Goal: Task Accomplishment & Management: Complete application form

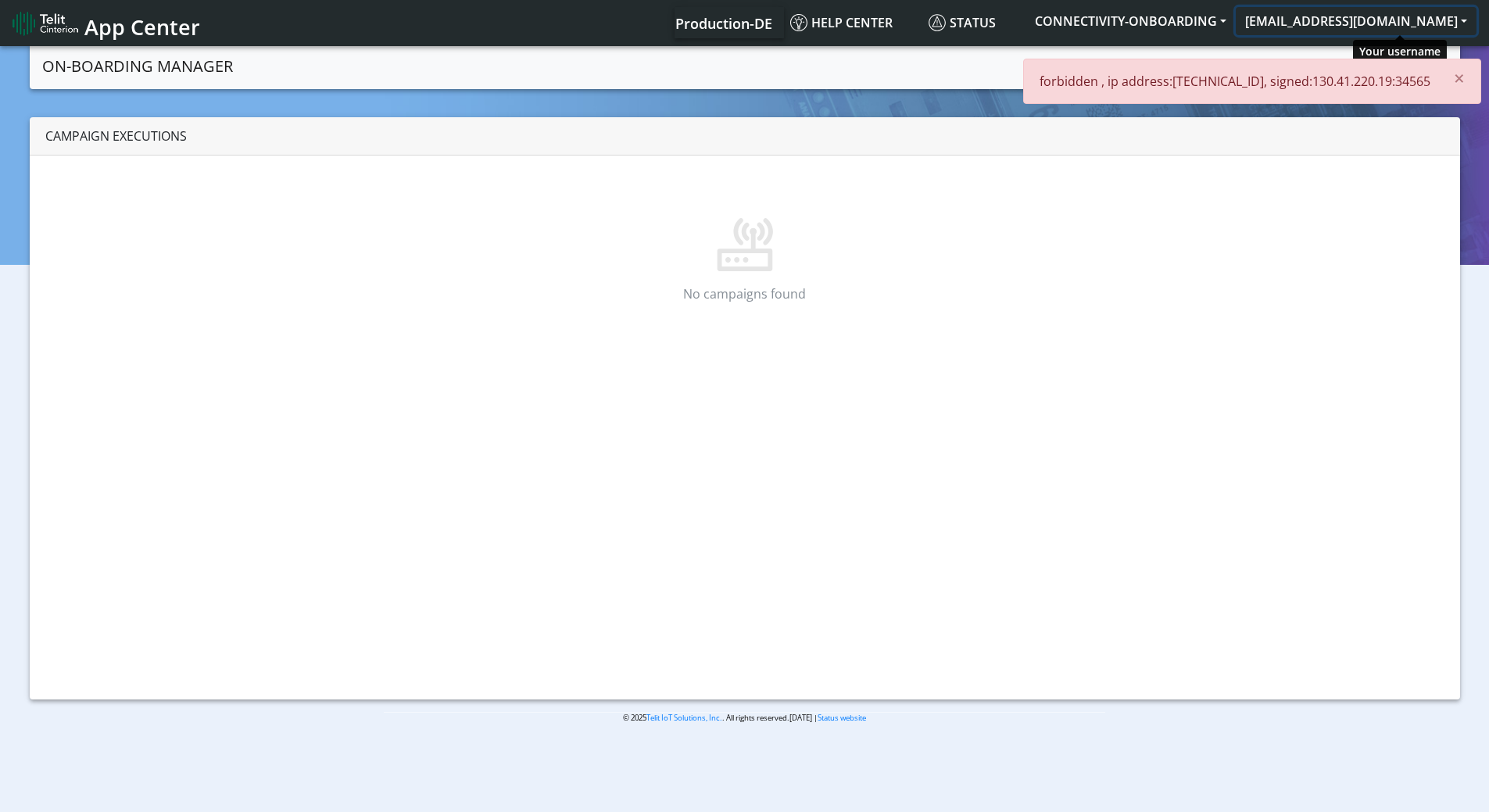
click at [1378, 23] on button "[EMAIL_ADDRESS][DOMAIN_NAME]" at bounding box center [1355, 21] width 240 height 28
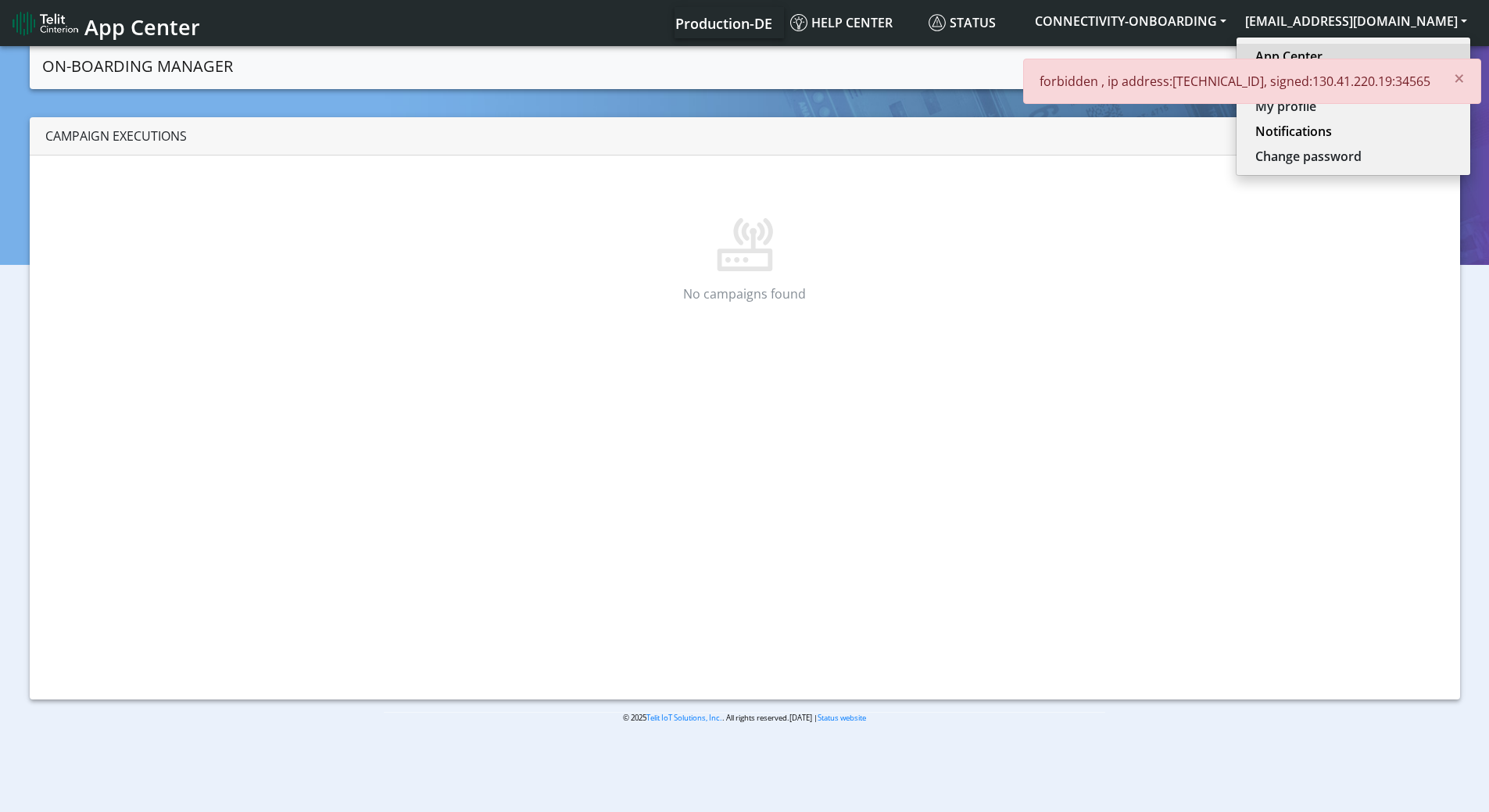
click at [1361, 57] on link "App Center" at bounding box center [1353, 56] width 196 height 19
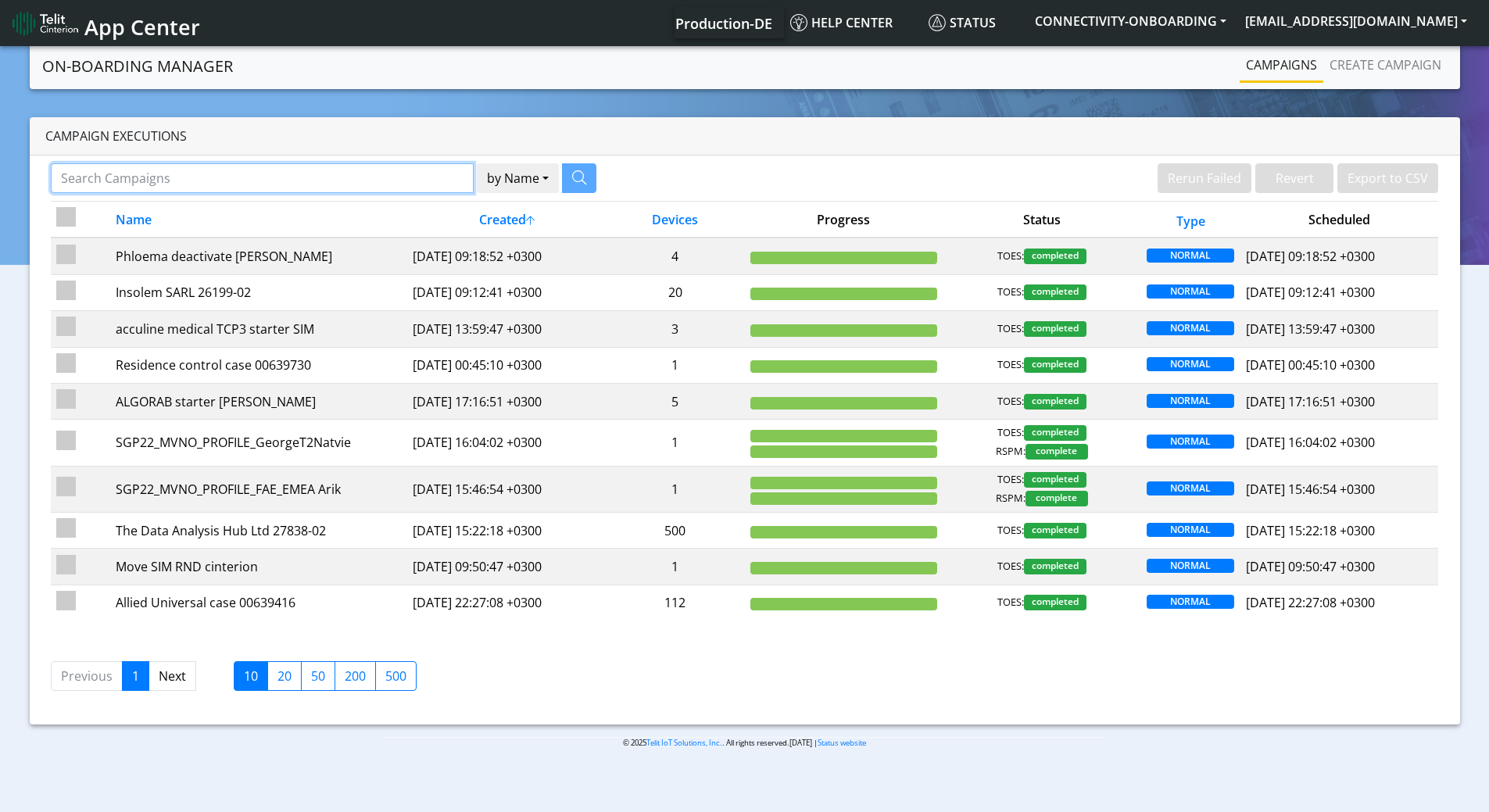
click at [368, 179] on input "Search Campaigns" at bounding box center [262, 179] width 423 height 30
paste input "89358152000000230666"
type input "89358152000000230666"
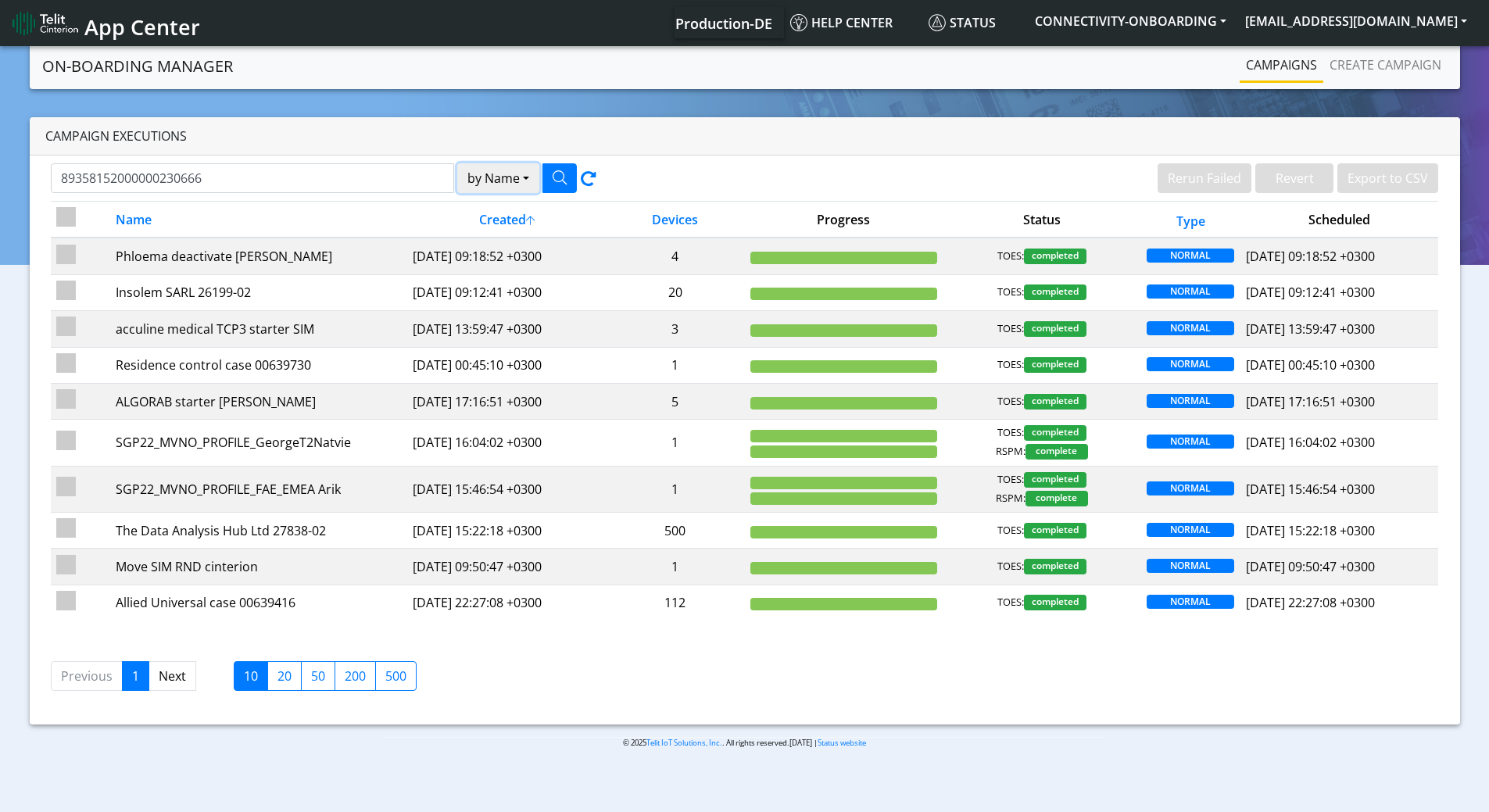
click at [496, 182] on button "by Name" at bounding box center [498, 179] width 82 height 30
click at [498, 237] on button "Device" at bounding box center [520, 240] width 123 height 25
click at [549, 181] on button "button" at bounding box center [559, 179] width 34 height 30
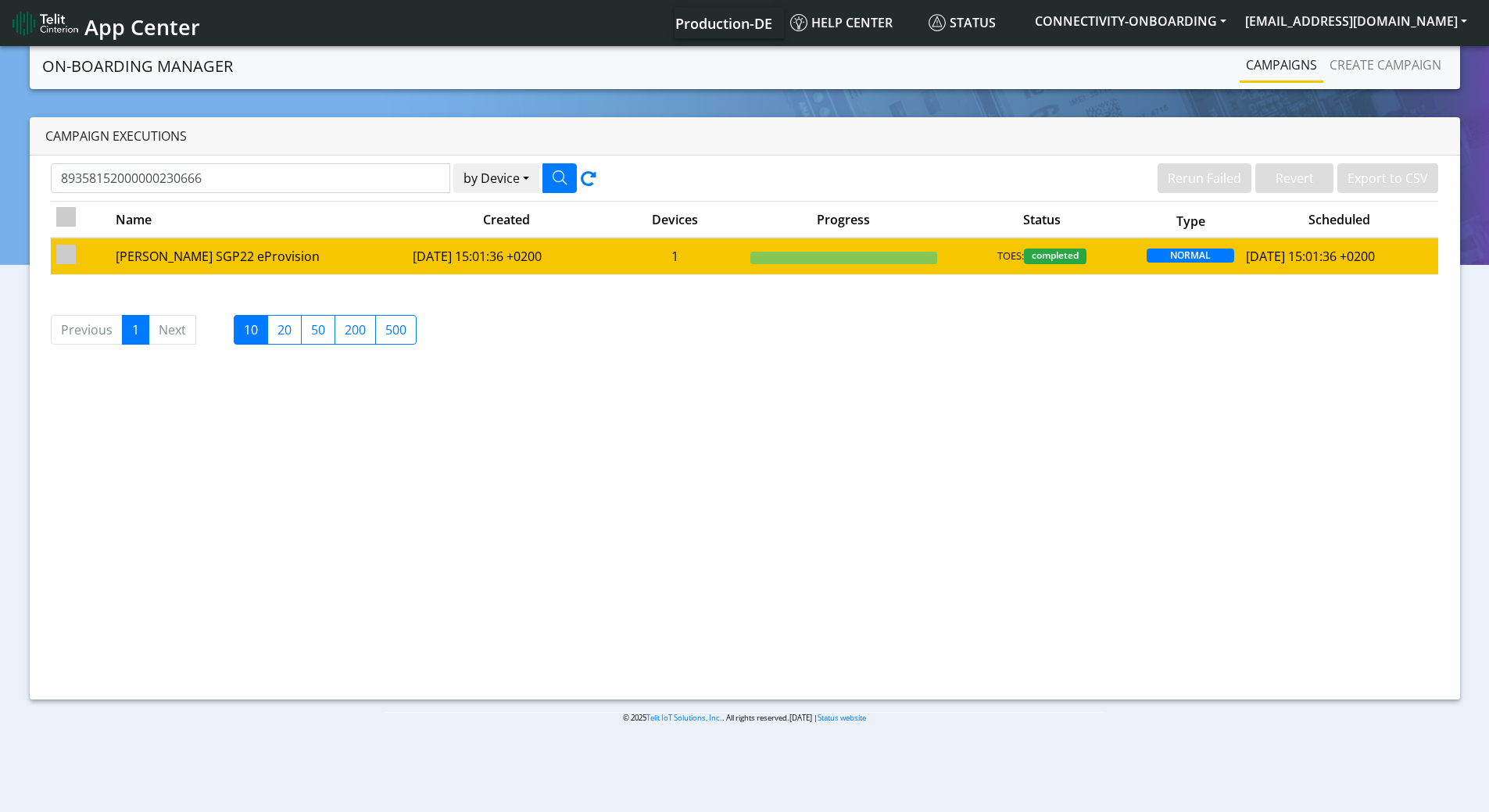
click at [723, 255] on td "1" at bounding box center [675, 255] width 139 height 36
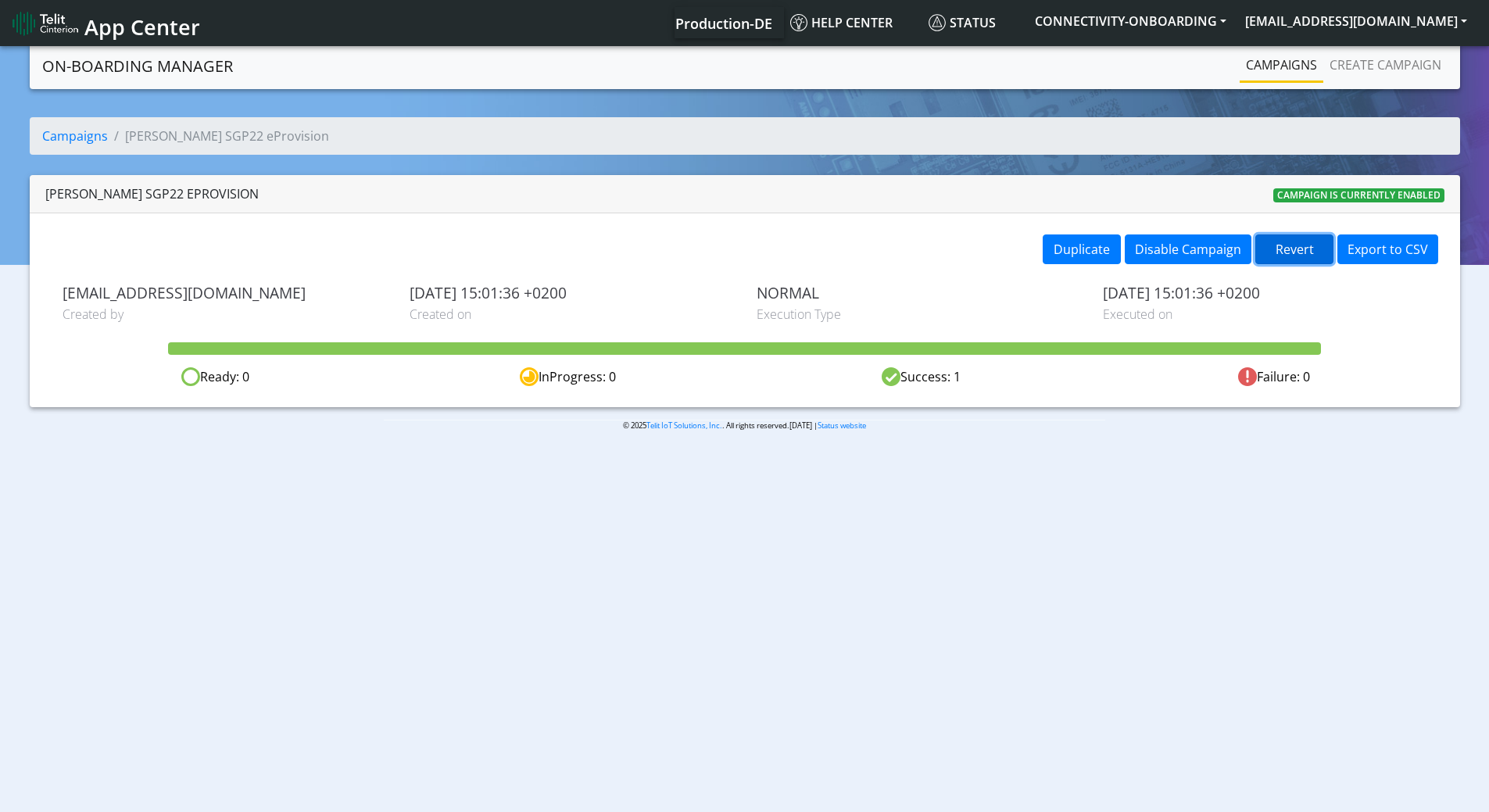
click at [1290, 250] on button "Revert" at bounding box center [1294, 249] width 78 height 30
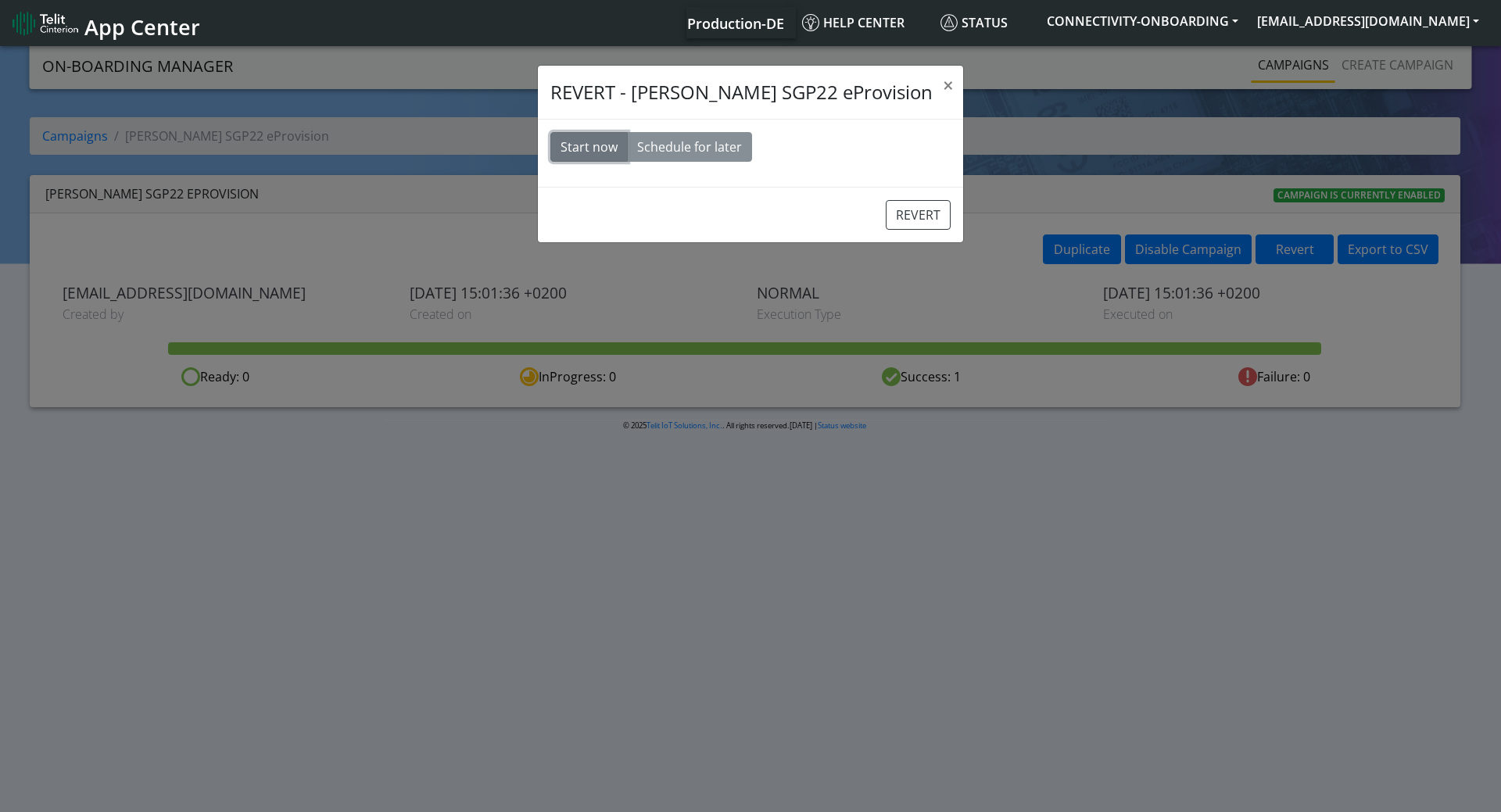
drag, startPoint x: 602, startPoint y: 150, endPoint x: 590, endPoint y: 144, distance: 13.4
click at [601, 150] on button "Start now" at bounding box center [589, 147] width 78 height 30
click at [894, 222] on button "REVERT" at bounding box center [918, 215] width 65 height 30
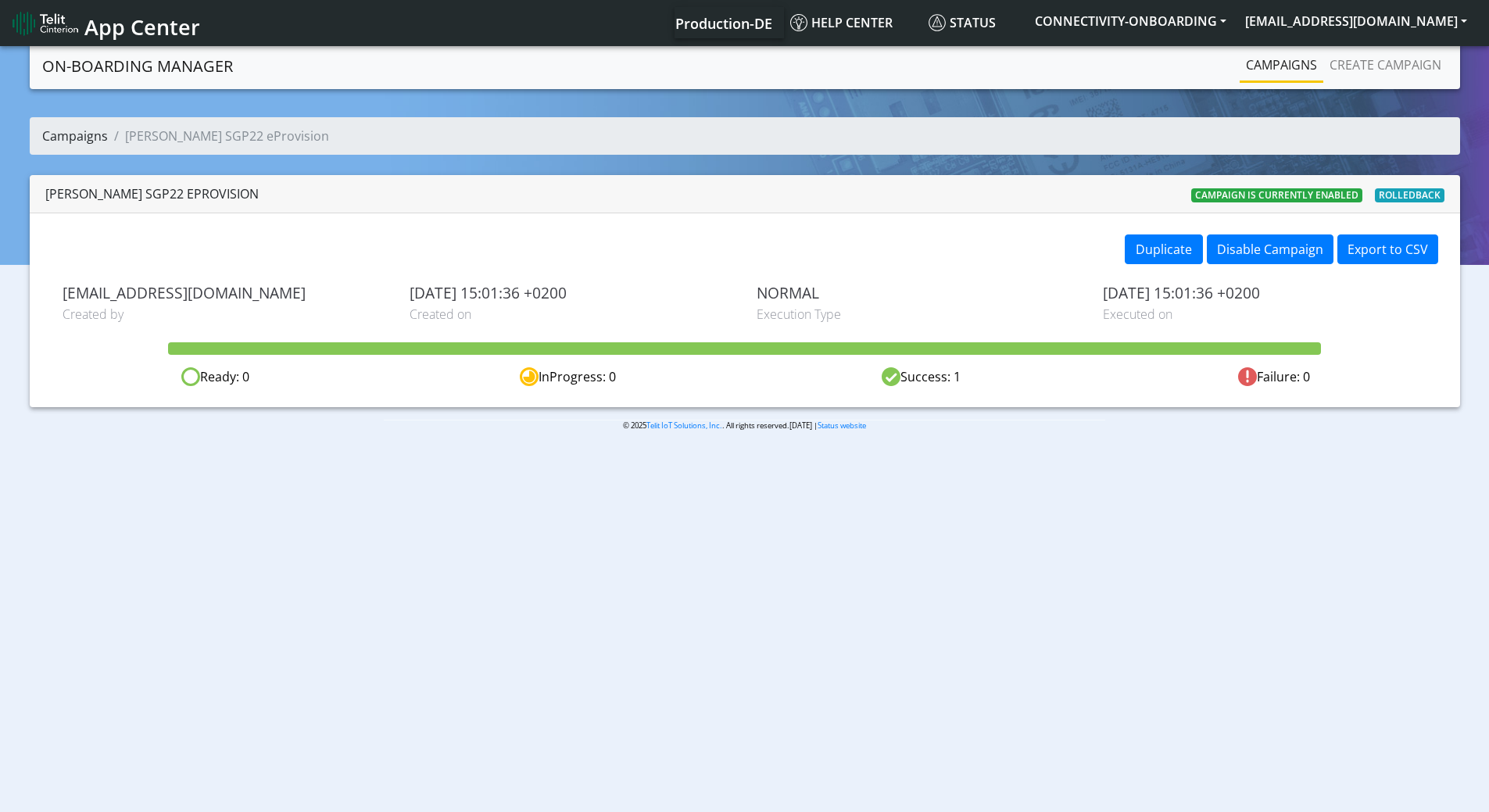
click at [60, 134] on link "Campaigns" at bounding box center [74, 136] width 66 height 17
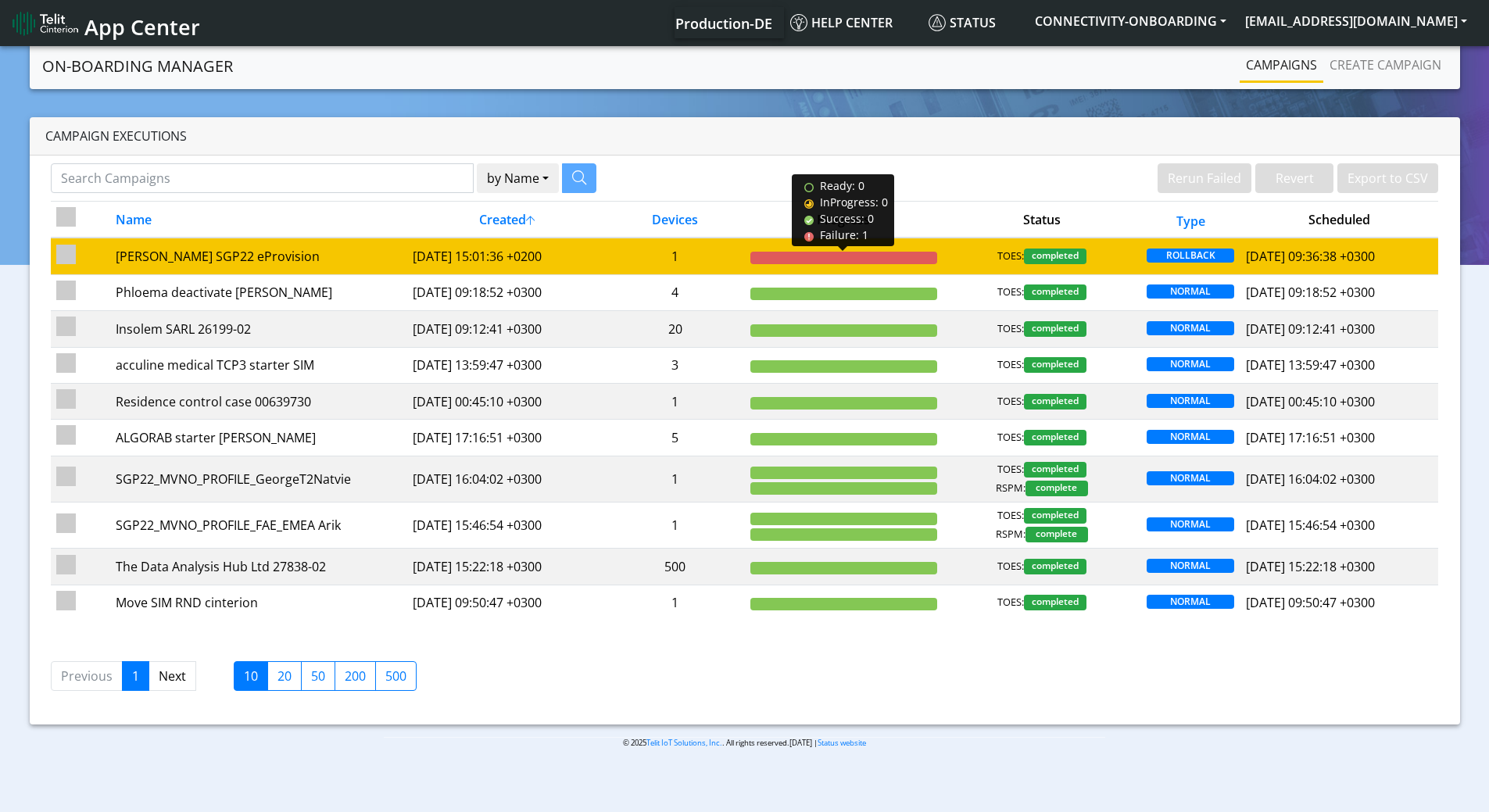
click at [818, 257] on div at bounding box center [844, 258] width 187 height 13
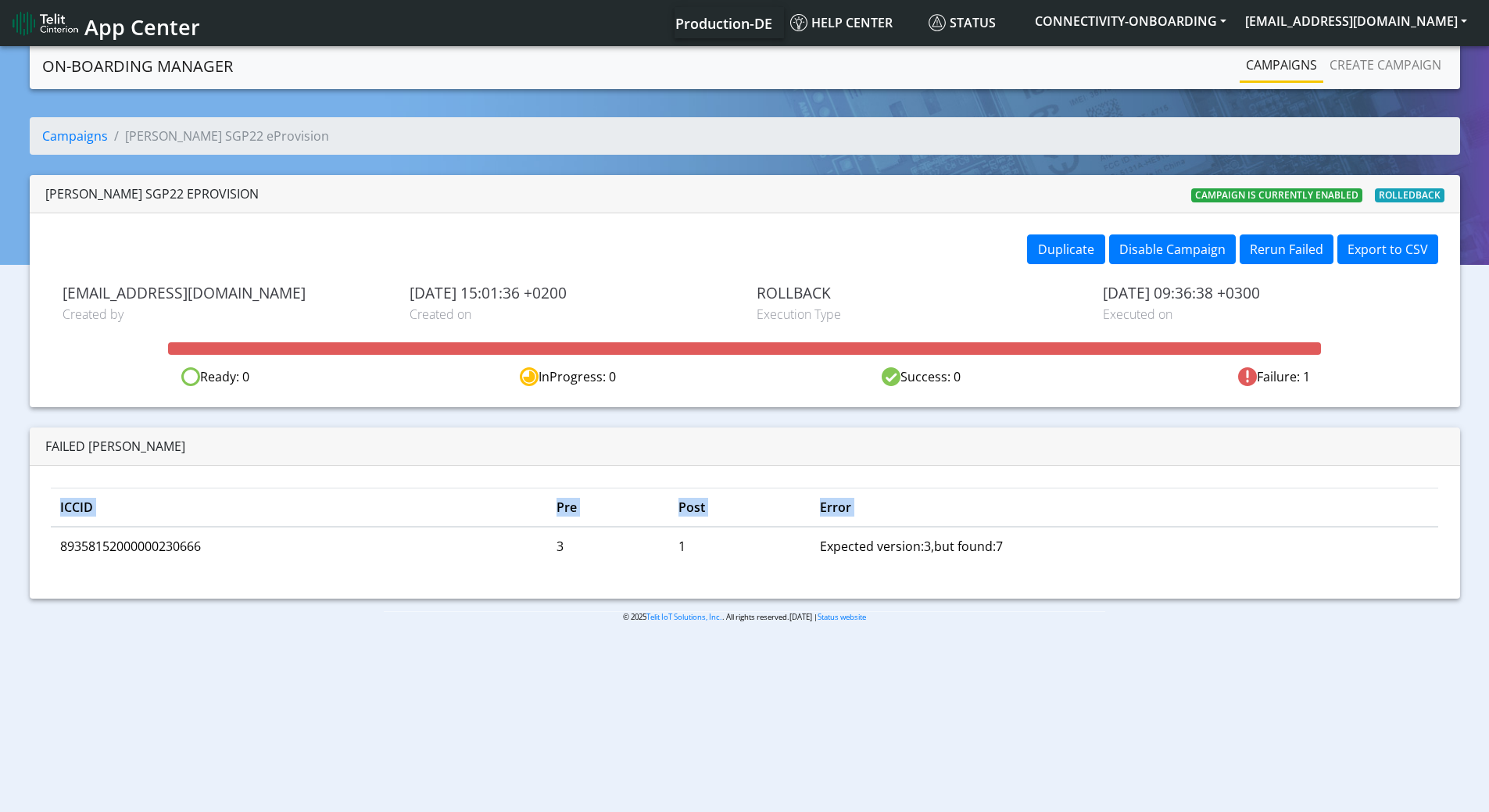
drag, startPoint x: 50, startPoint y: 548, endPoint x: 171, endPoint y: 557, distance: 121.3
click at [149, 566] on div "ICCID Pre Post Error 89358152000000230666 3 1 Expected version:3,but found:7" at bounding box center [745, 531] width 1430 height 132
drag, startPoint x: 474, startPoint y: 541, endPoint x: 494, endPoint y: 544, distance: 20.2
click at [474, 540] on td "89358152000000230666" at bounding box center [299, 546] width 497 height 38
drag, startPoint x: 546, startPoint y: 553, endPoint x: 1042, endPoint y: 560, distance: 496.0
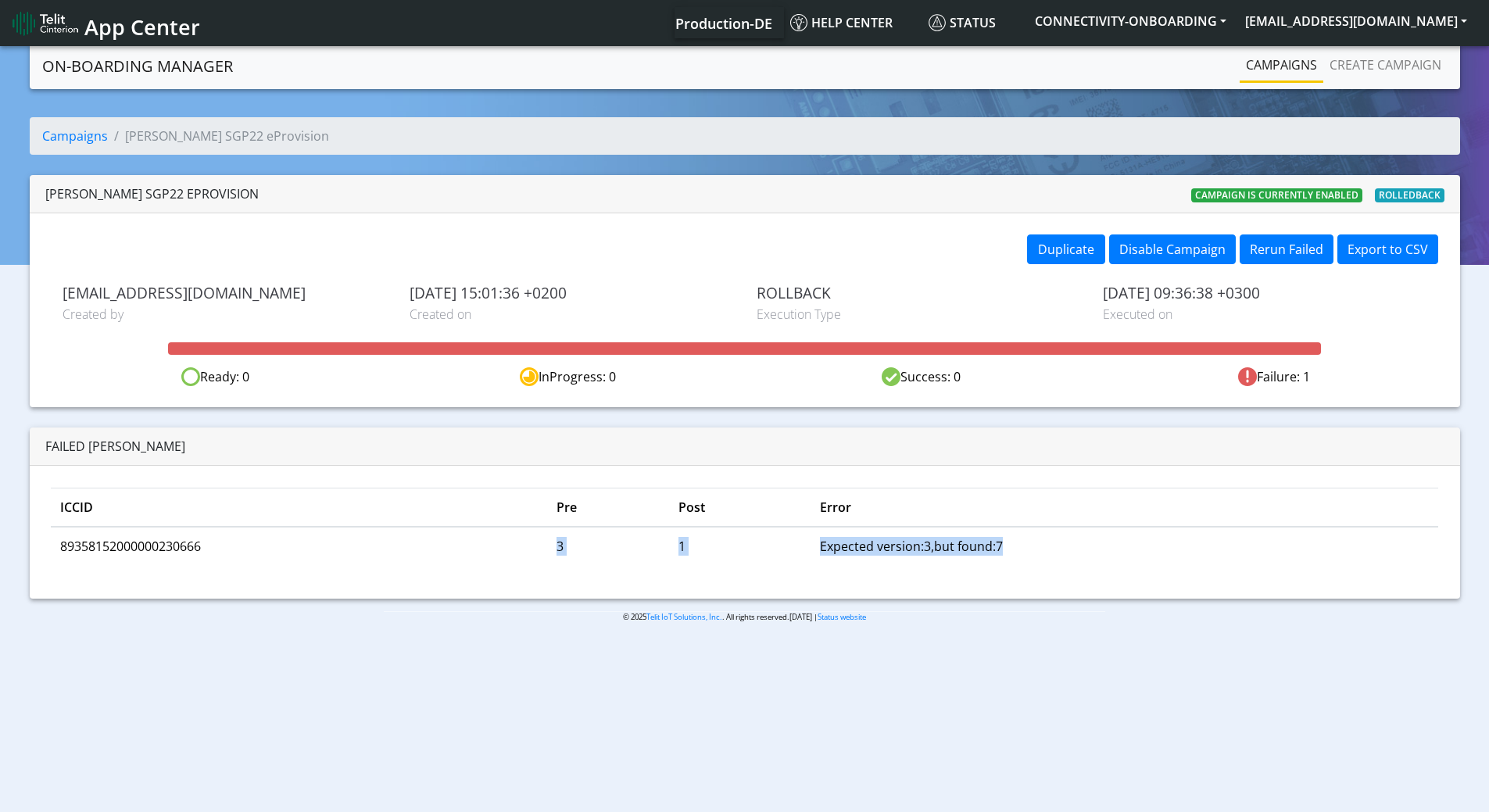
click at [1034, 561] on tr "89358152000000230666 3 1 Expected version:3,but found:7" at bounding box center [744, 546] width 1388 height 38
click at [1102, 561] on td "Expected version:3,but found:7" at bounding box center [1124, 546] width 629 height 38
click at [1079, 551] on td "Expected version:3,but found:7" at bounding box center [1124, 546] width 629 height 38
click at [1021, 508] on th "Error" at bounding box center [1124, 507] width 629 height 39
click at [57, 131] on link "Campaigns" at bounding box center [74, 136] width 66 height 17
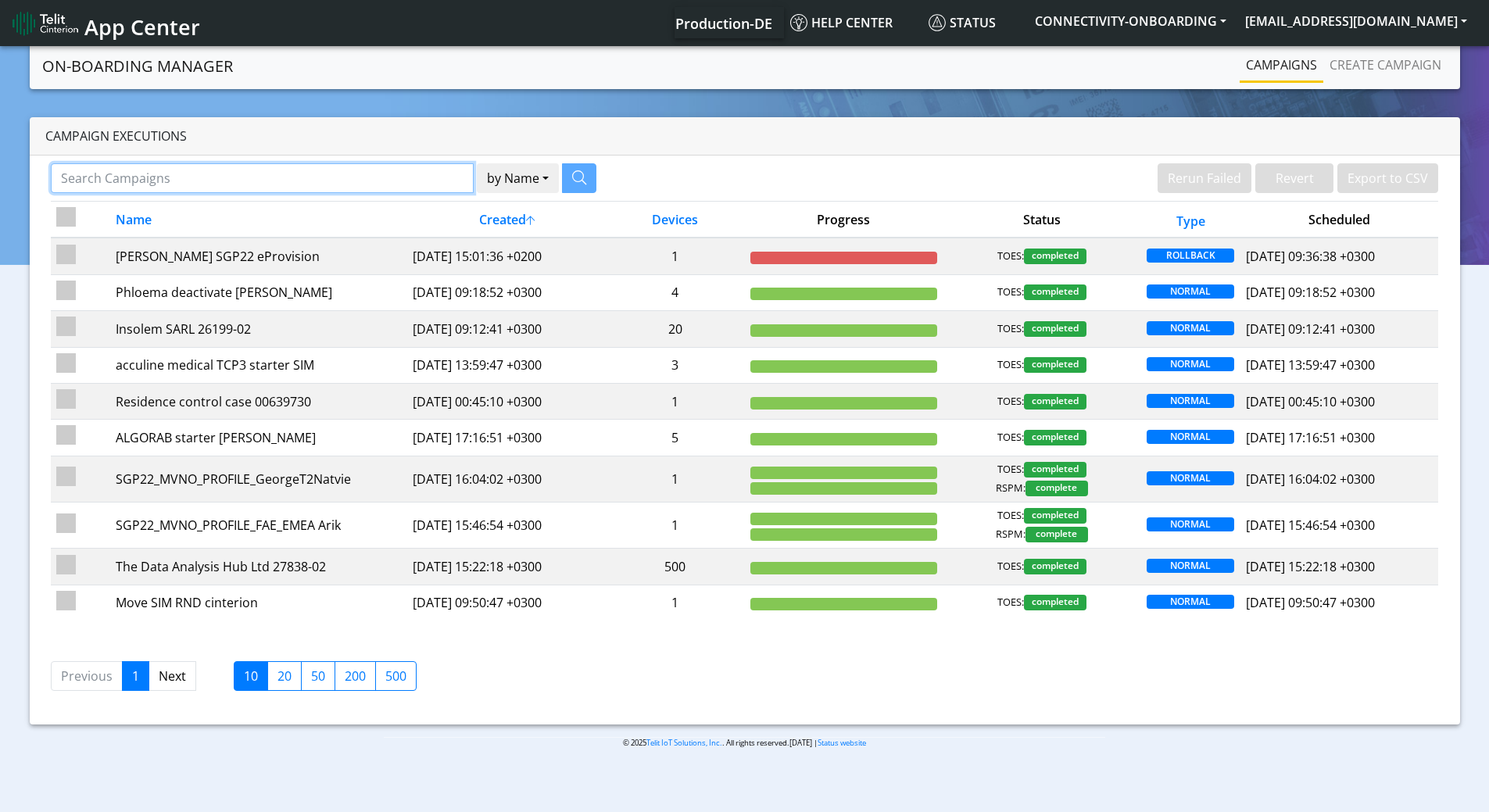
click at [236, 182] on input "Search Campaigns" at bounding box center [262, 179] width 423 height 30
paste input "89358152000000230666"
type input "89358152000000230666"
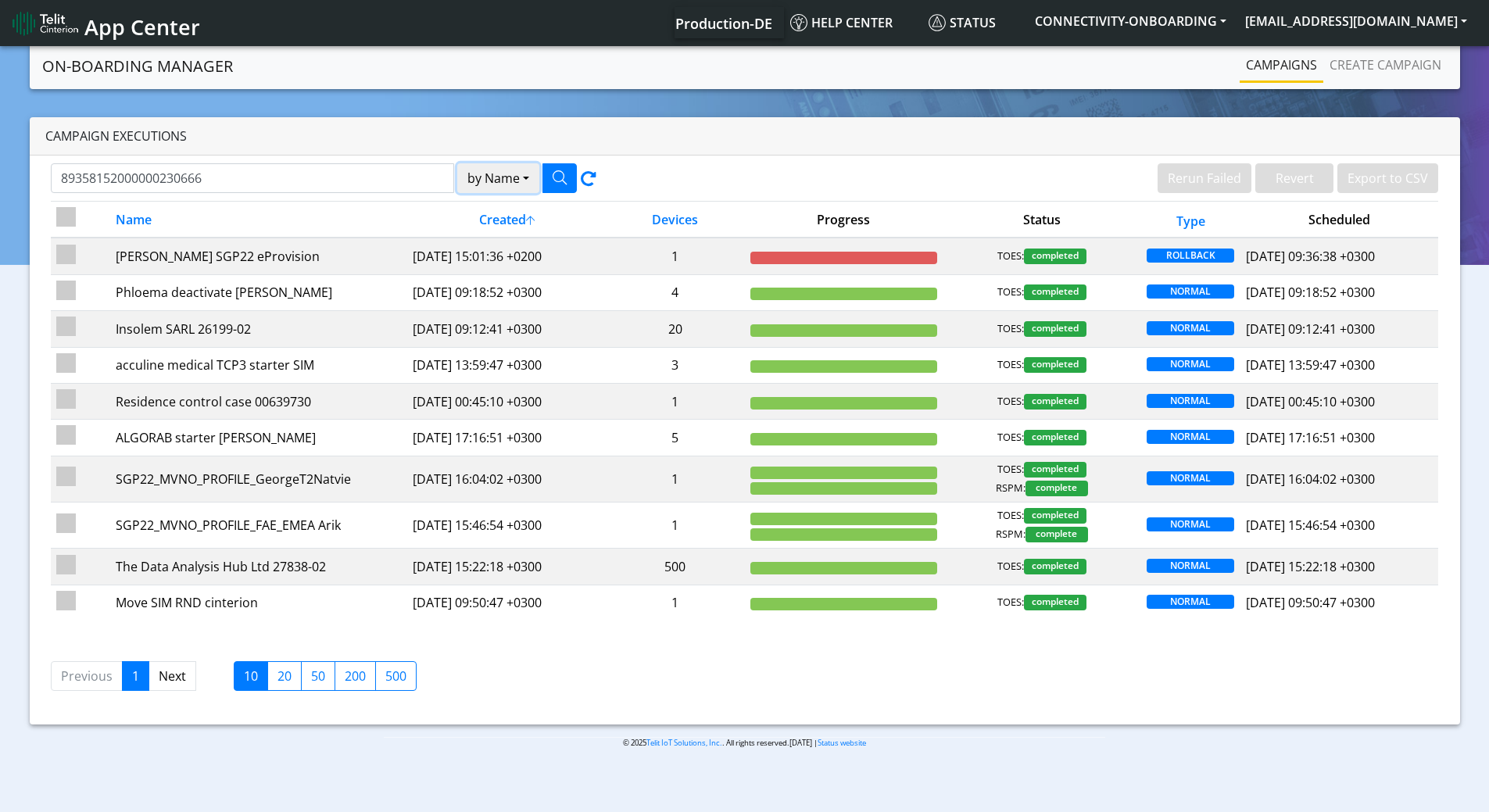
click at [504, 184] on button "by Name" at bounding box center [498, 179] width 82 height 30
drag, startPoint x: 499, startPoint y: 240, endPoint x: 506, endPoint y: 221, distance: 20.2
click at [498, 238] on button "Device" at bounding box center [520, 240] width 123 height 25
click at [549, 179] on button "button" at bounding box center [559, 179] width 34 height 30
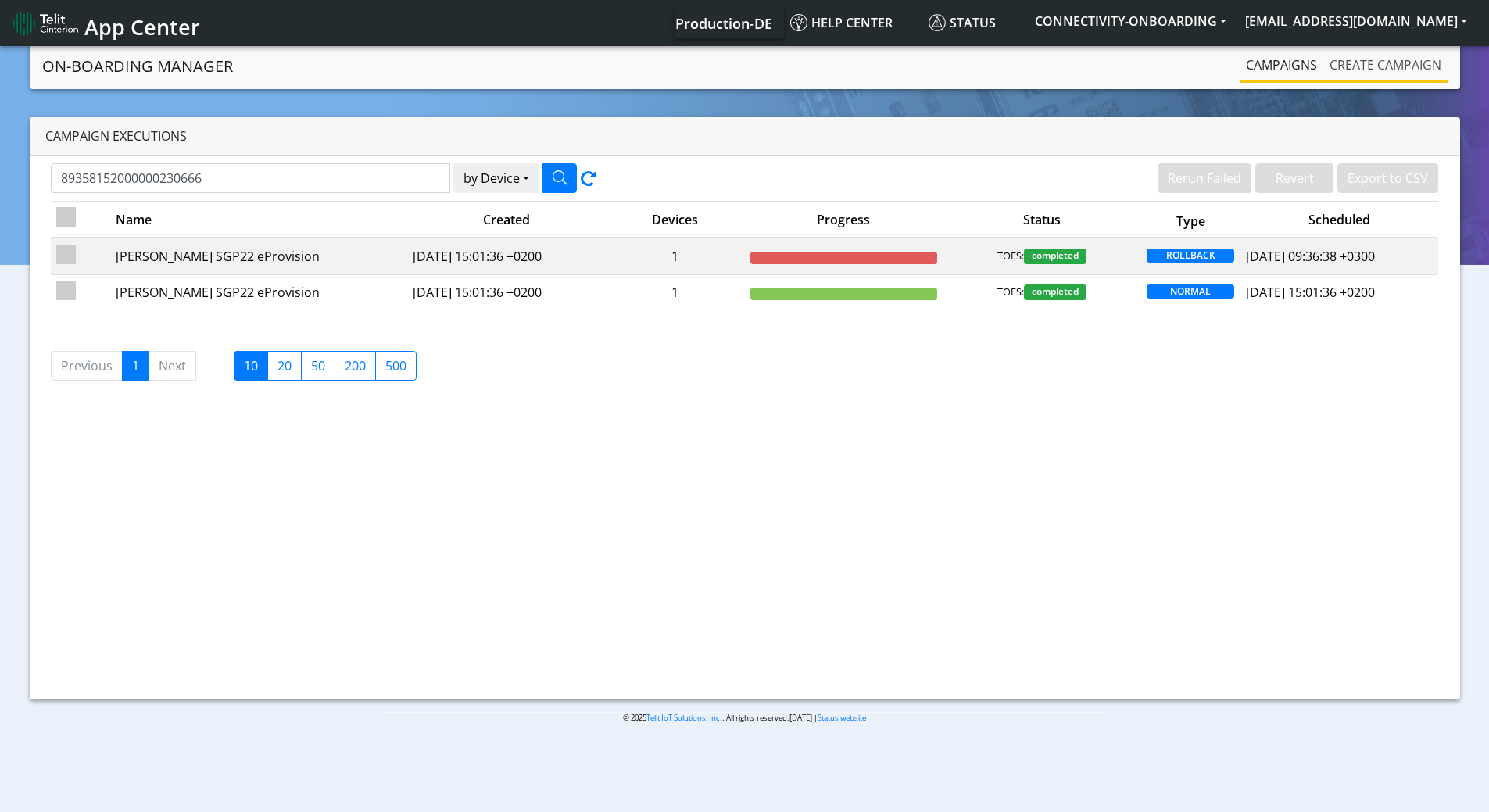
click at [1385, 62] on link "Create campaign" at bounding box center [1385, 65] width 124 height 32
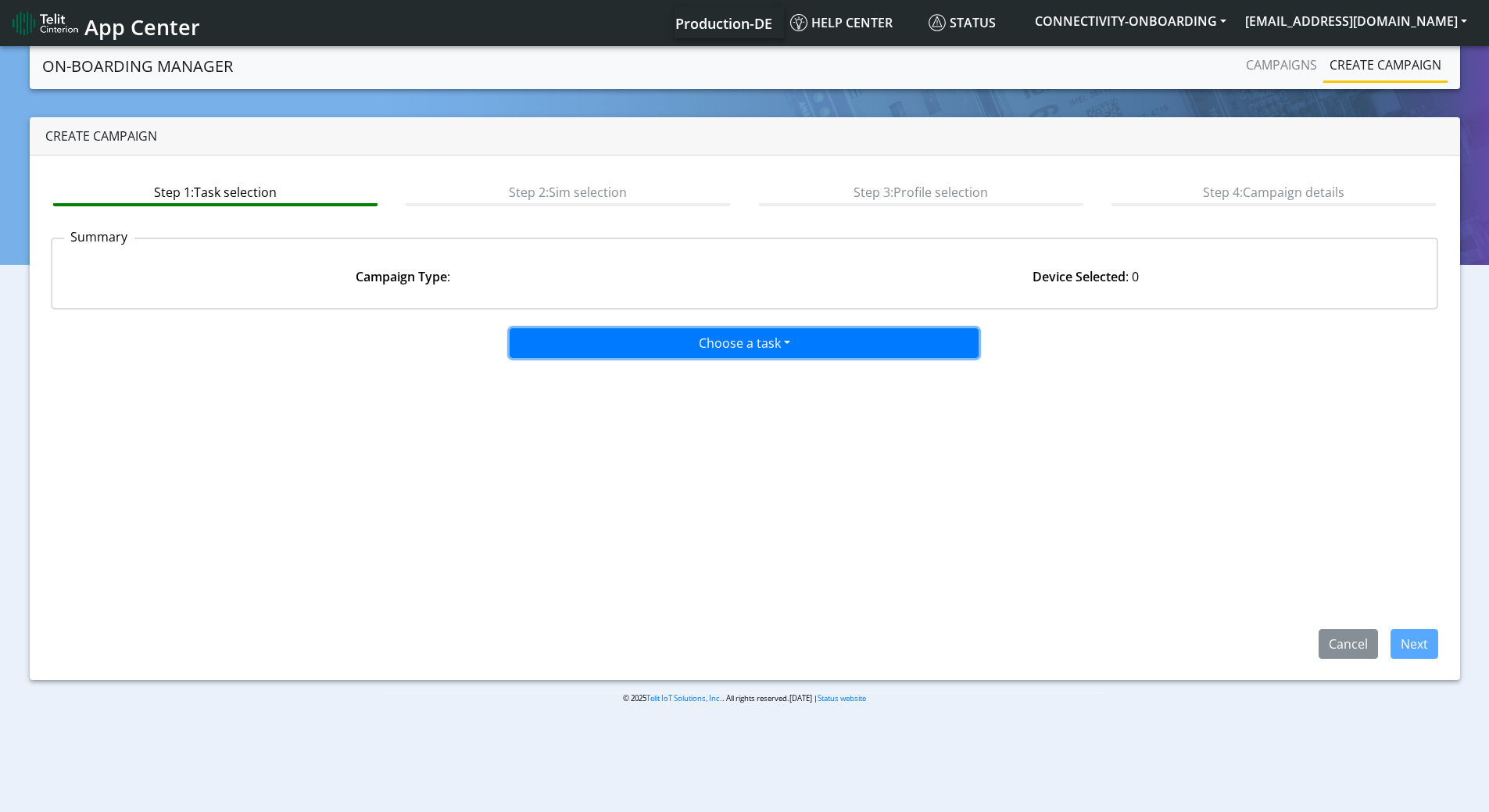
click at [690, 342] on button "Choose a task" at bounding box center [743, 343] width 469 height 30
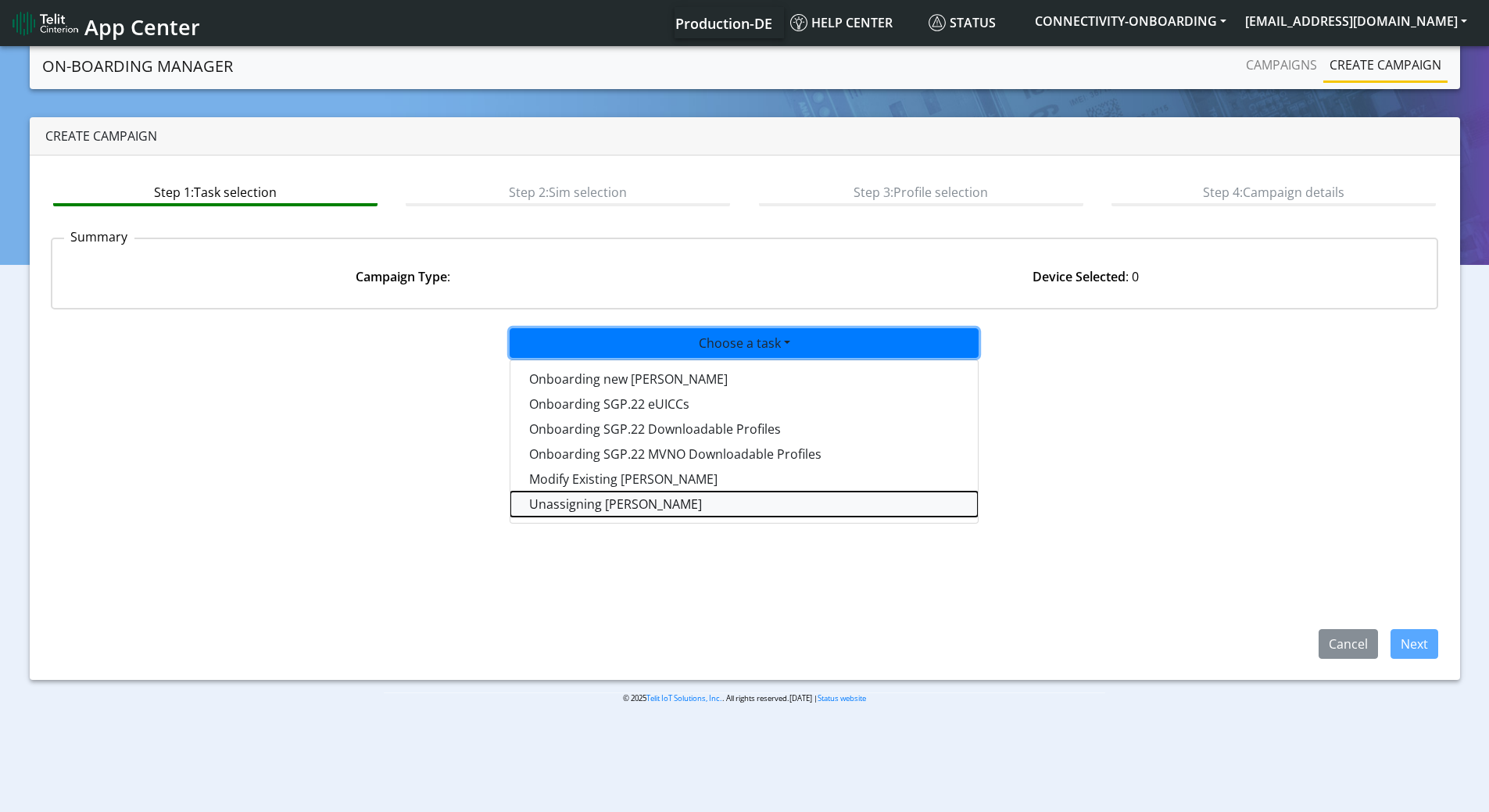
click at [622, 499] on taskunassign-dropdown "Unassigning SIMs" at bounding box center [743, 504] width 467 height 25
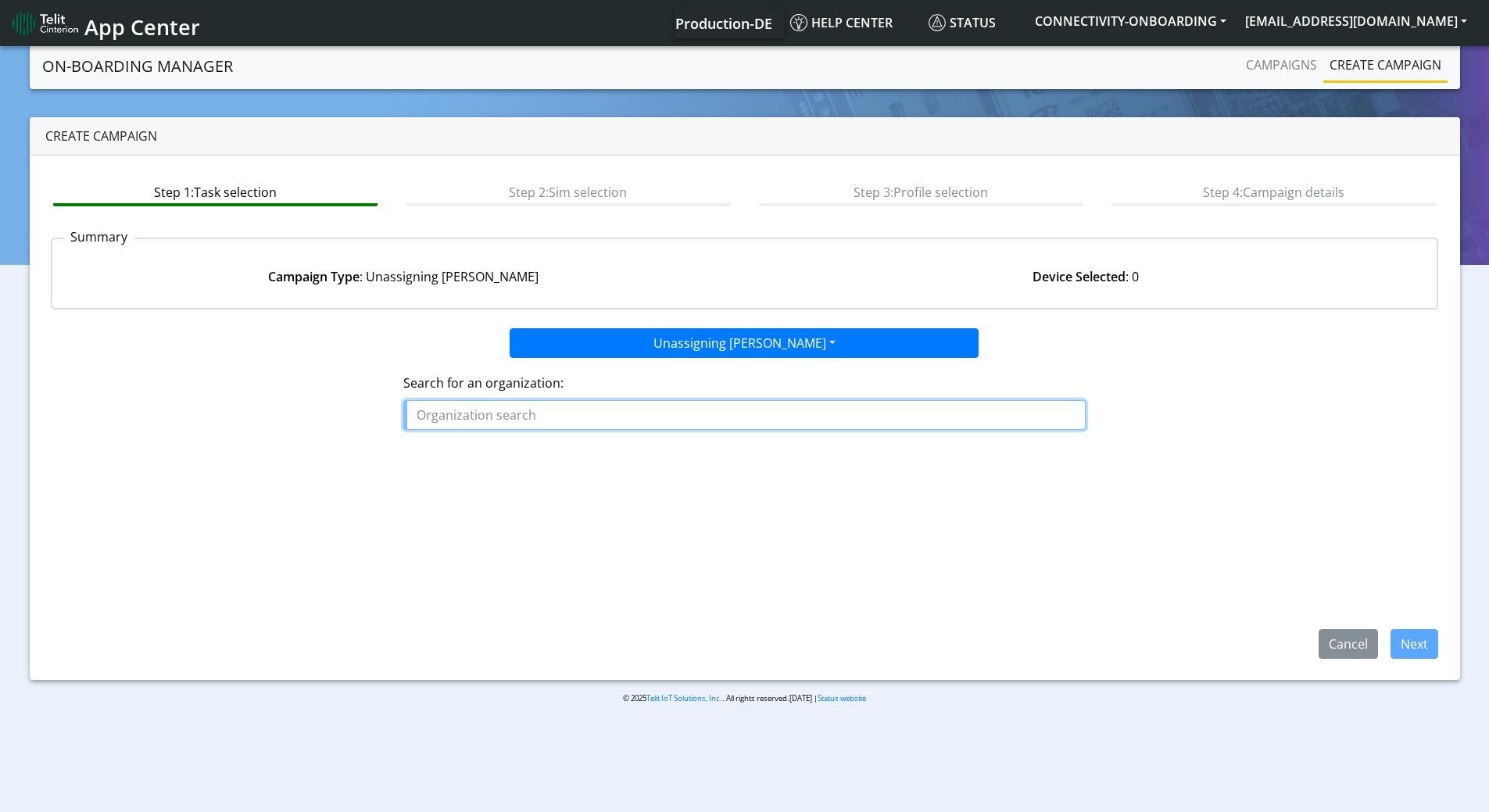
click at [476, 422] on input "text" at bounding box center [744, 415] width 682 height 30
click at [489, 448] on ngb-highlight "RND_ CINTERION" at bounding box center [471, 451] width 97 height 17
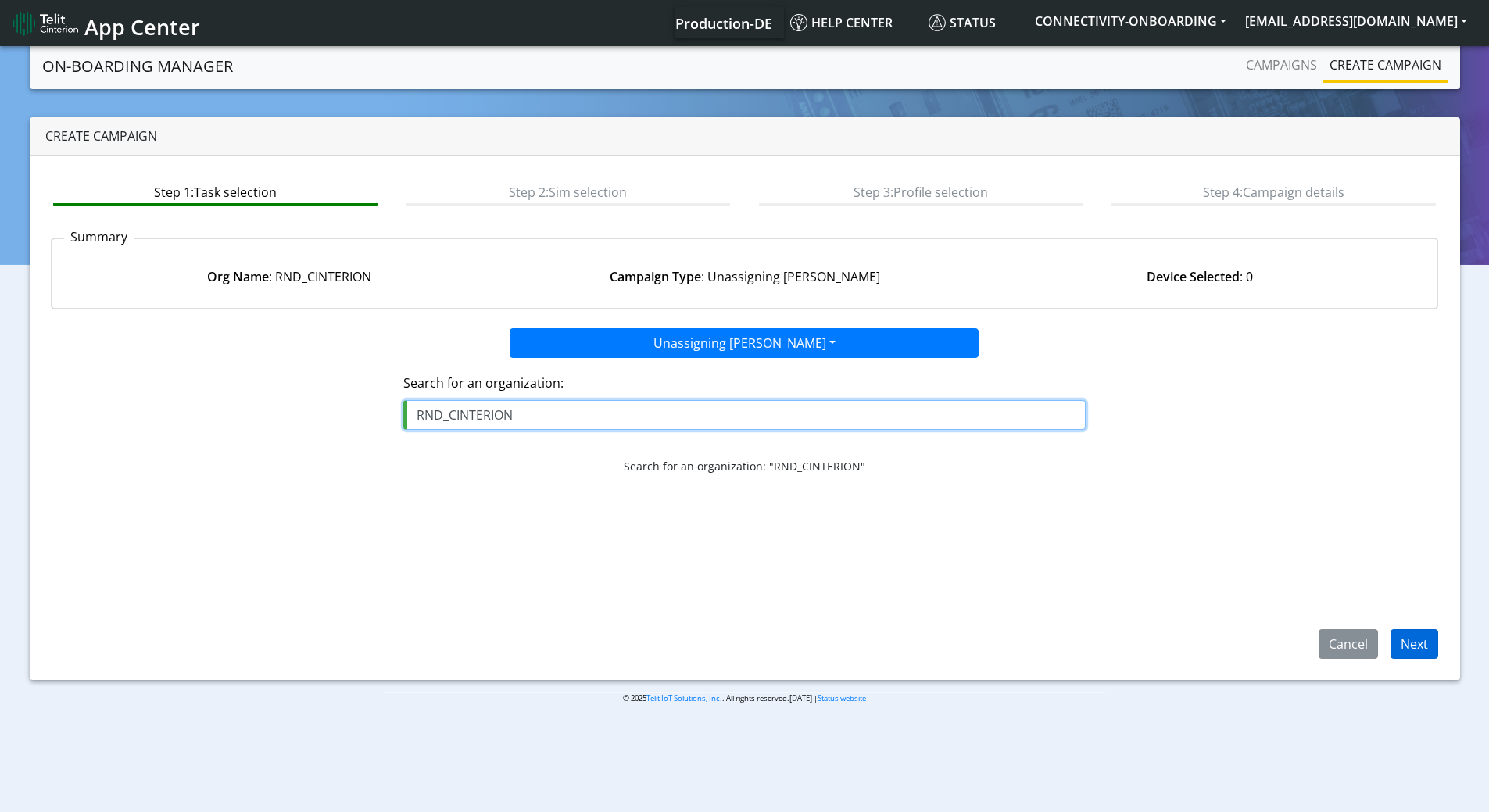
type input "RND_CINTERION"
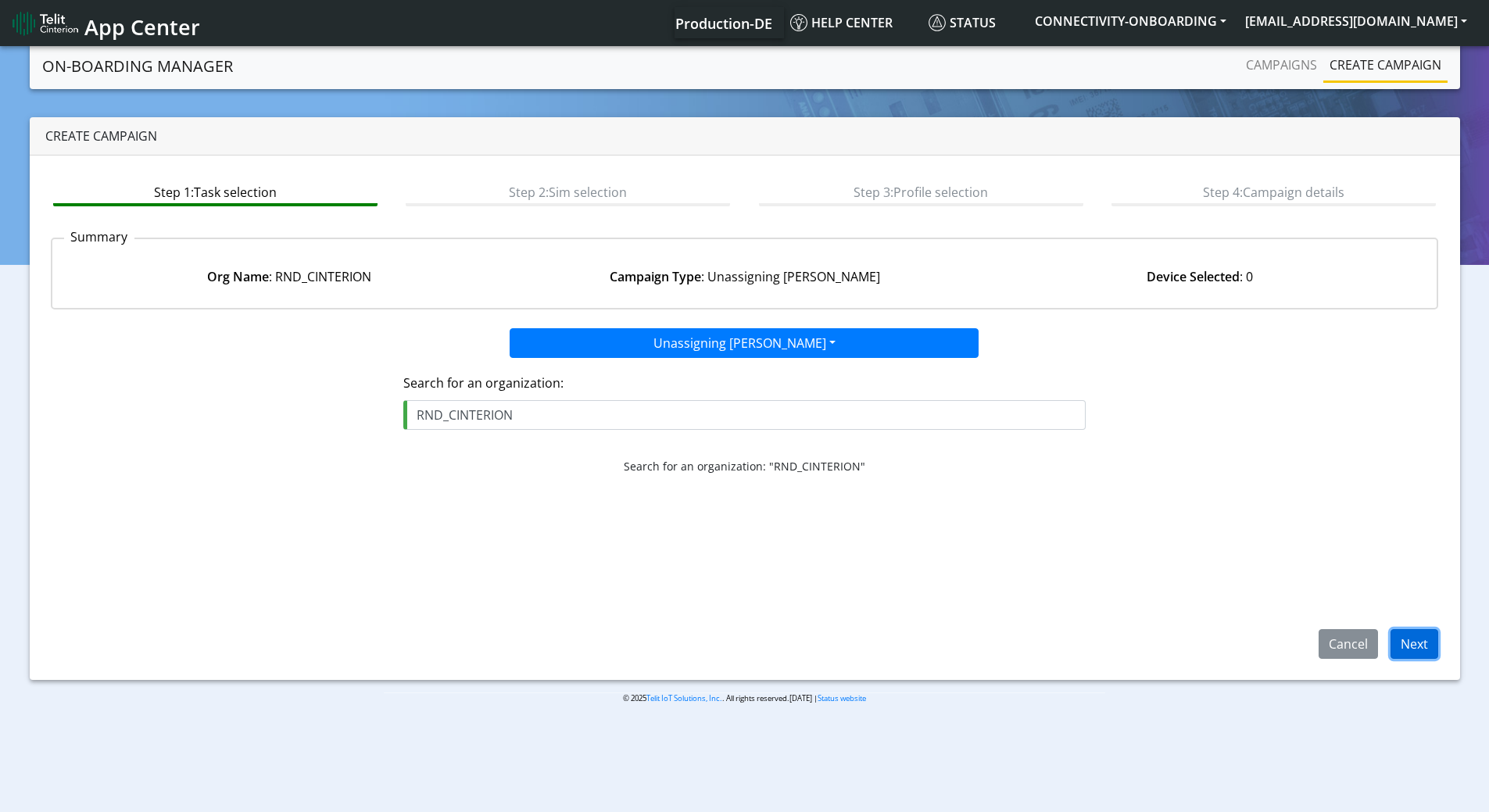
click at [1420, 648] on button "Next" at bounding box center [1414, 644] width 47 height 30
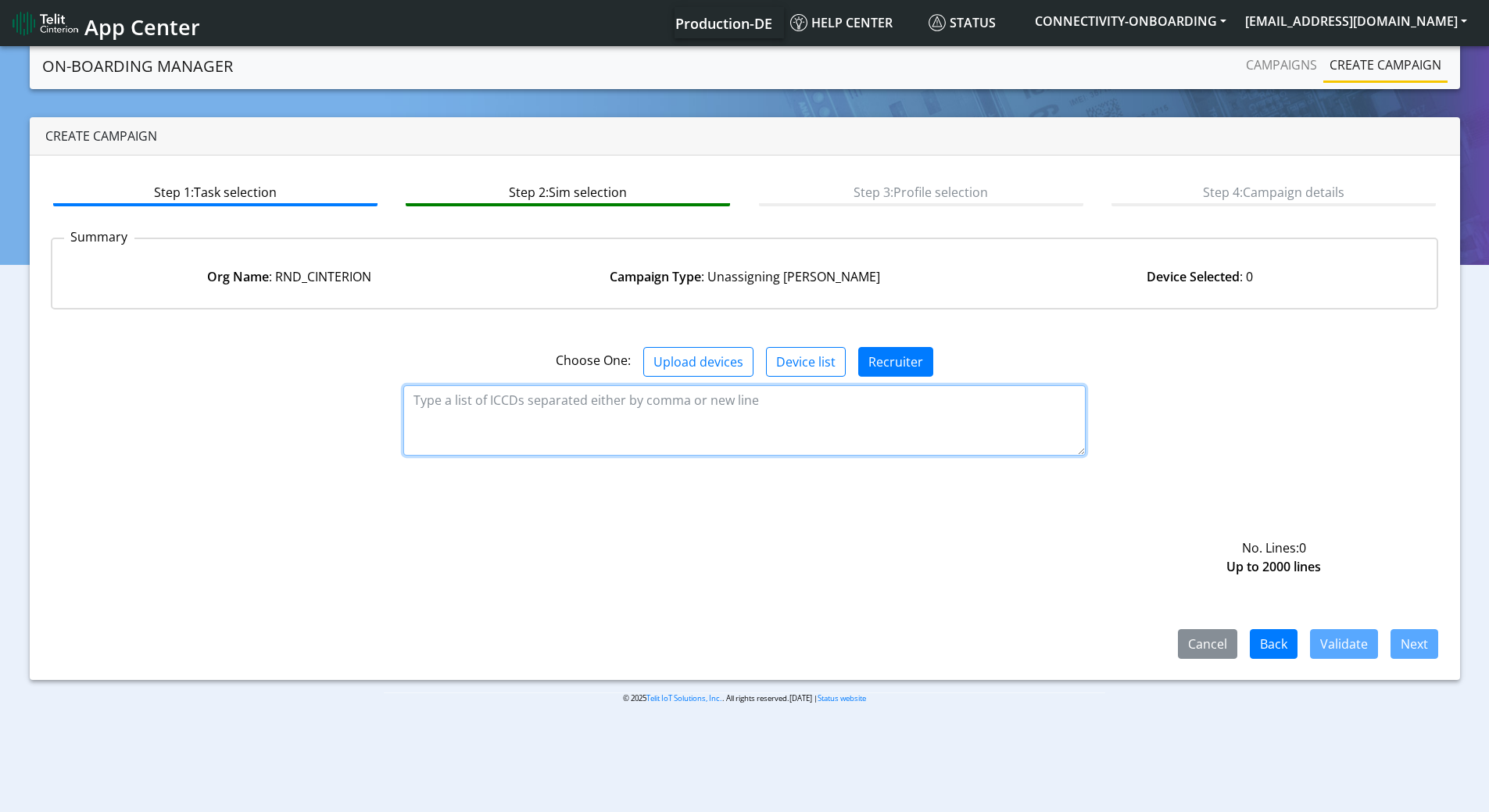
click at [720, 404] on textarea at bounding box center [744, 420] width 682 height 70
paste textarea "89358152000000230666"
type textarea "89358152000000230666"
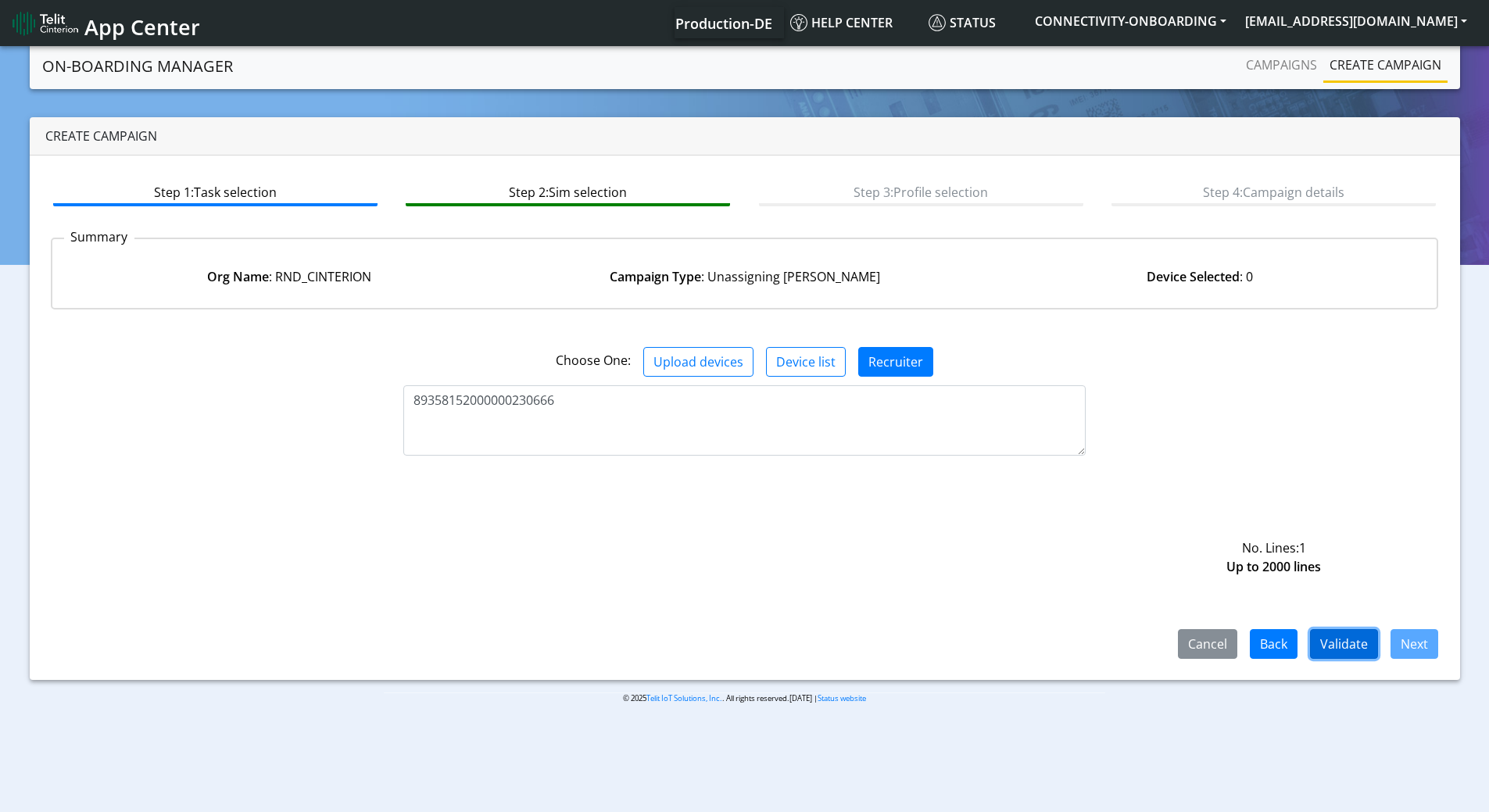
click at [1358, 642] on button "Validate" at bounding box center [1344, 644] width 68 height 30
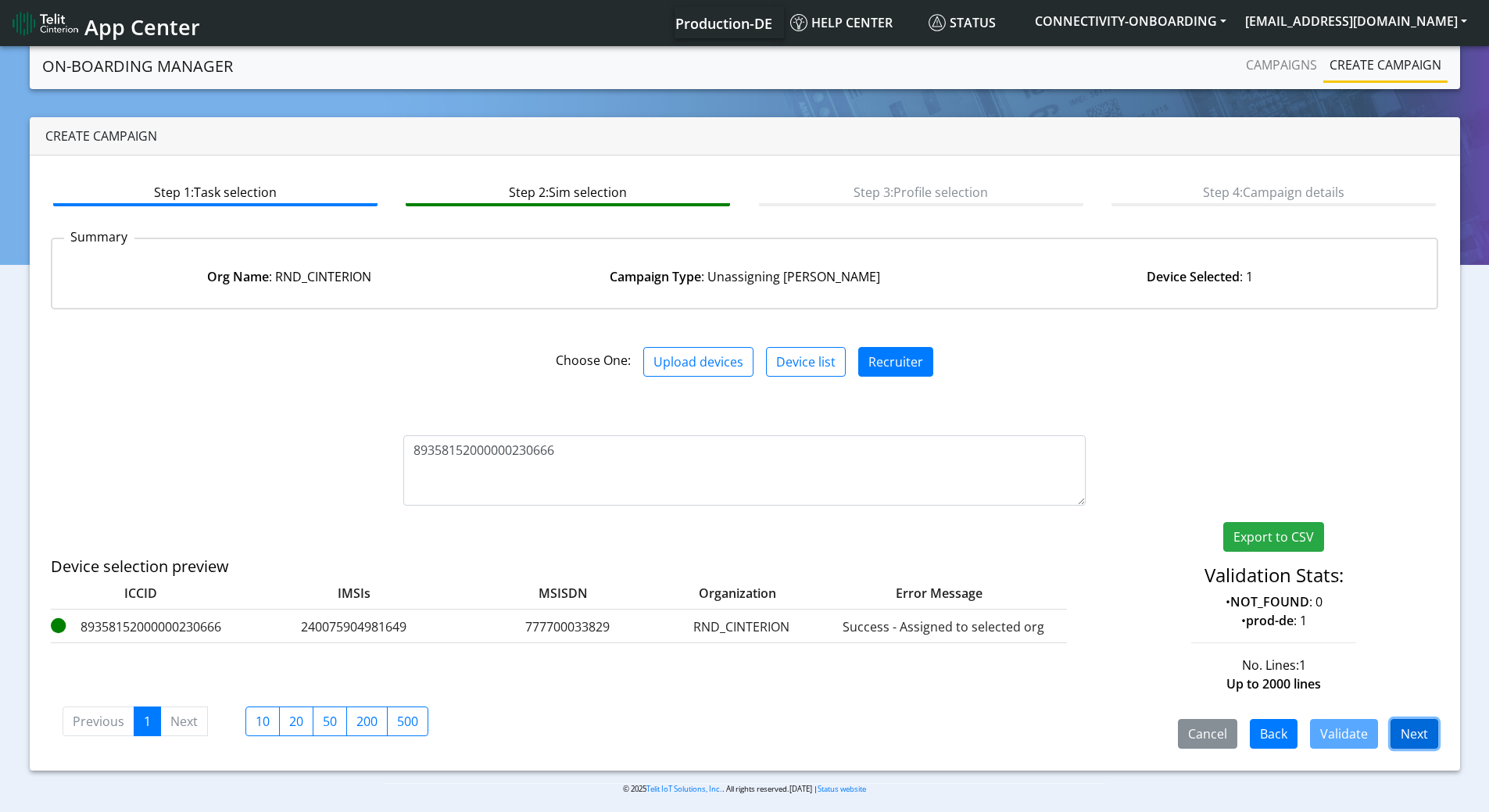
click at [1423, 735] on button "Next" at bounding box center [1414, 734] width 47 height 30
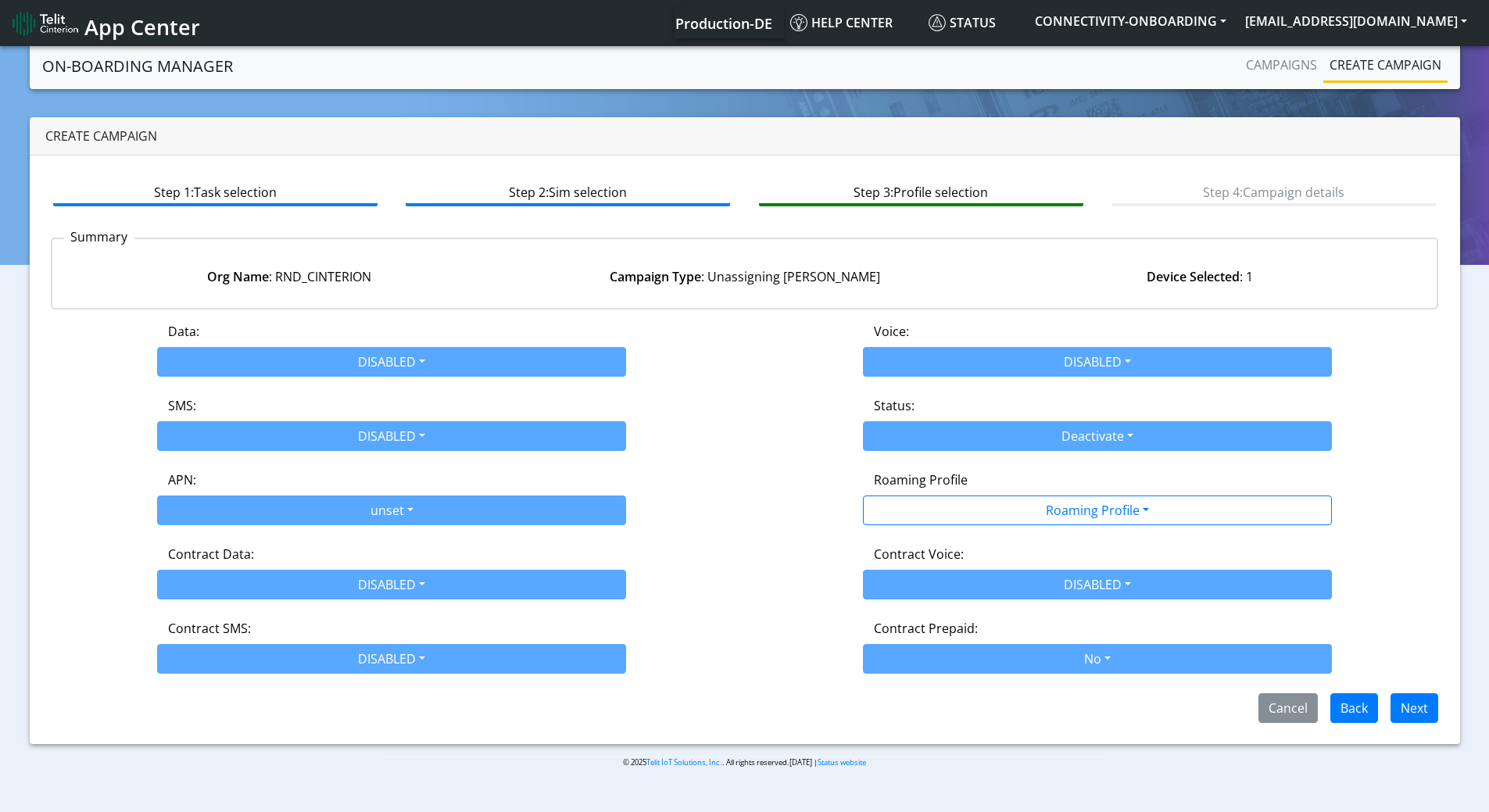
click at [1073, 485] on div "Roaming Profile" at bounding box center [1097, 483] width 471 height 25
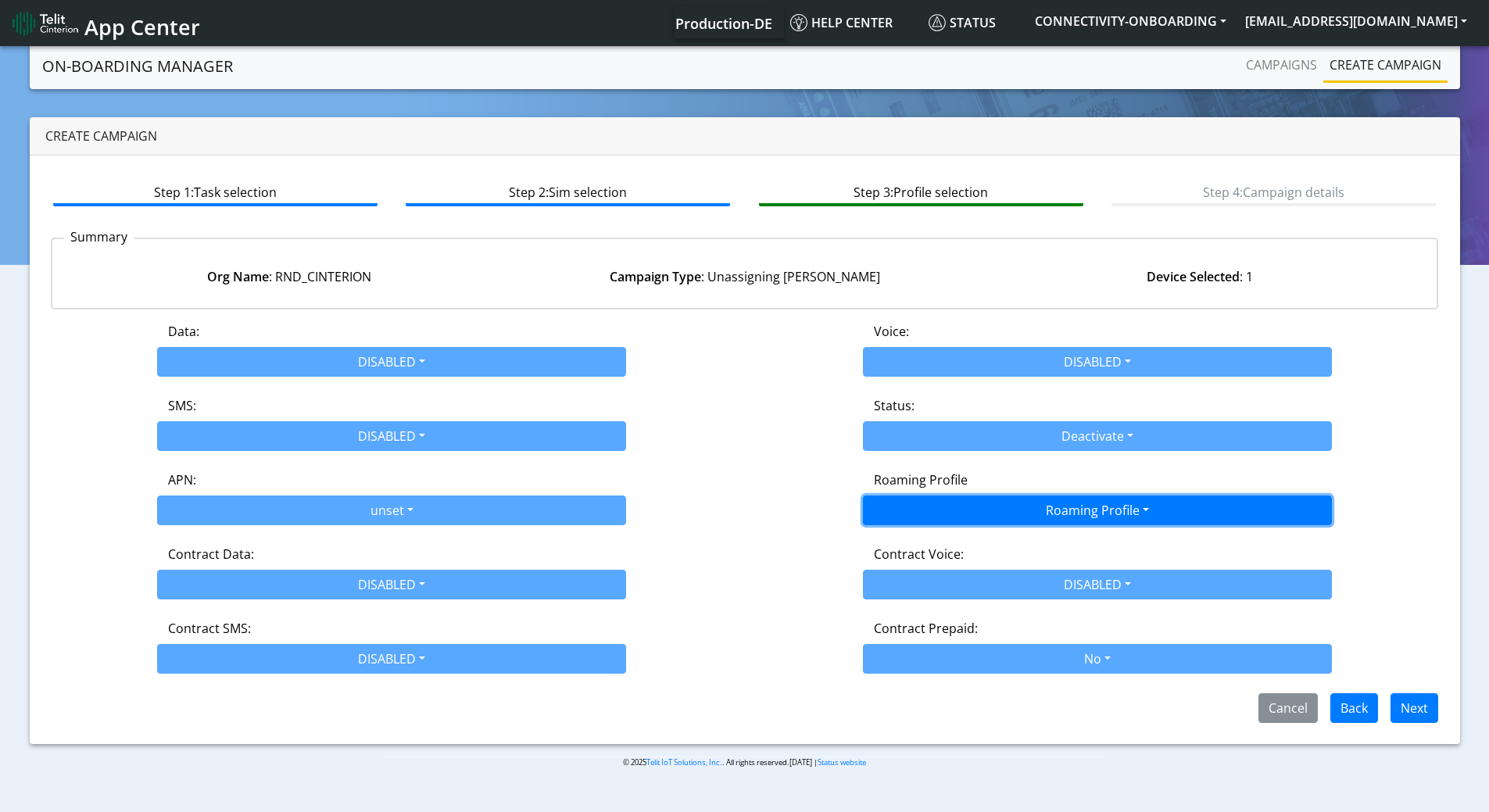
click at [1076, 500] on button "Roaming Profile" at bounding box center [1097, 511] width 469 height 30
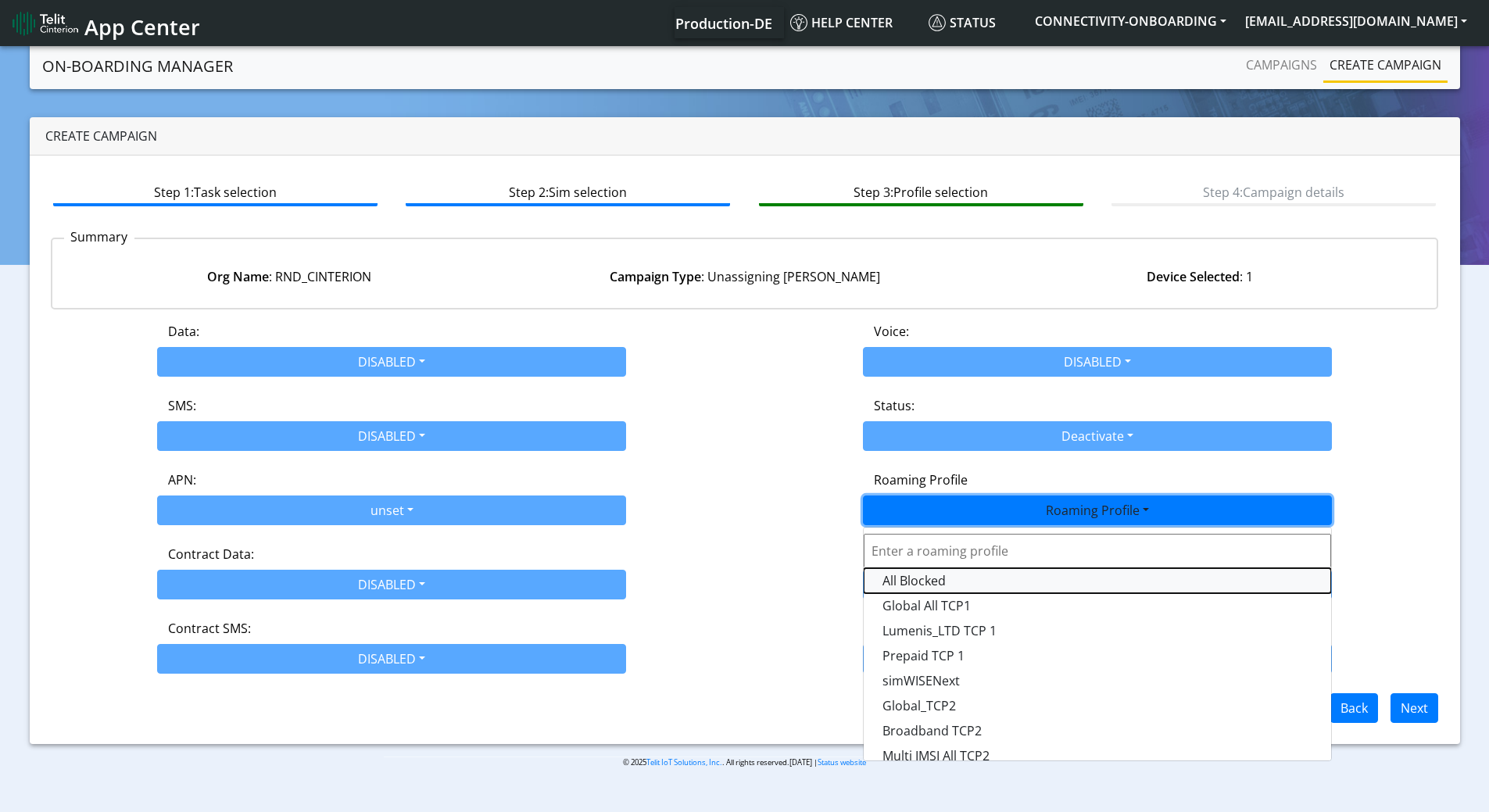
click at [972, 576] on Profile-dropdown "All Blocked" at bounding box center [1097, 580] width 467 height 25
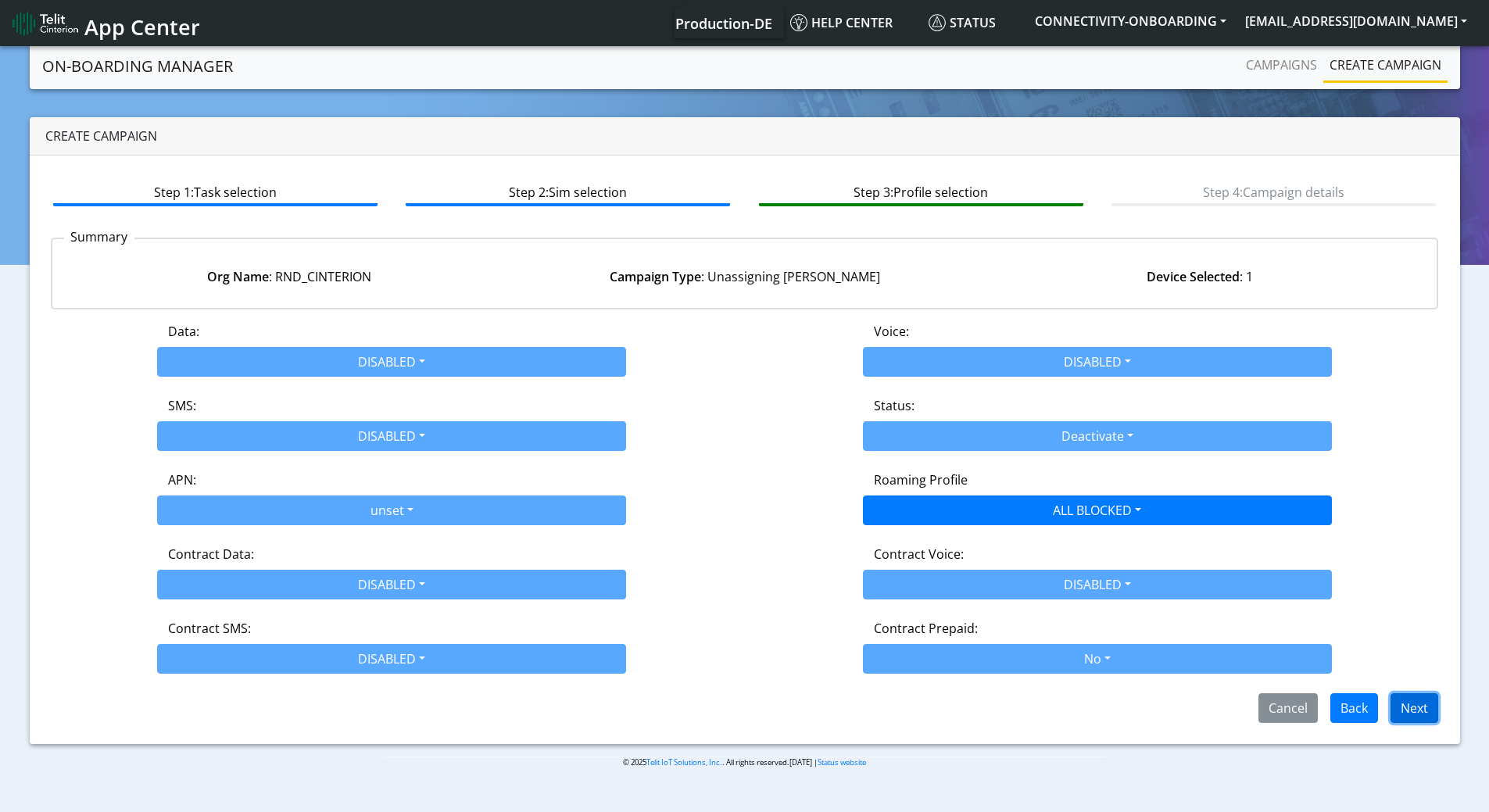
click at [1423, 708] on button "Next" at bounding box center [1414, 708] width 47 height 30
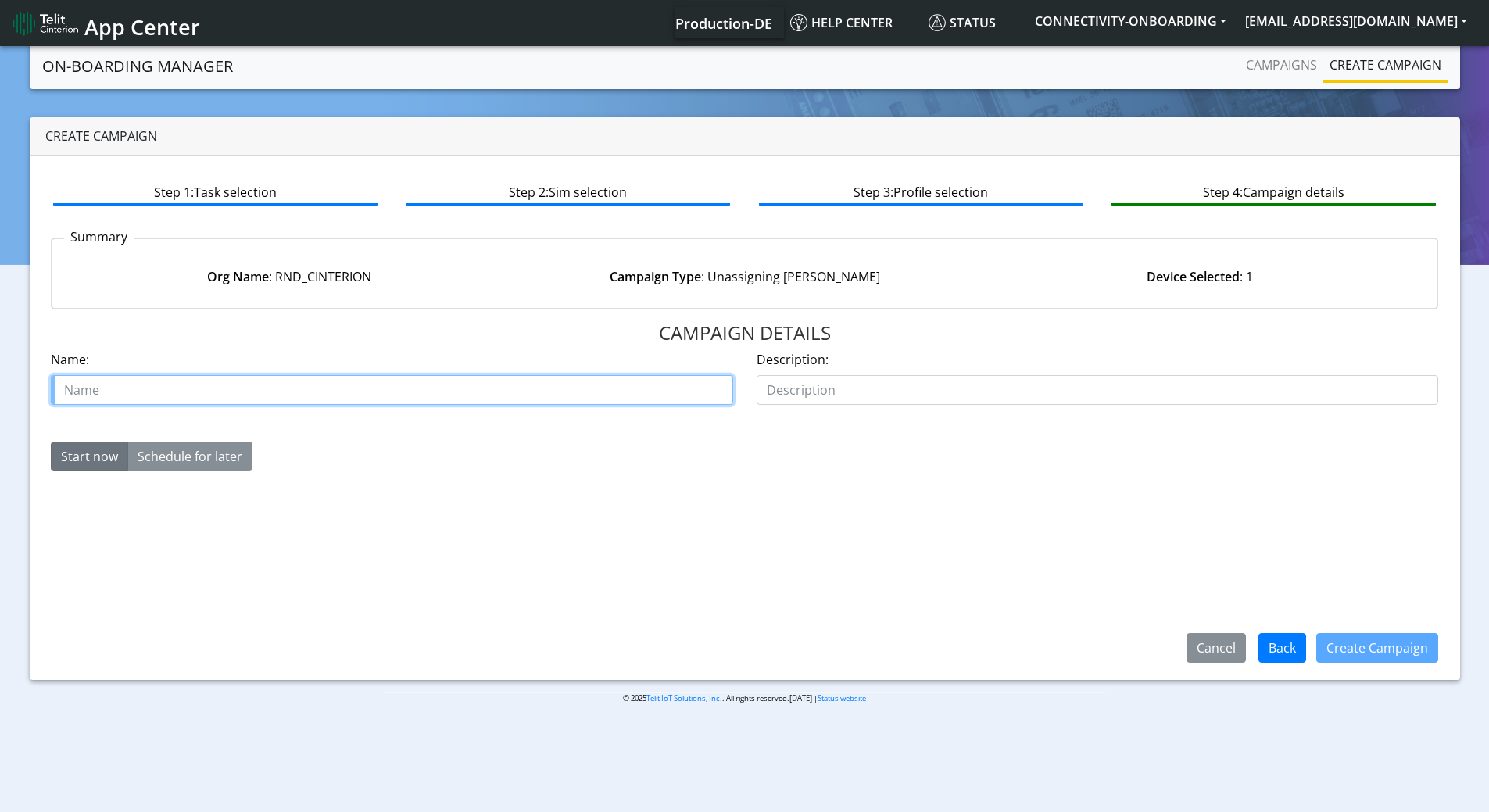
click at [233, 397] on input "text" at bounding box center [391, 390] width 682 height 30
paste input "89358152000000230666"
click at [231, 393] on input "89358152000000230666_unorg" at bounding box center [391, 390] width 682 height 30
type input "89358152000000230666_un_org"
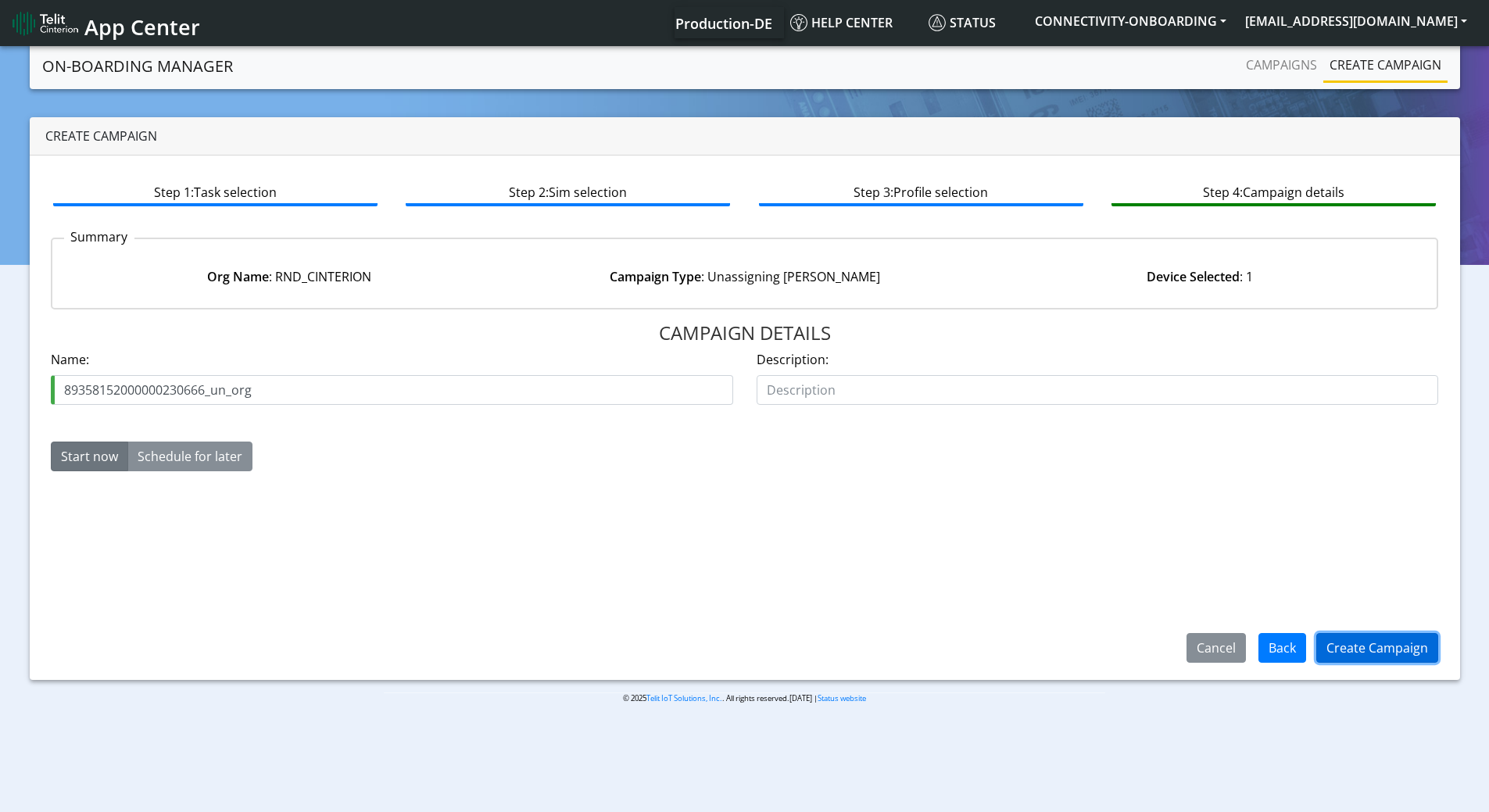
click at [1346, 641] on button "Create Campaign" at bounding box center [1377, 648] width 122 height 30
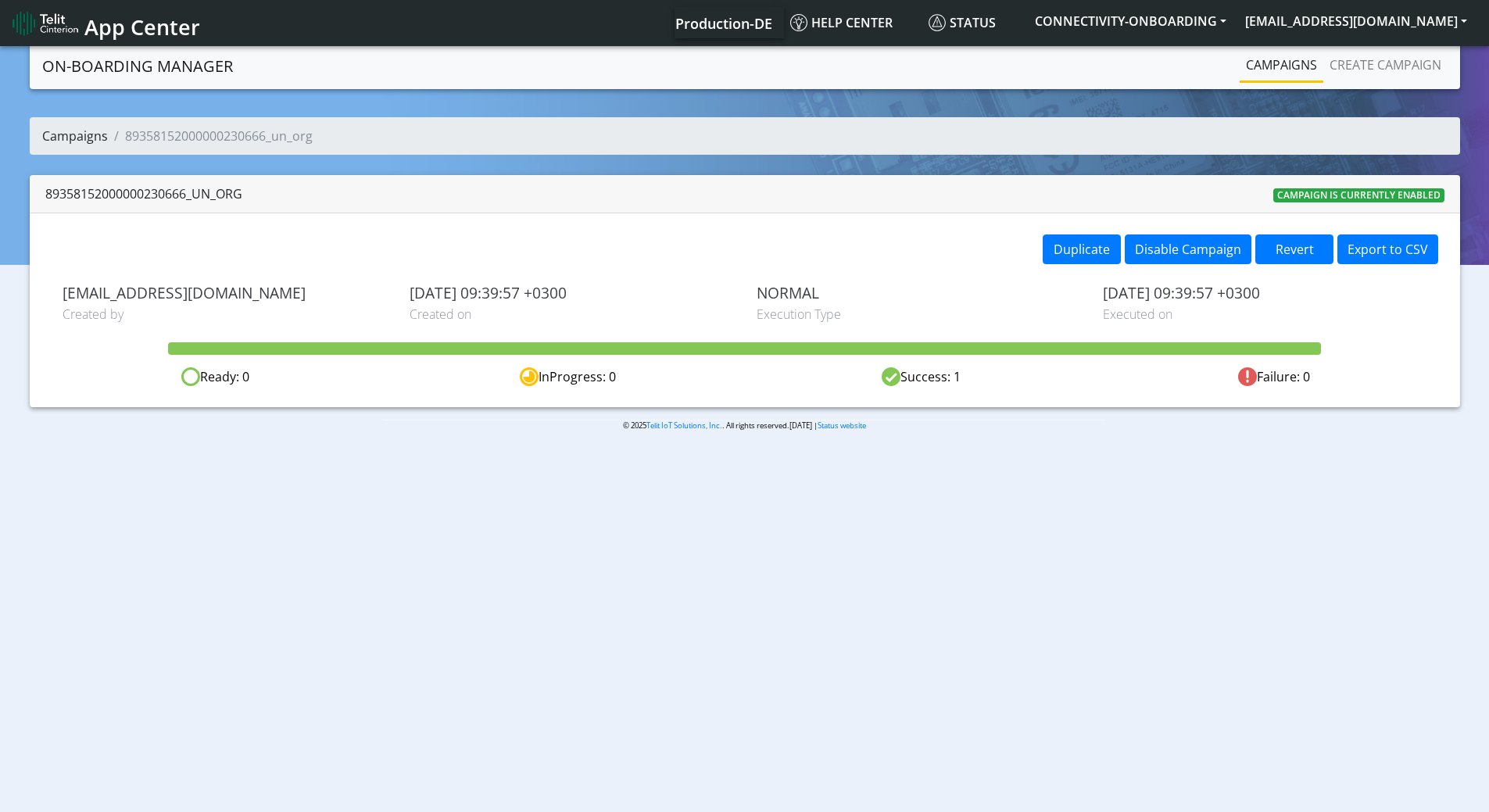
click at [50, 143] on link "Campaigns" at bounding box center [74, 136] width 66 height 17
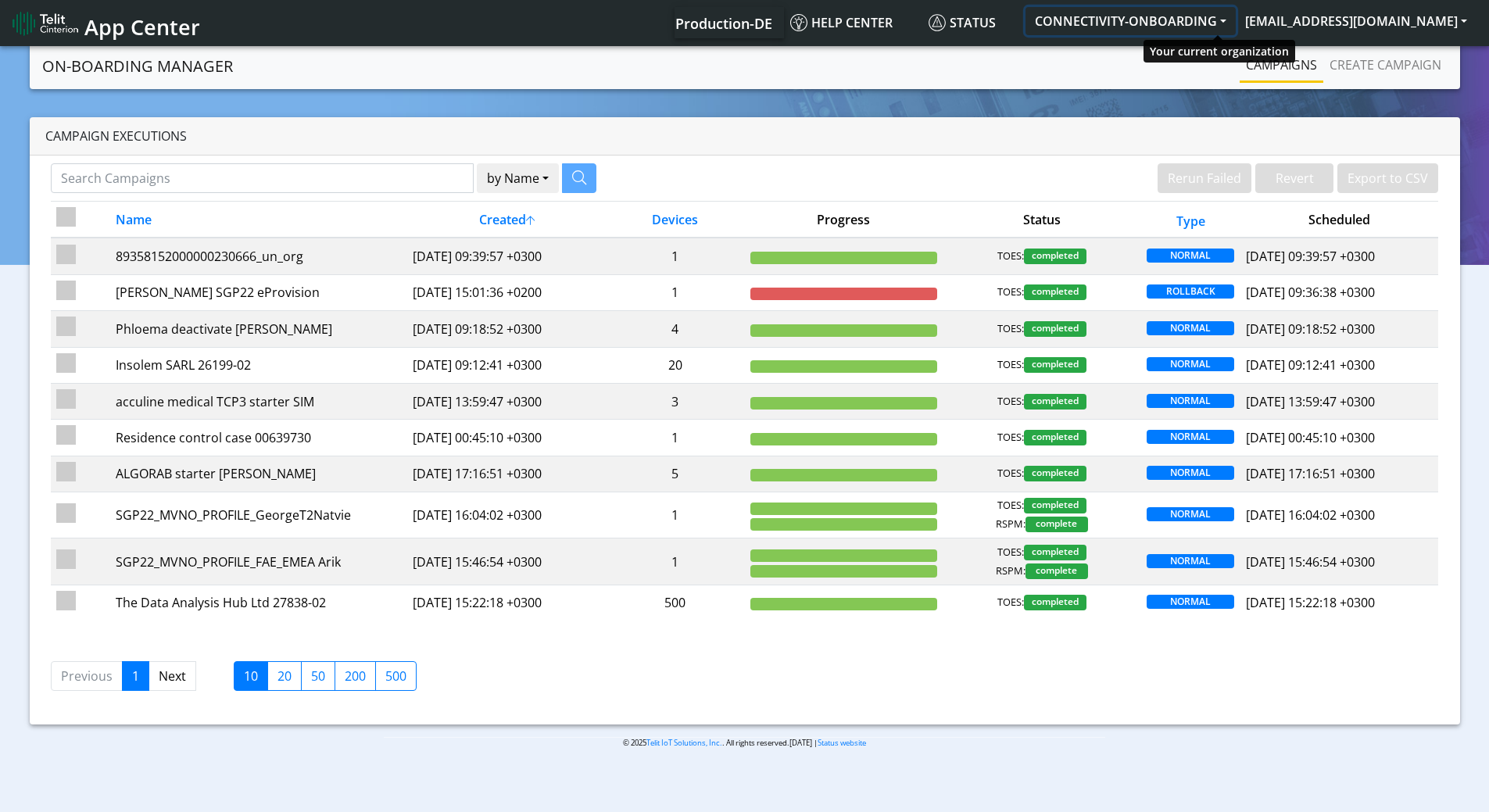
click at [1224, 21] on button "CONNECTIVITY-ONBOARDING" at bounding box center [1131, 21] width 210 height 28
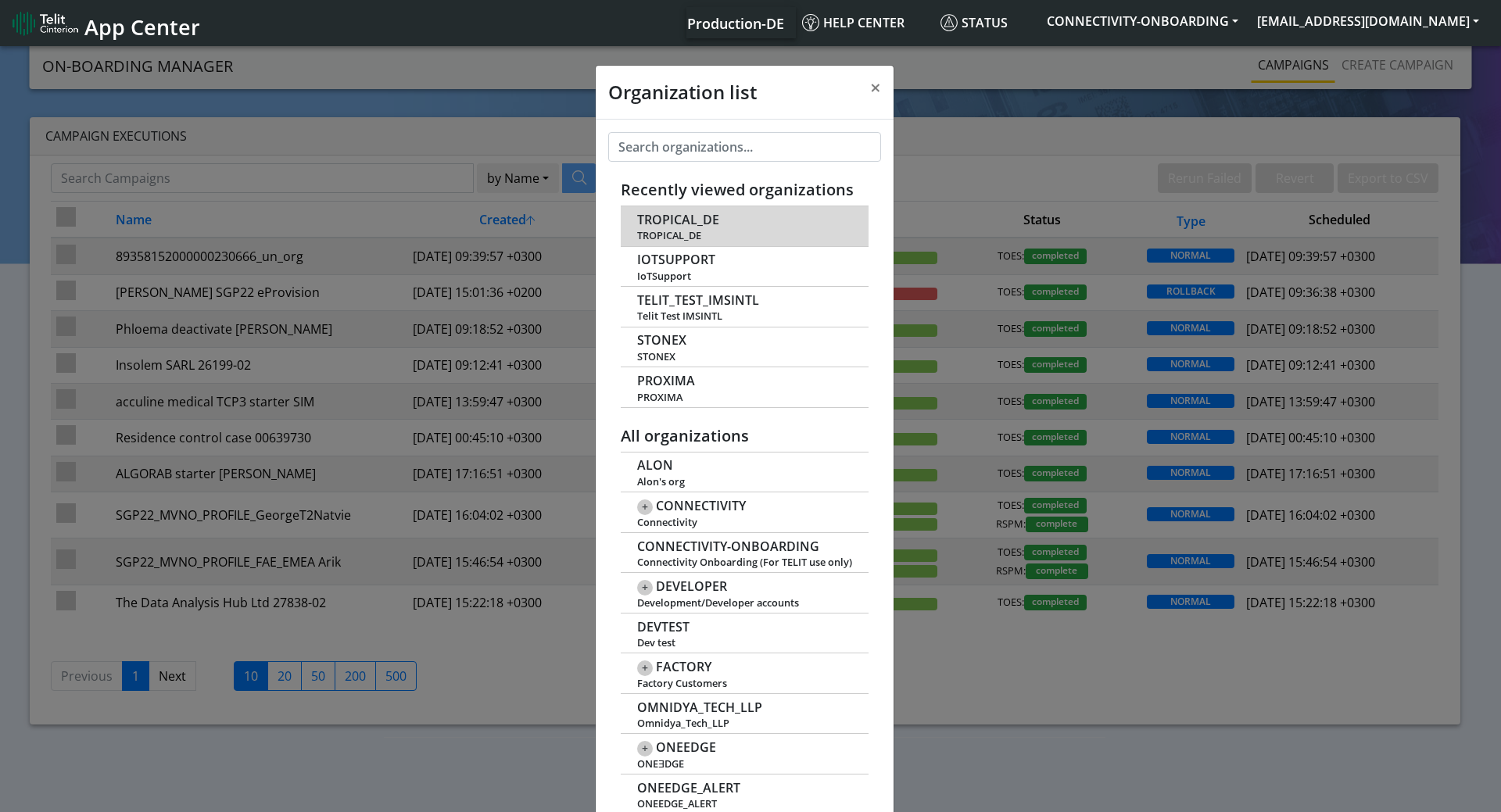
scroll to position [6, 0]
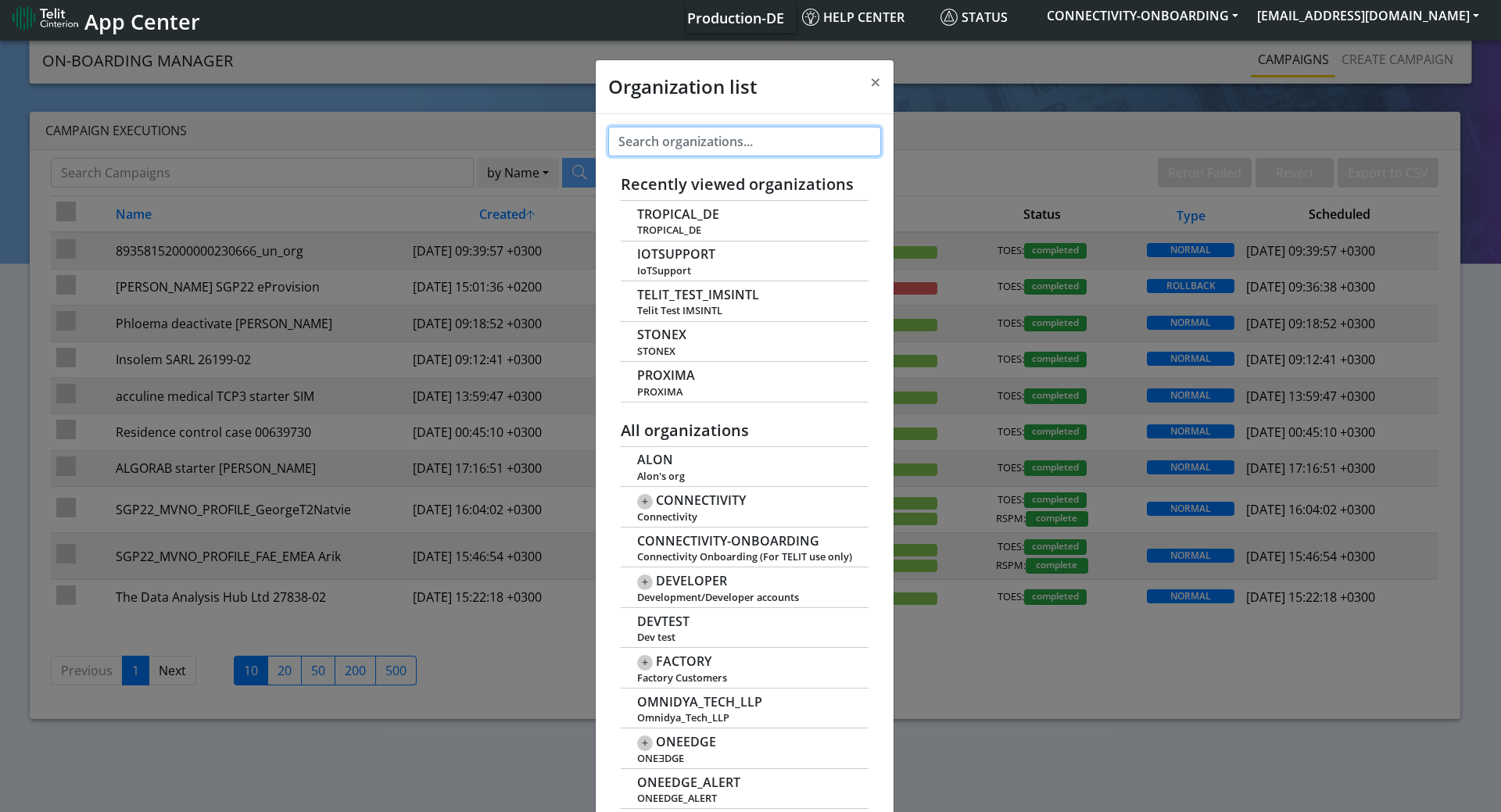
click at [677, 149] on input "text" at bounding box center [744, 142] width 273 height 30
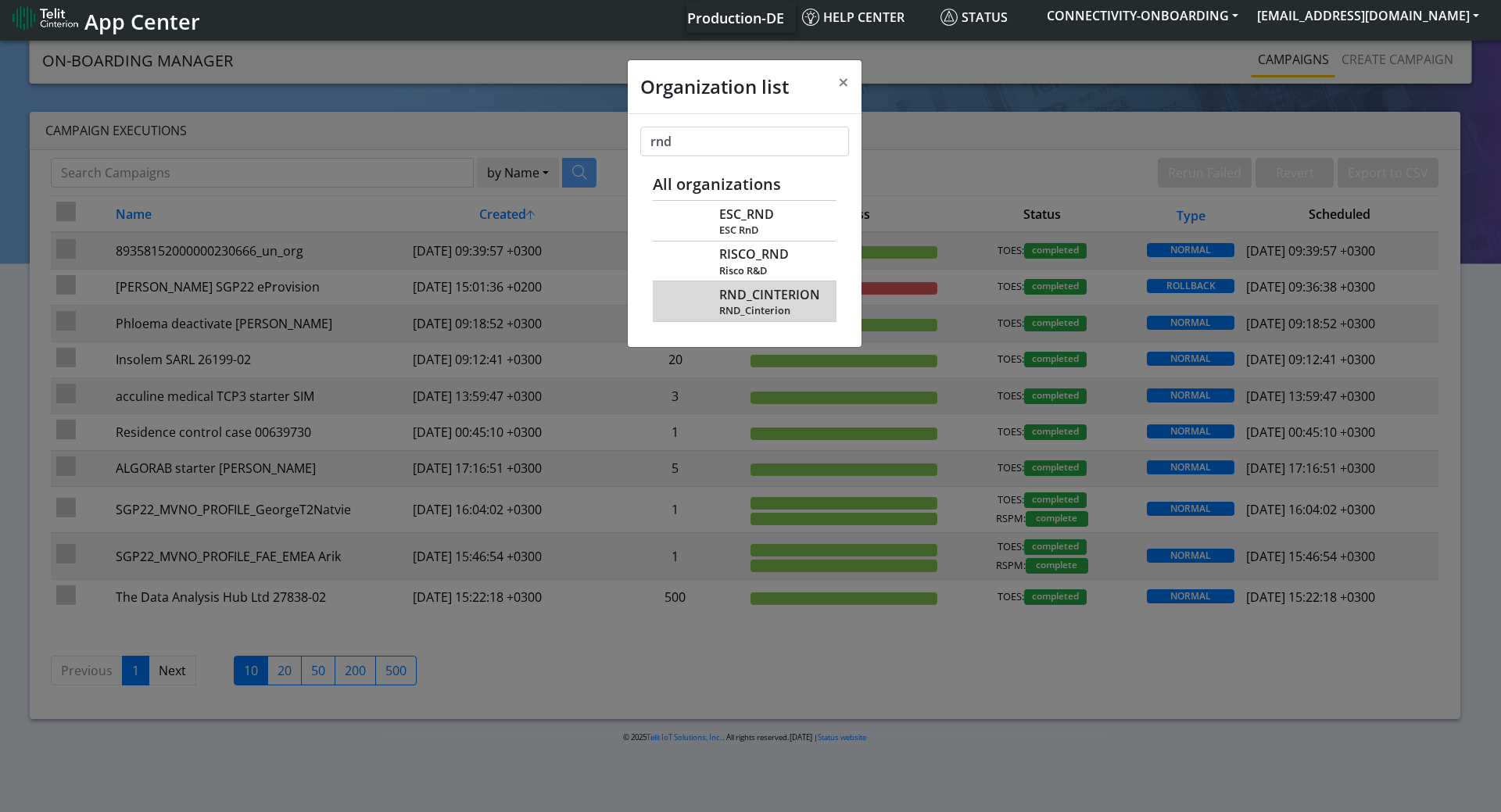
click at [775, 305] on span "RND_Cinterion" at bounding box center [769, 310] width 100 height 12
drag, startPoint x: 711, startPoint y: 143, endPoint x: 551, endPoint y: 138, distance: 160.1
click at [551, 138] on div "Organization list × rnd Recently viewed organizations TROPICAL_DE TROPICAL_DE I…" at bounding box center [750, 424] width 1501 height 774
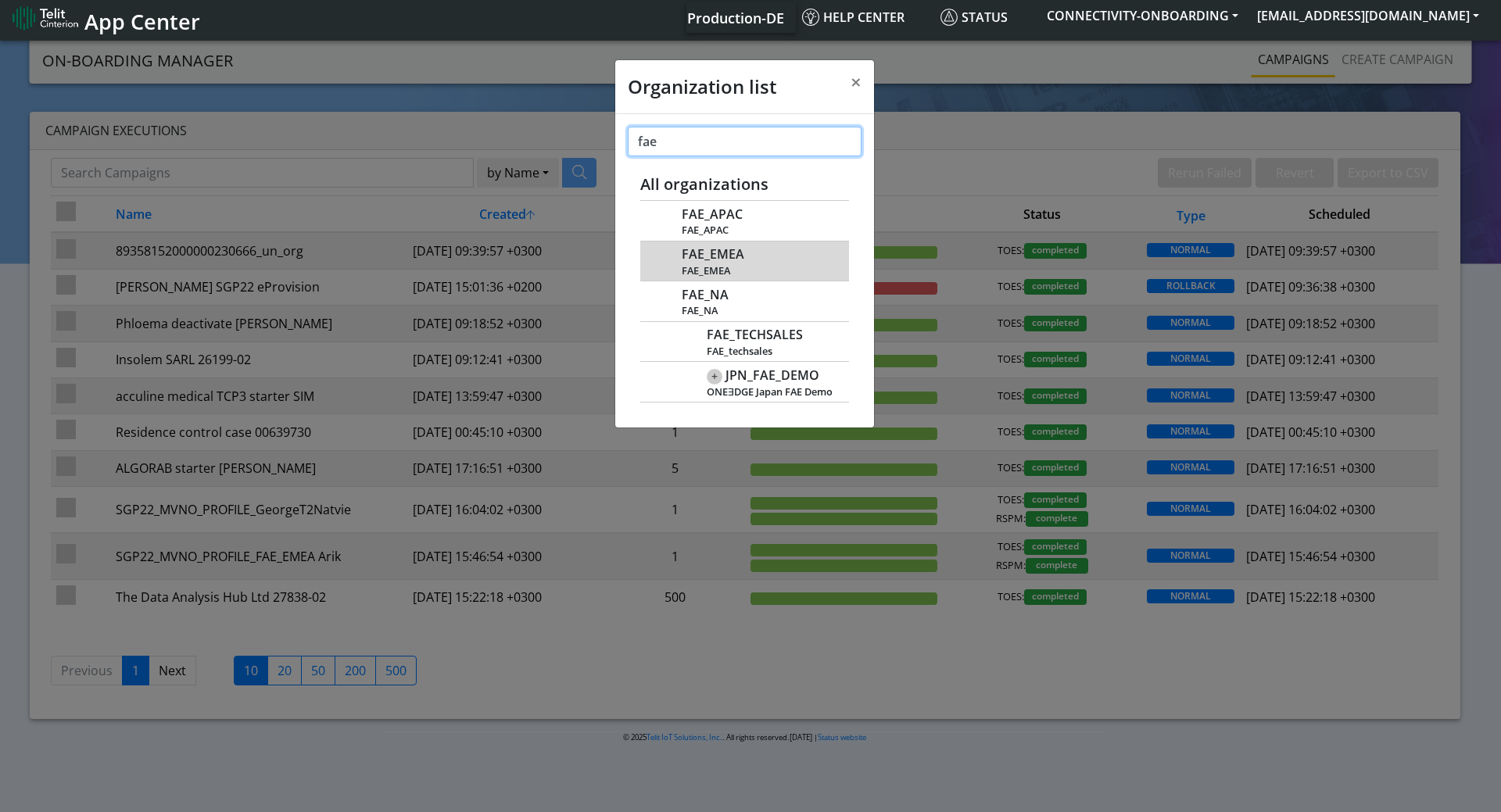
type input "fae"
click at [703, 259] on span "FAE_EMEA" at bounding box center [713, 254] width 62 height 15
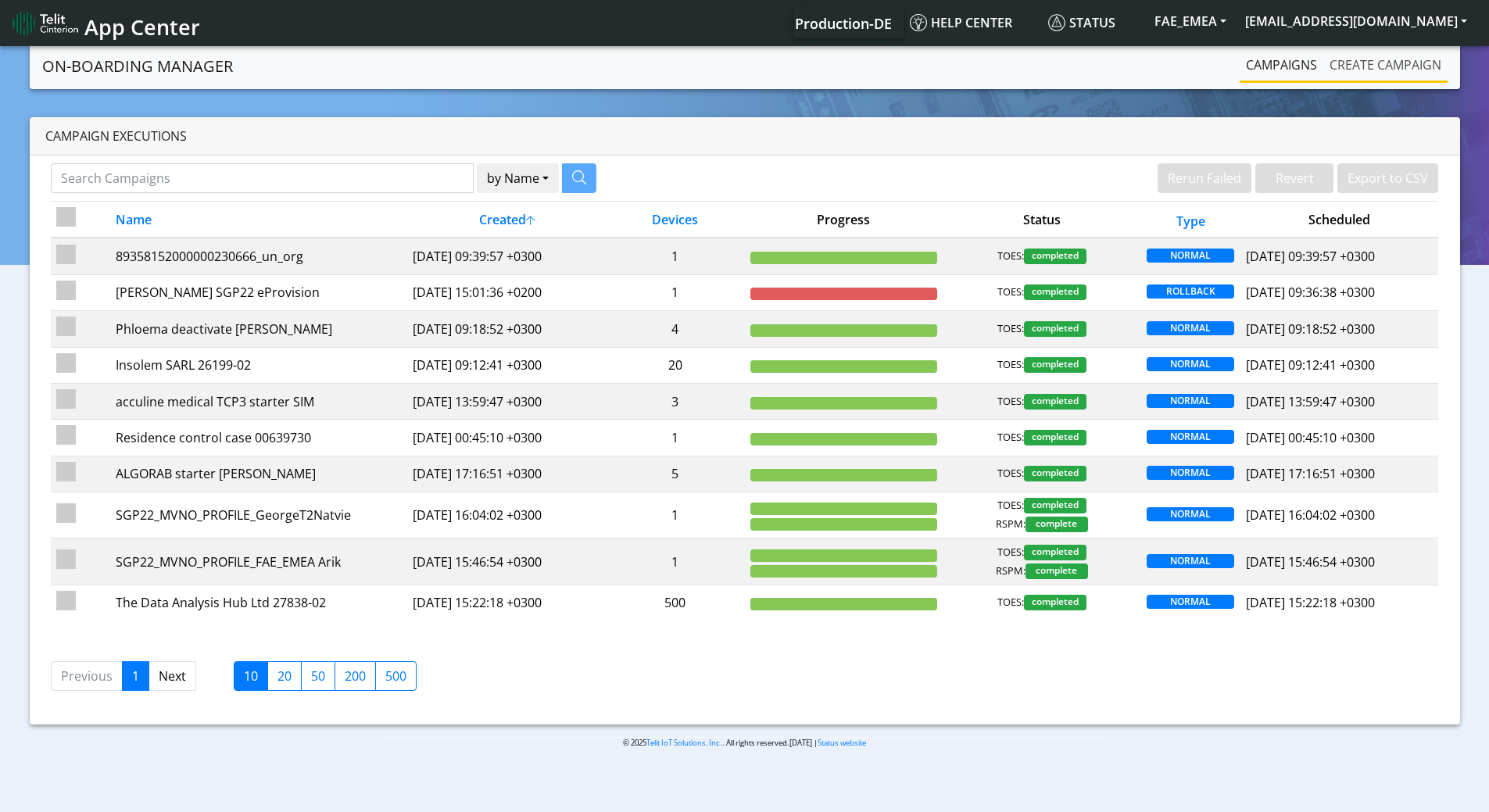
click at [1366, 73] on link "Create campaign" at bounding box center [1385, 65] width 124 height 32
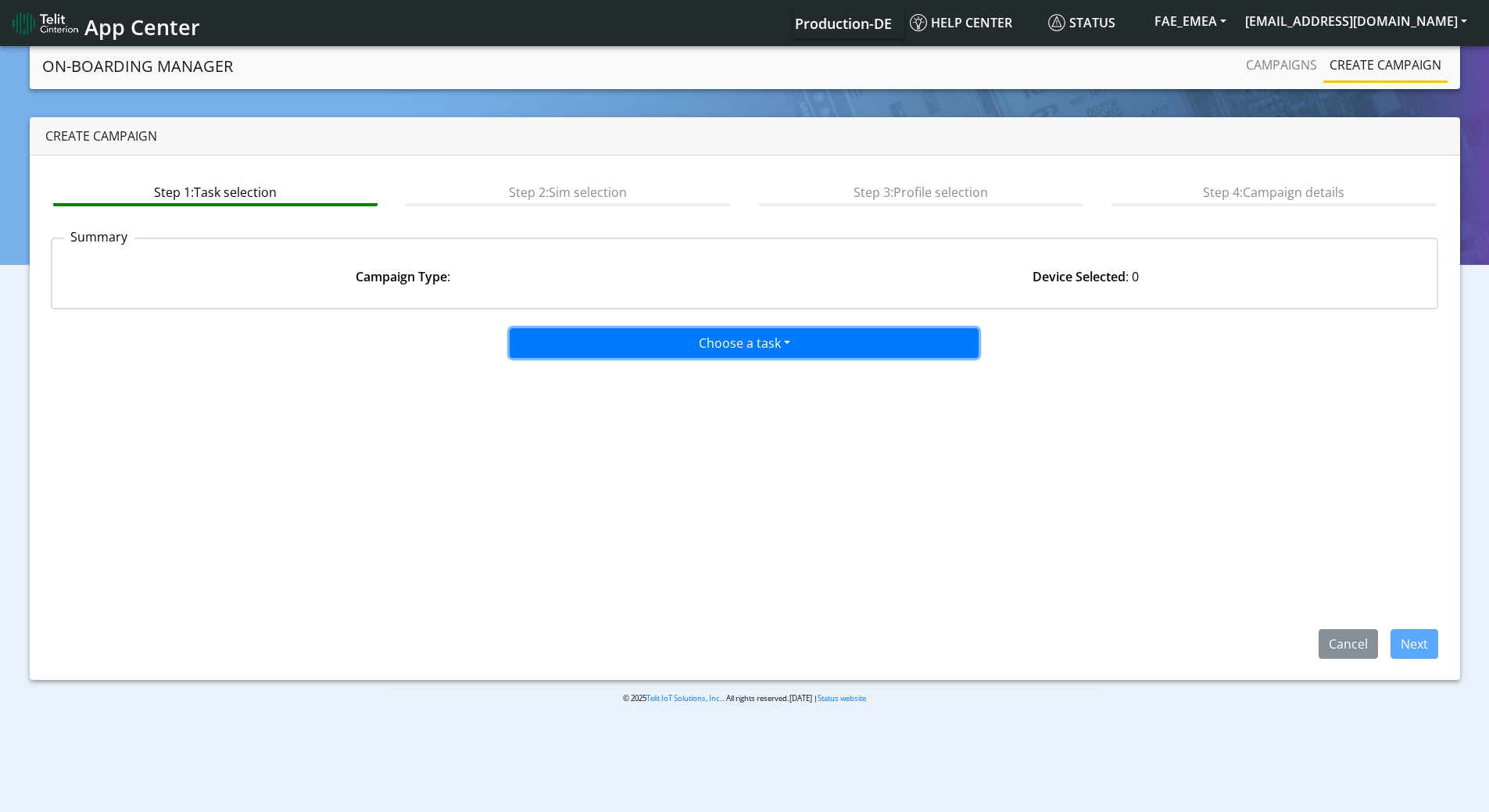
click at [670, 342] on button "Choose a task" at bounding box center [743, 343] width 469 height 30
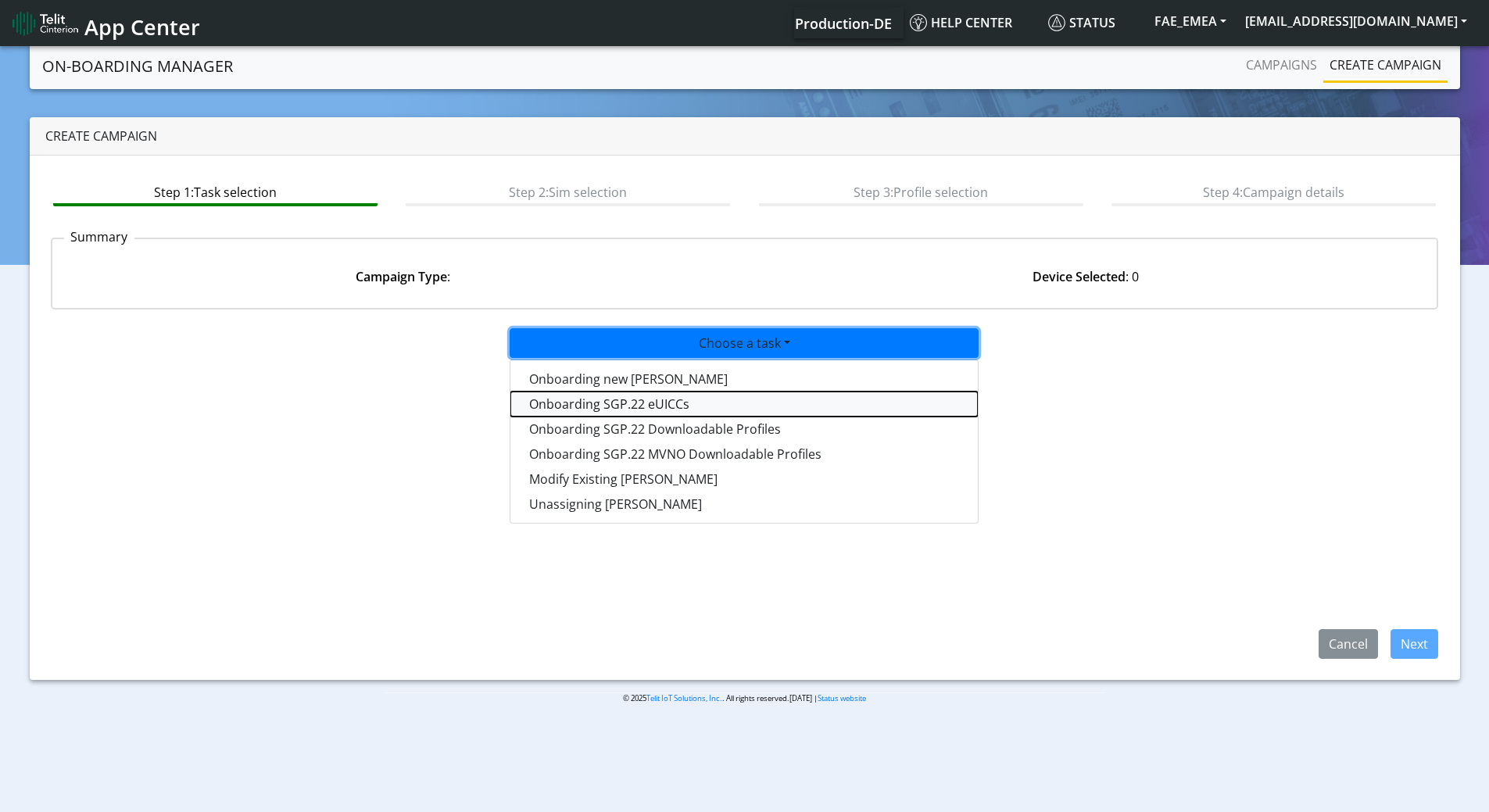
click at [654, 406] on tasksgp22eUICC-dropdown "Onboarding SGP.22 eUICCs" at bounding box center [743, 404] width 467 height 25
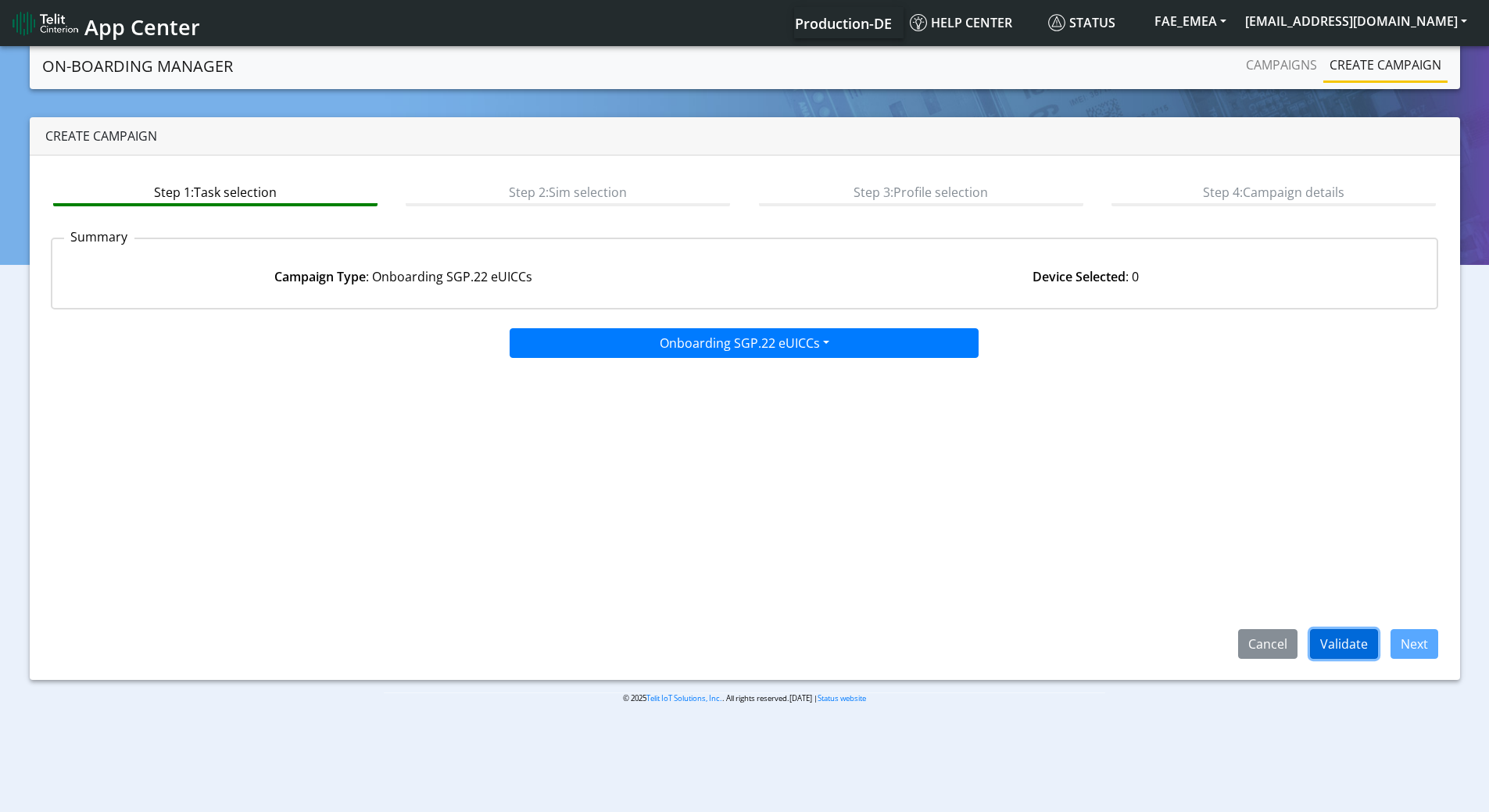
click at [1332, 640] on button "Validate" at bounding box center [1344, 644] width 68 height 30
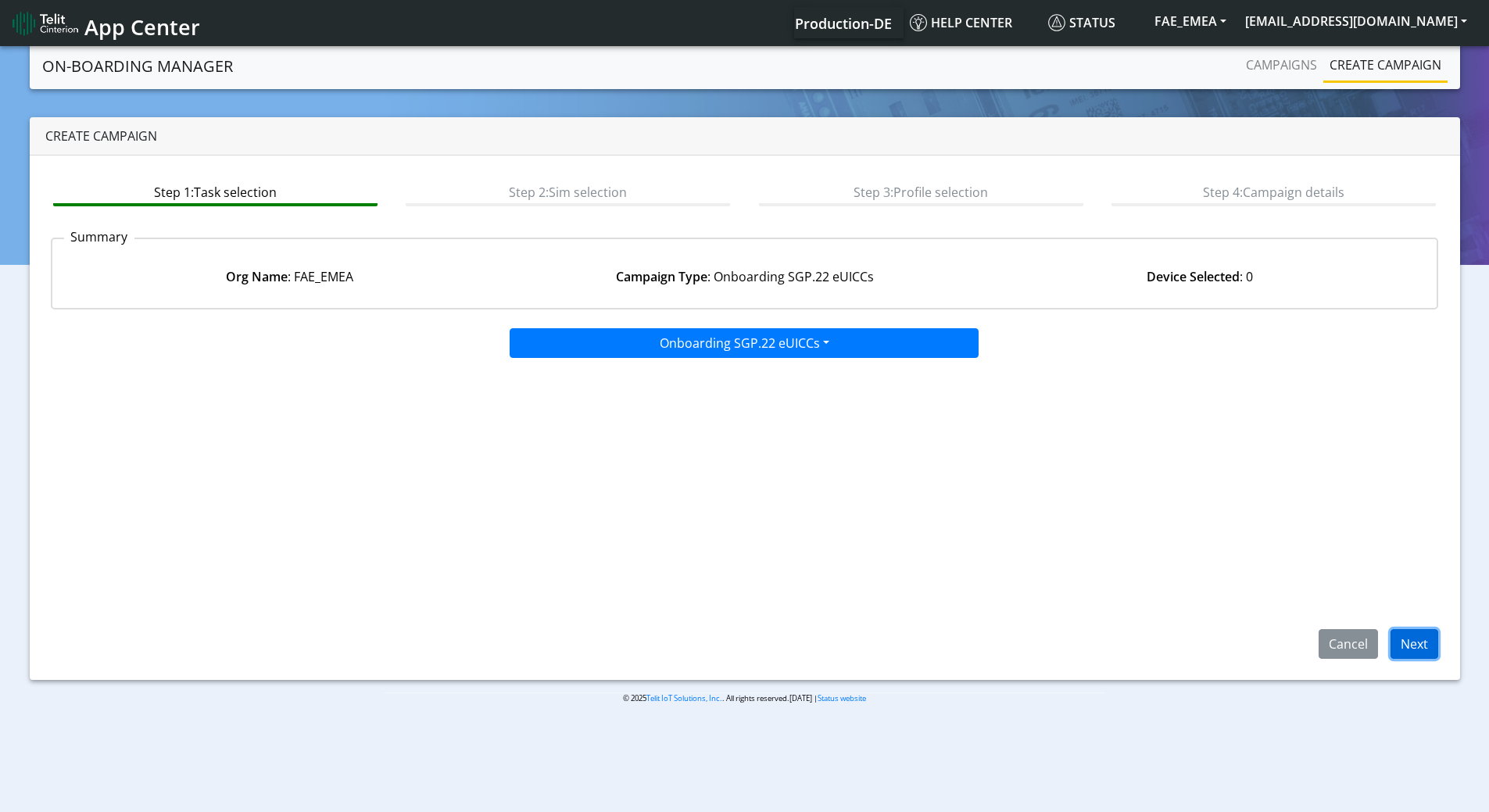
click at [1426, 644] on button "Next" at bounding box center [1414, 644] width 47 height 30
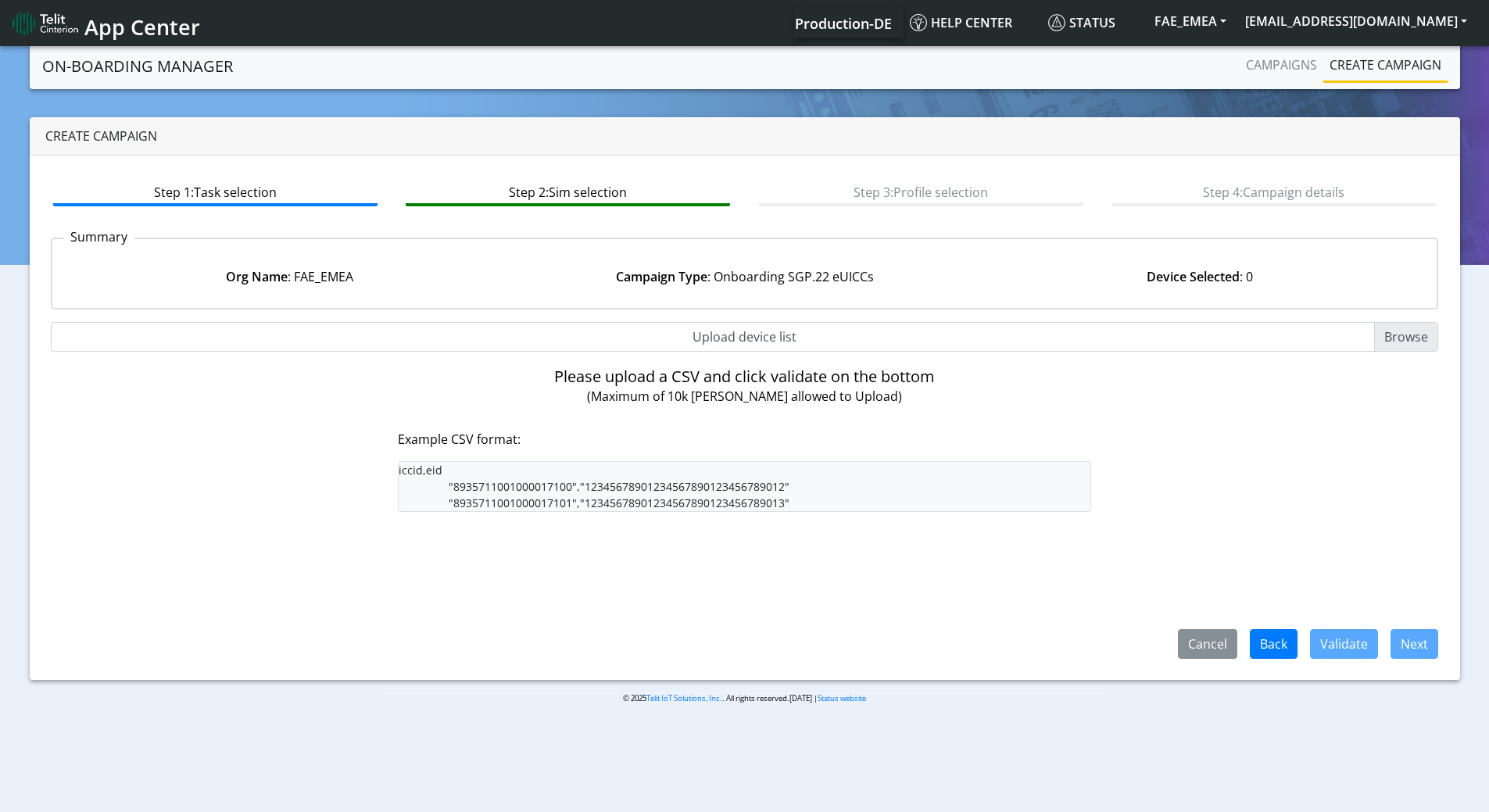
click at [1415, 334] on input "Upload device list" at bounding box center [744, 337] width 1388 height 30
type input "C:\fakepath\onboard_89358152000000230666.csv"
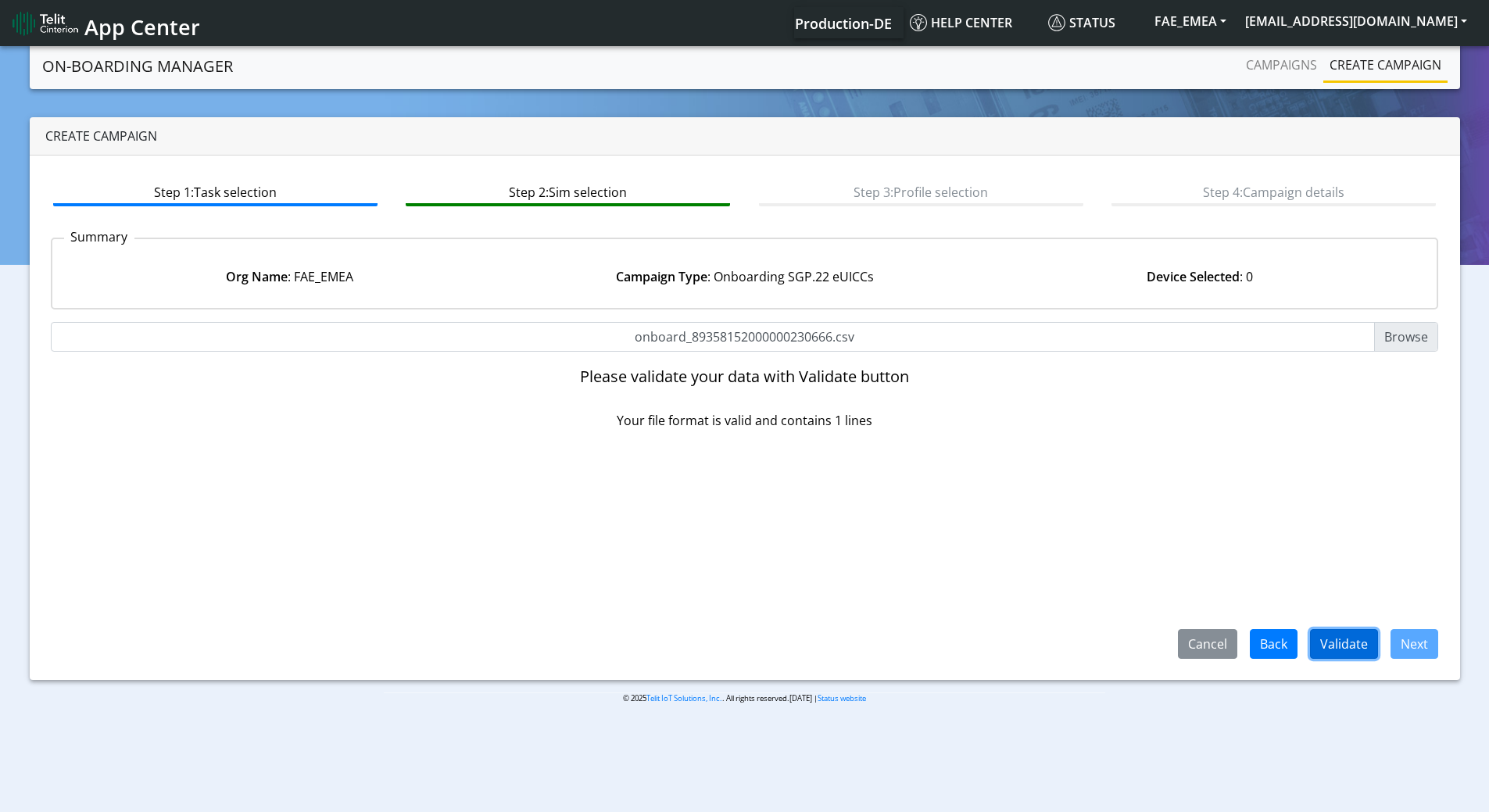
click at [1344, 639] on button "Validate" at bounding box center [1344, 644] width 68 height 30
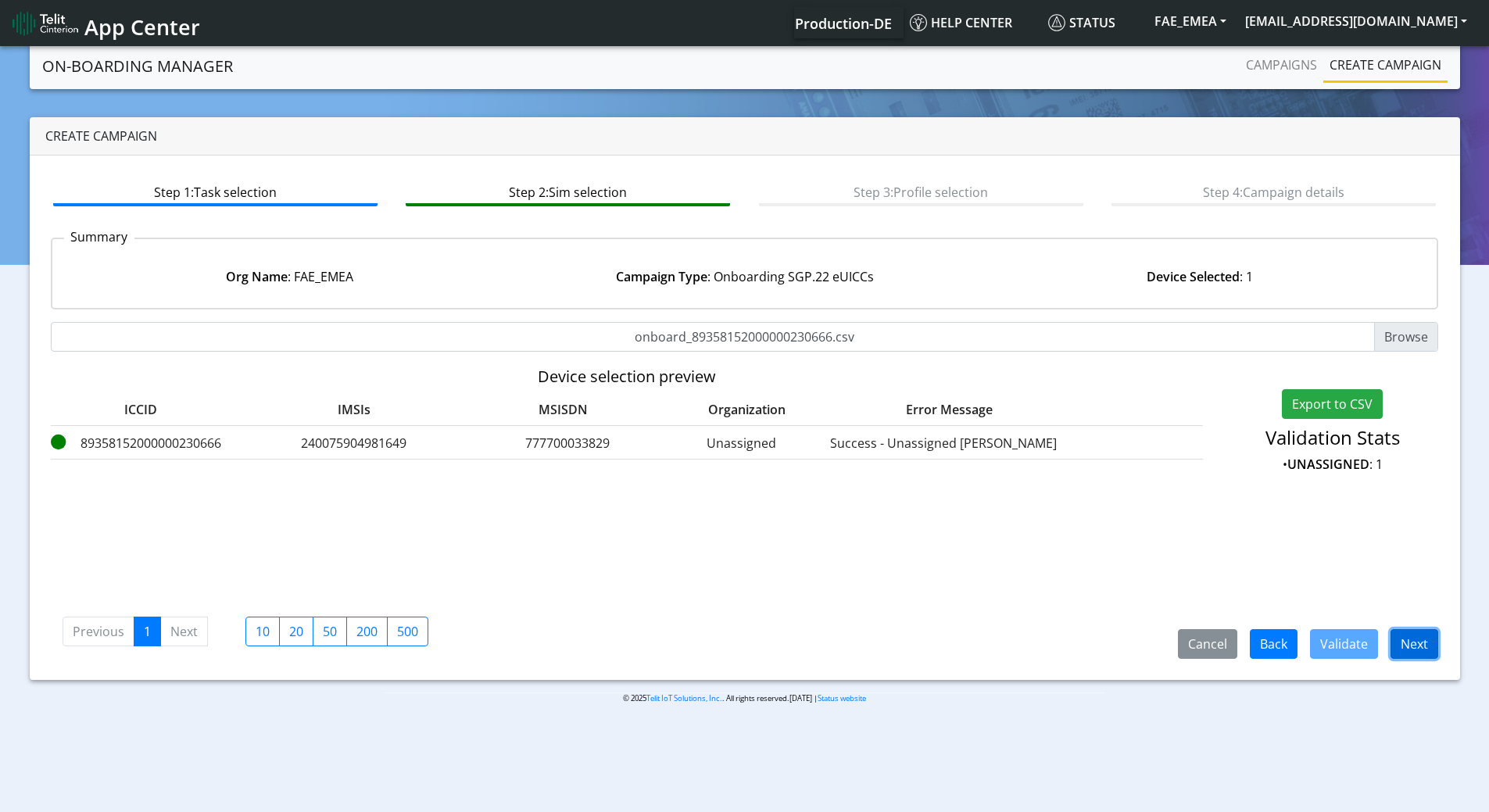
click at [1414, 642] on button "Next" at bounding box center [1414, 644] width 47 height 30
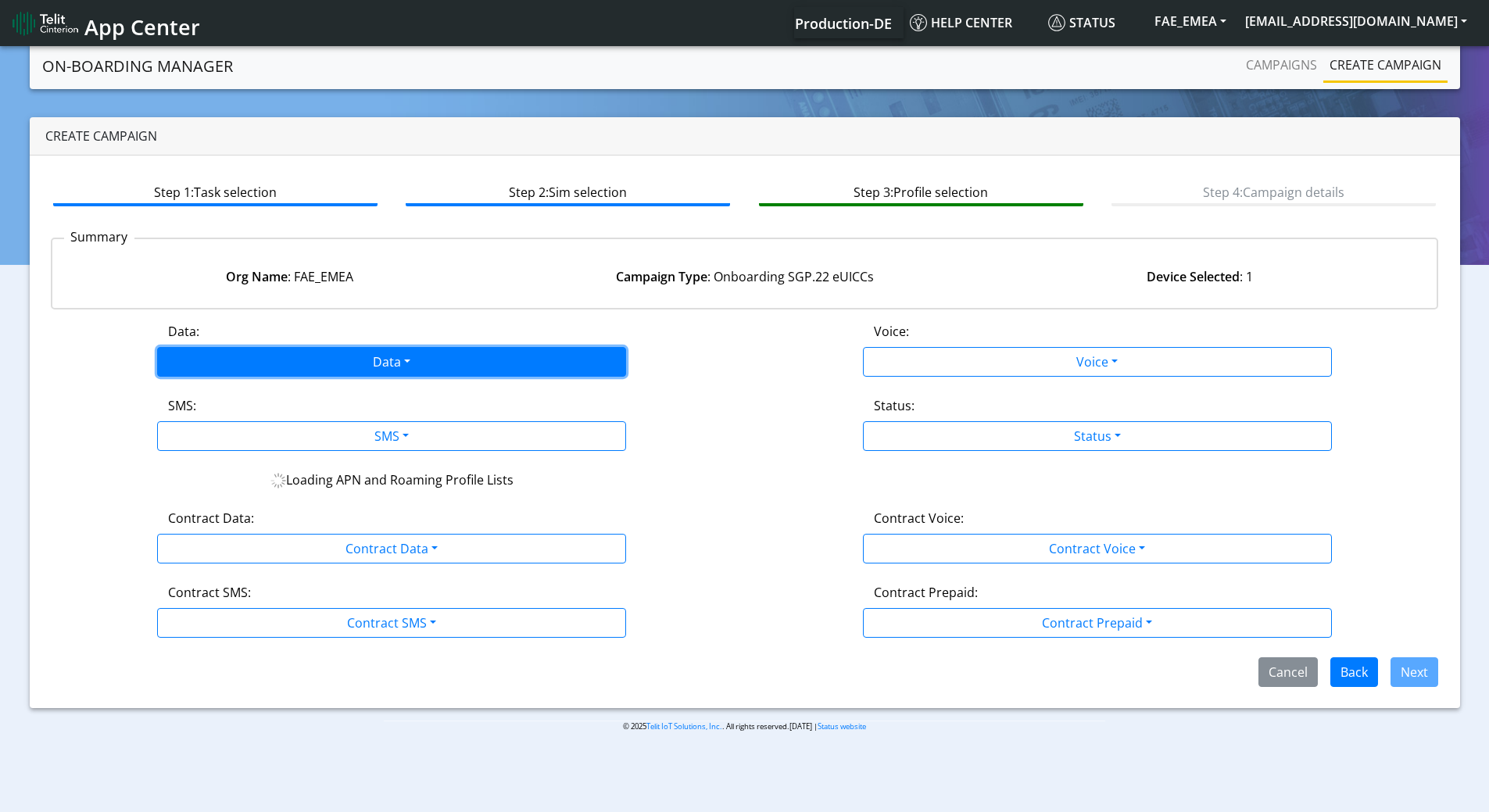
click at [395, 365] on button "Data" at bounding box center [391, 362] width 469 height 30
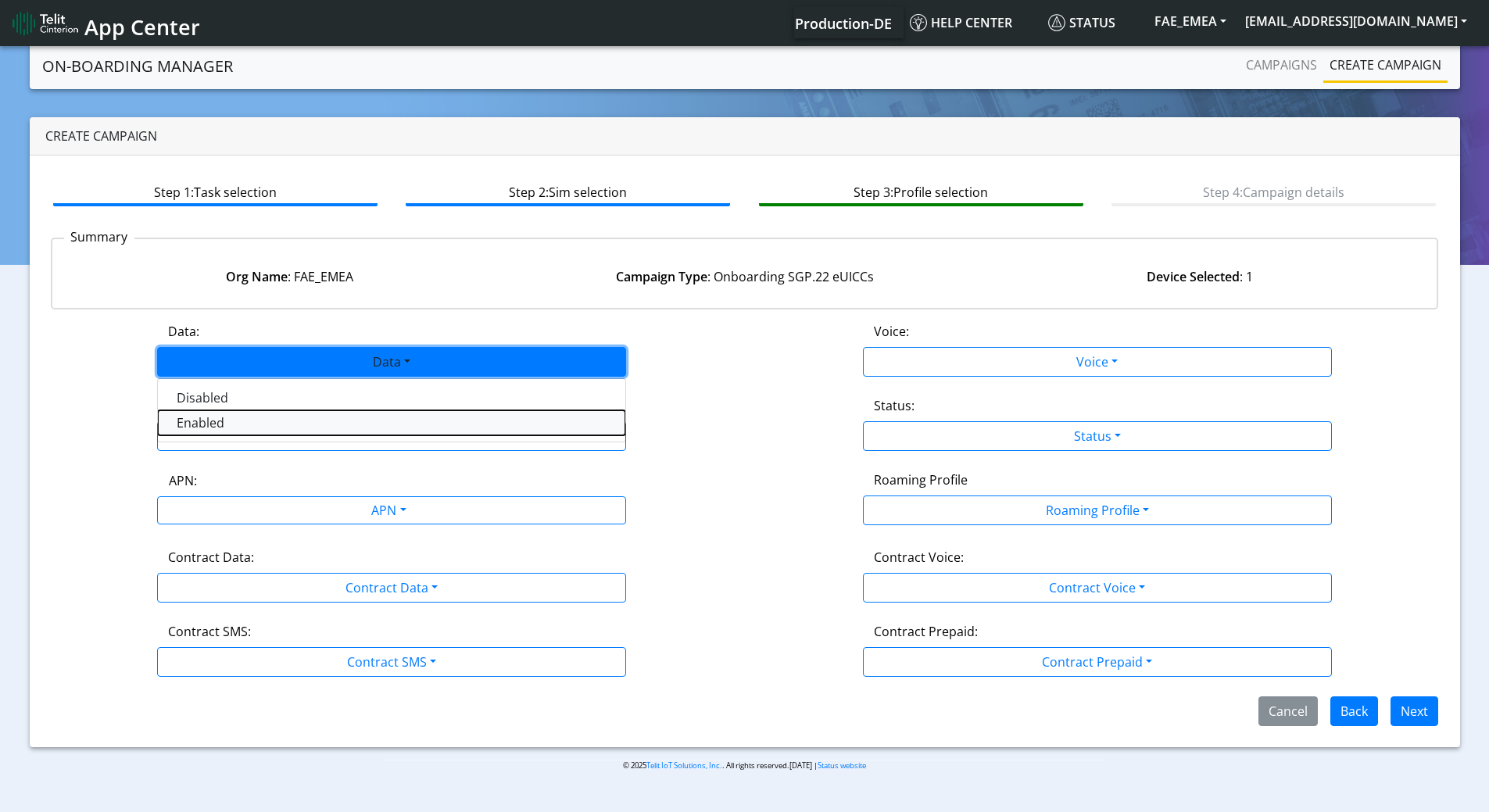
click at [300, 418] on button "Enabled" at bounding box center [391, 423] width 467 height 25
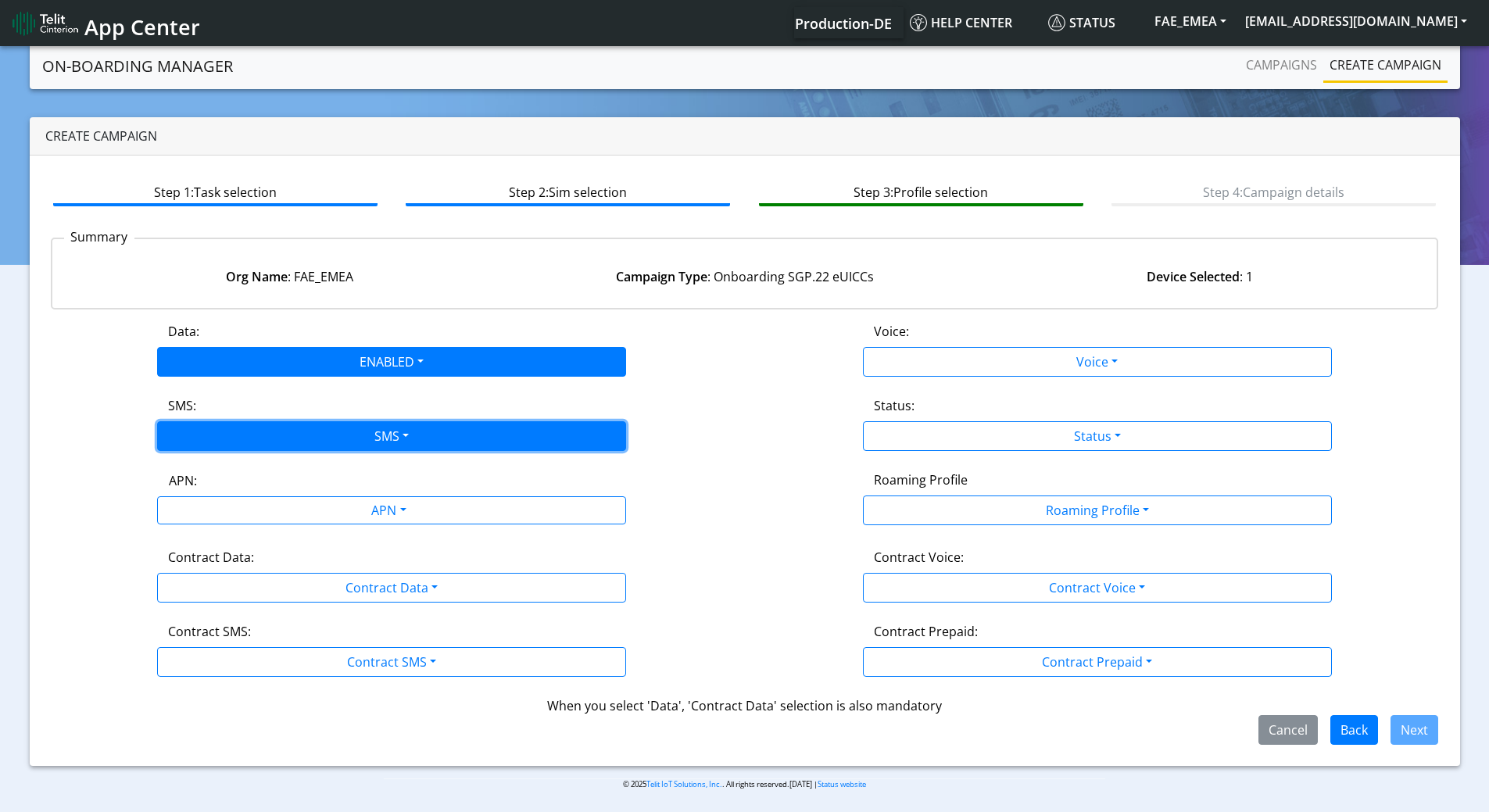
click at [297, 434] on button "SMS" at bounding box center [391, 436] width 469 height 30
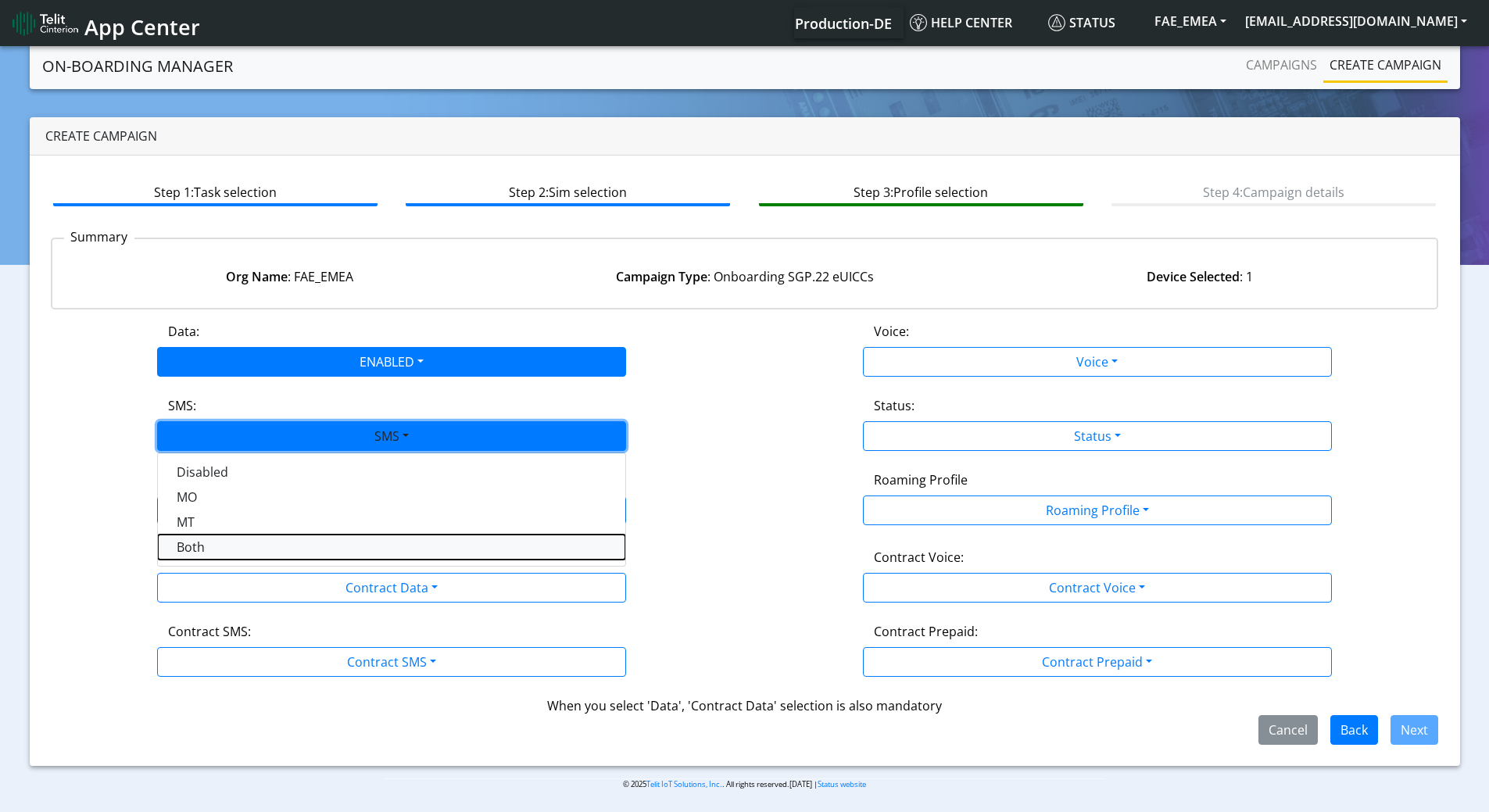
click at [263, 538] on button "Both" at bounding box center [391, 547] width 467 height 25
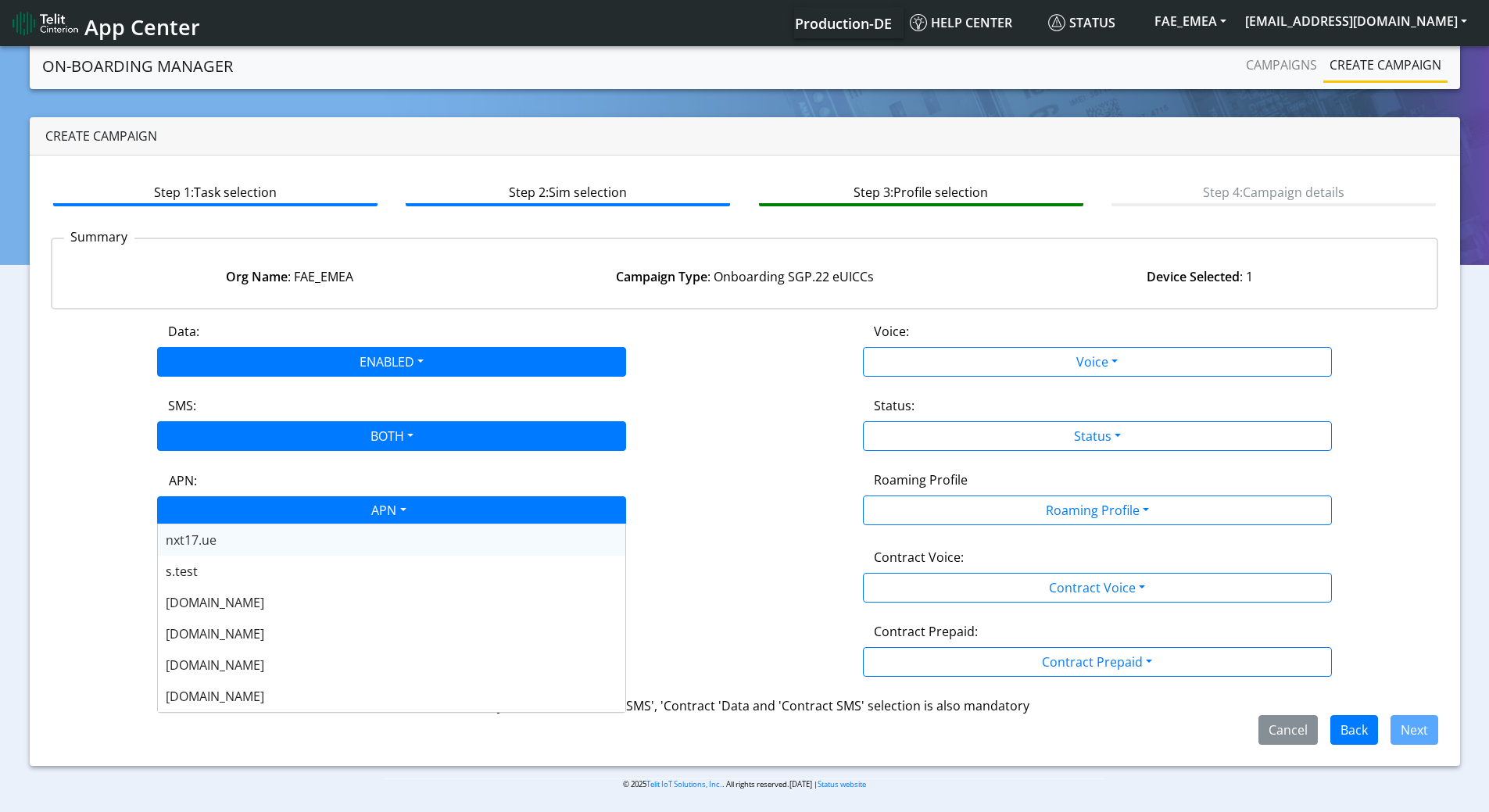
click at [272, 519] on div "APN" at bounding box center [387, 512] width 496 height 31
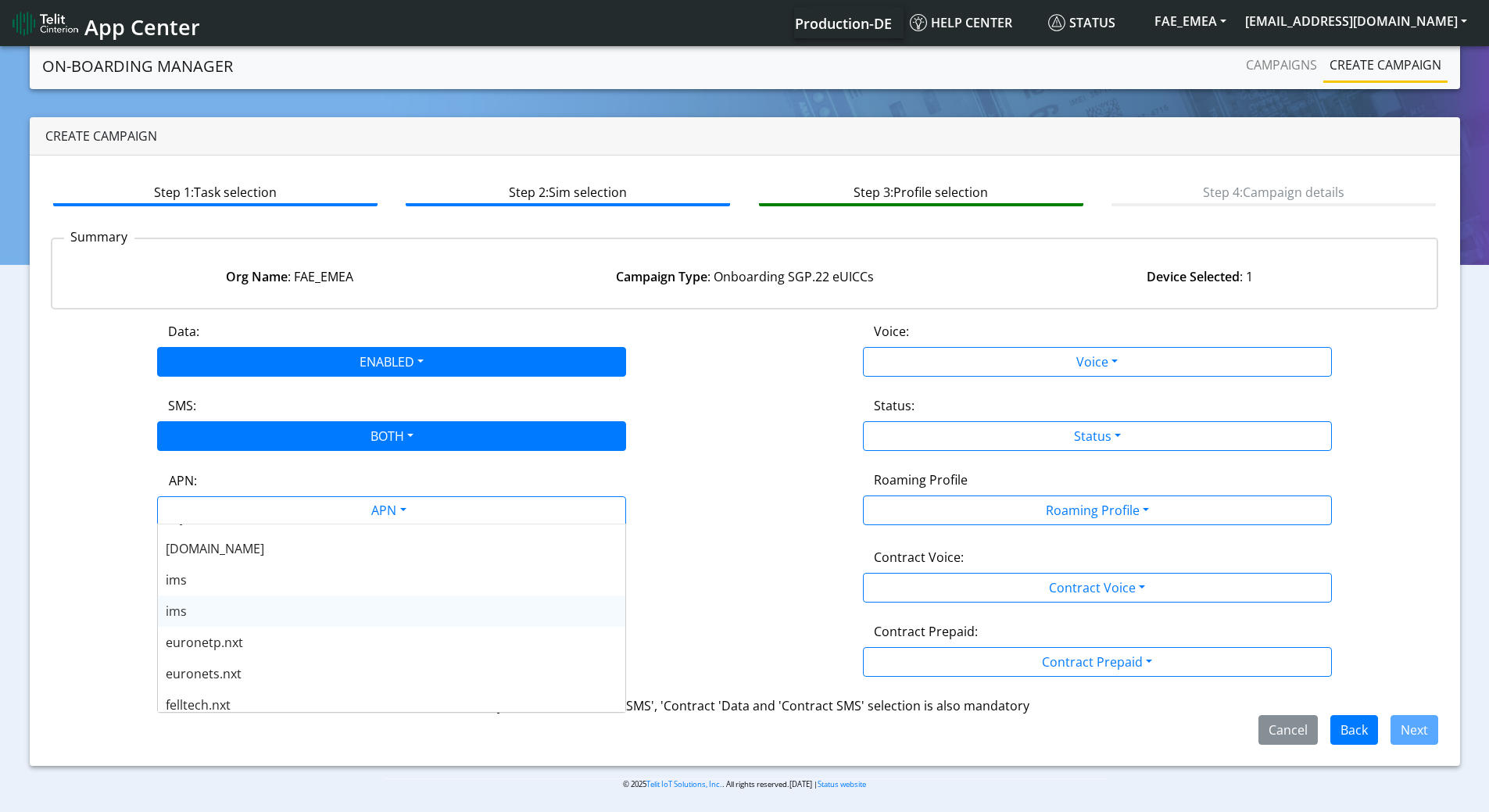
scroll to position [547, 0]
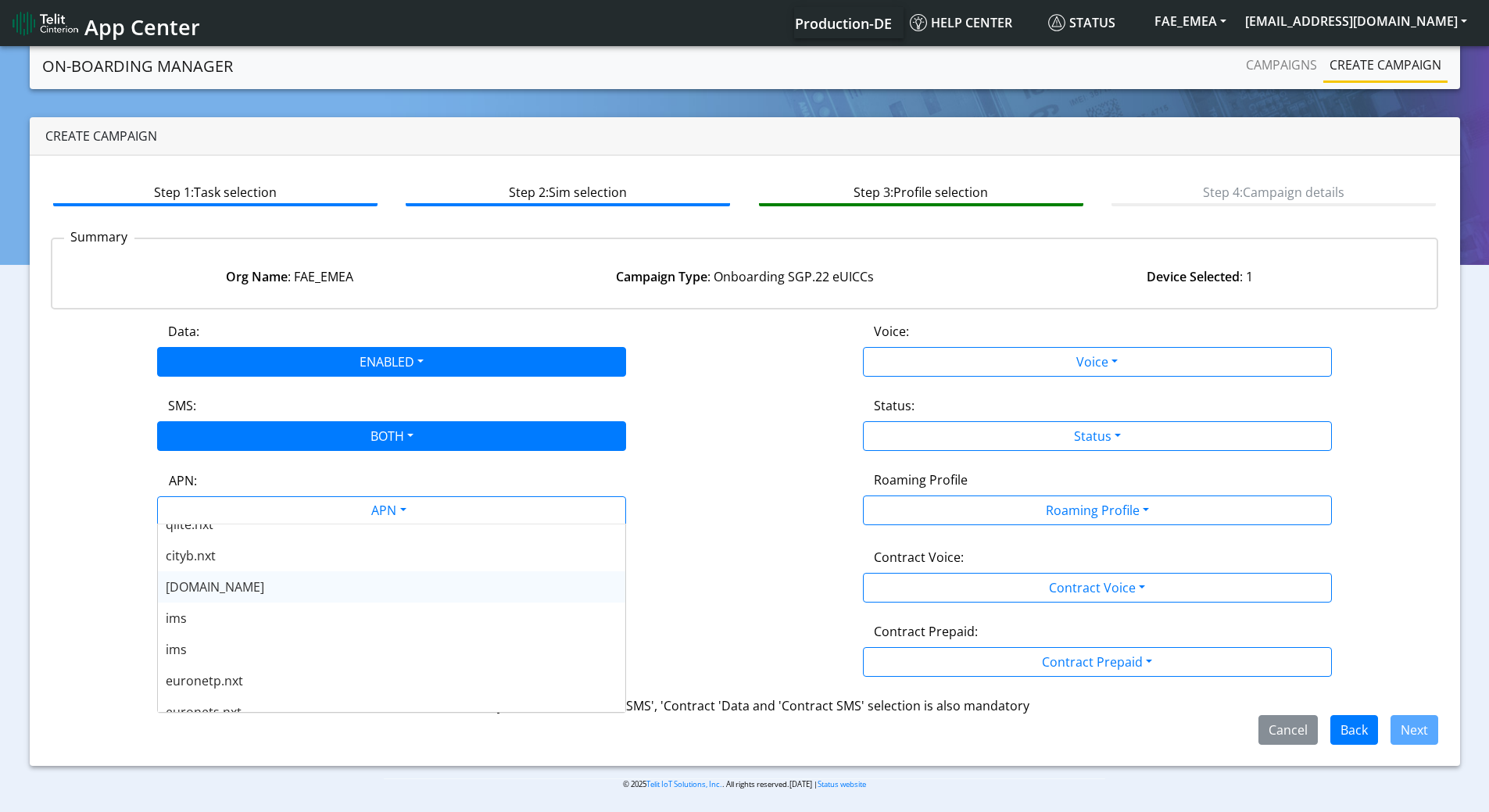
click at [202, 578] on span "nxt23.net" at bounding box center [215, 587] width 99 height 17
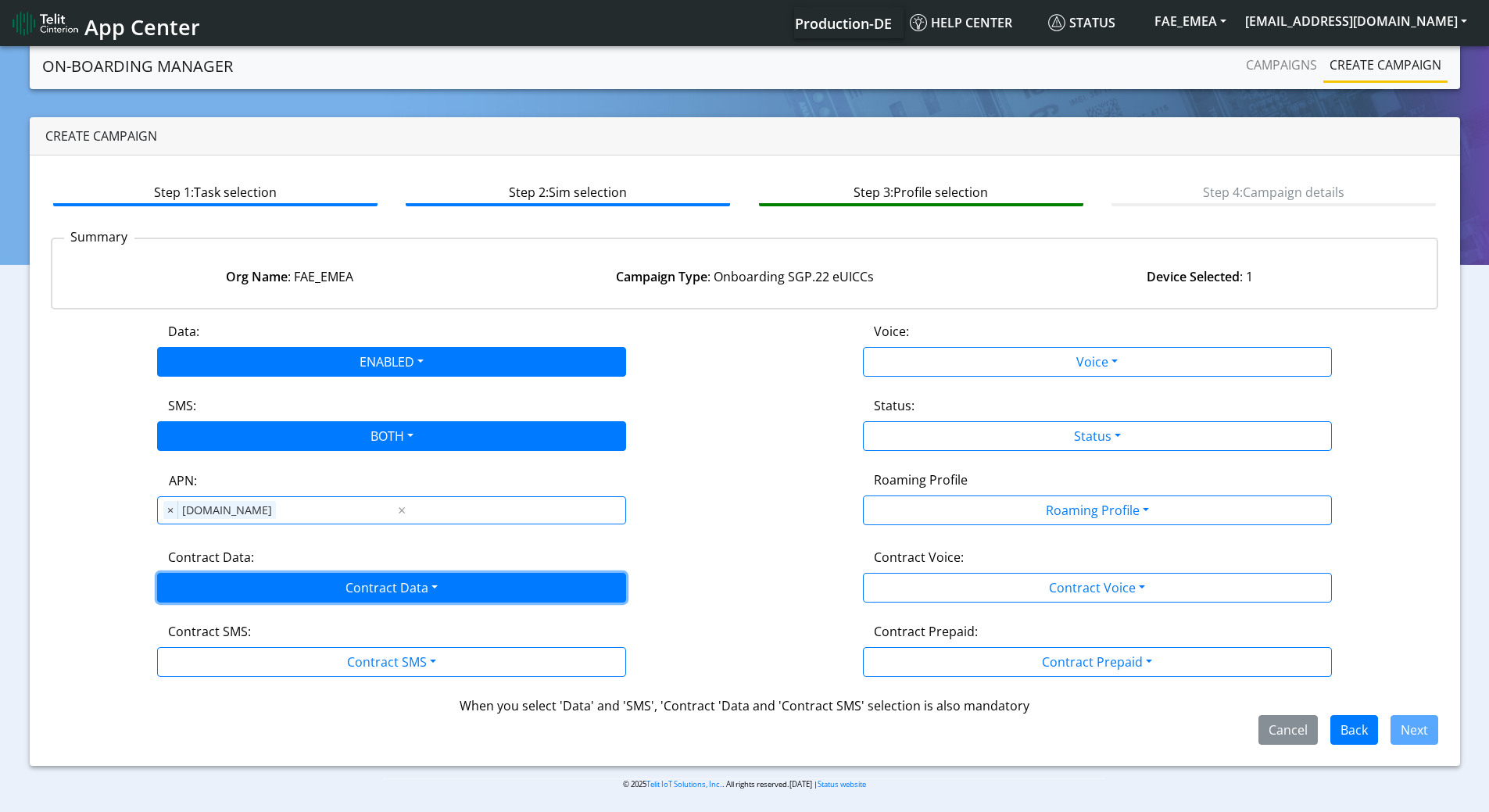
click at [247, 583] on button "Contract Data" at bounding box center [391, 587] width 469 height 30
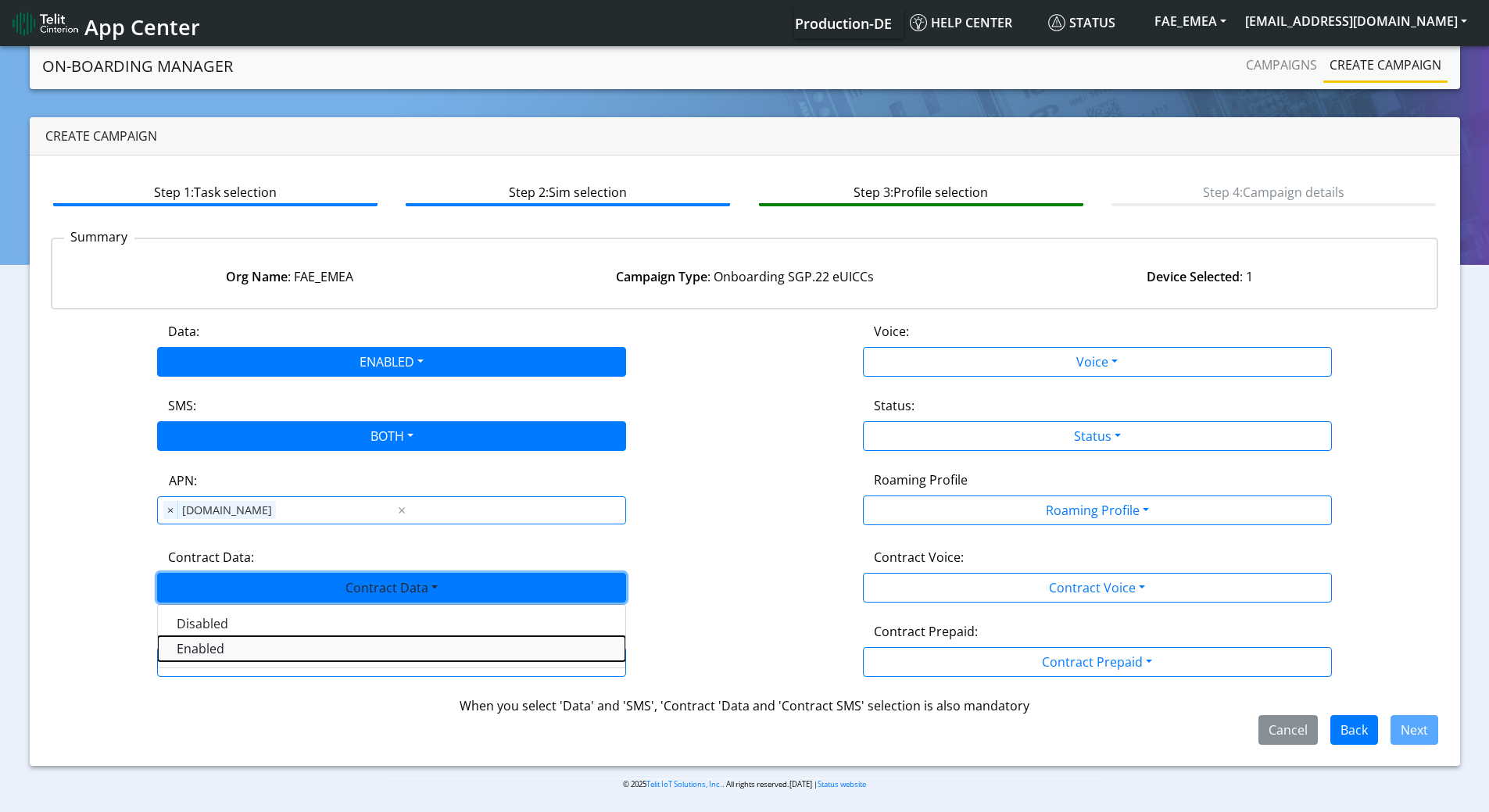
click at [219, 656] on Dataenabled-dropdown "Enabled" at bounding box center [391, 648] width 467 height 25
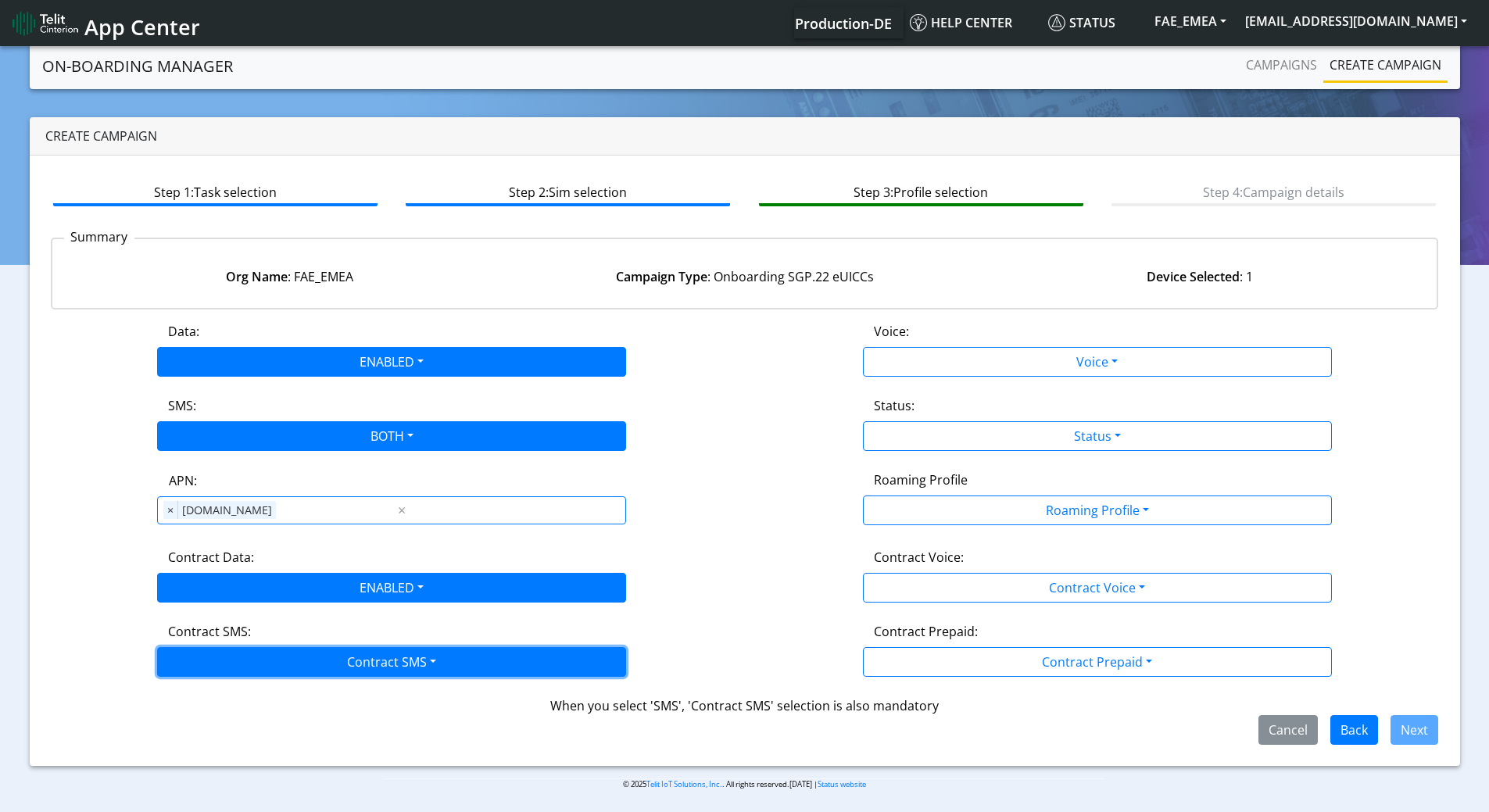
click at [263, 659] on button "Contract SMS" at bounding box center [391, 662] width 469 height 30
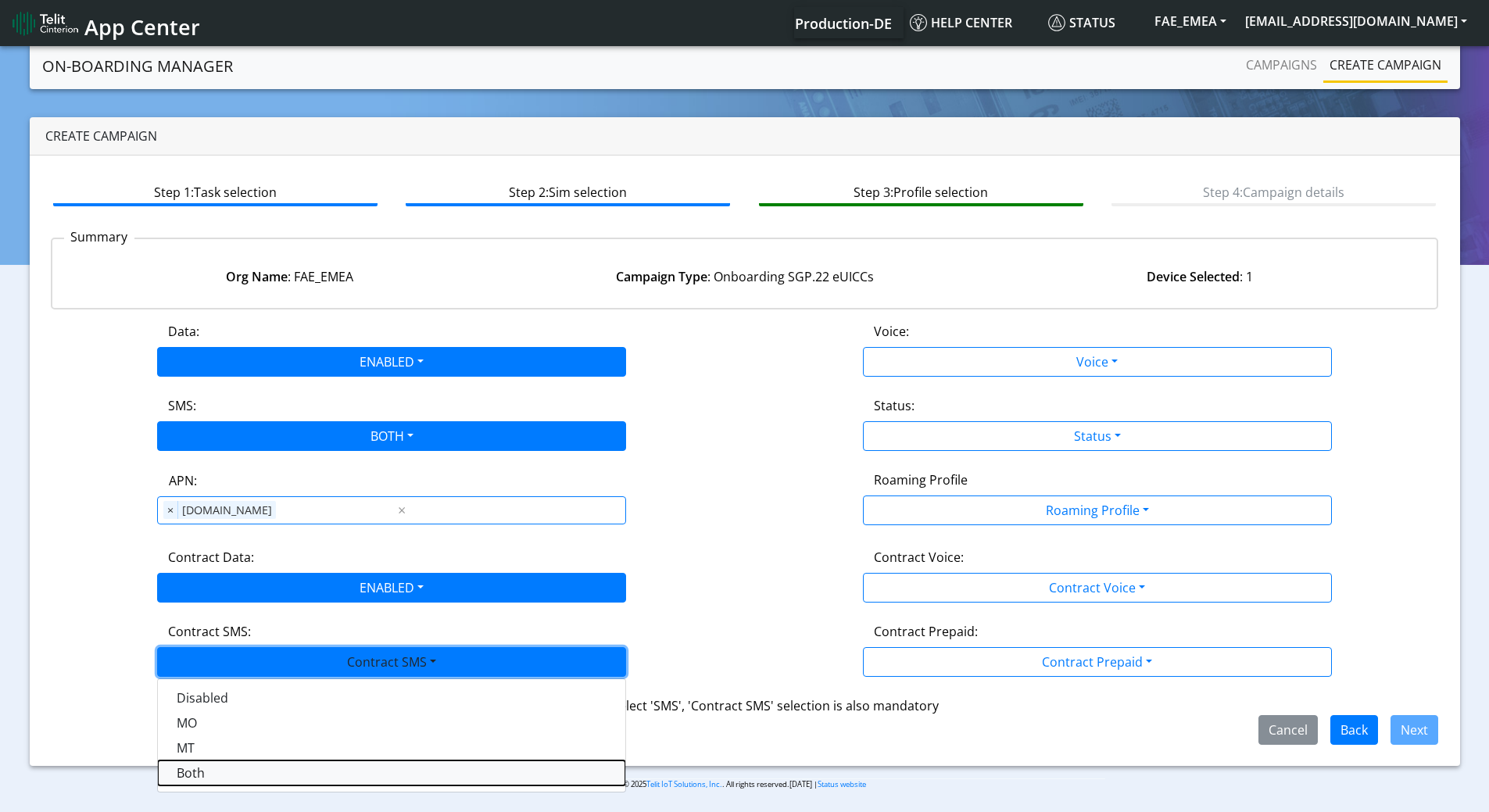
drag, startPoint x: 219, startPoint y: 776, endPoint x: 273, endPoint y: 714, distance: 82.2
click at [219, 776] on SMSboth-dropdown "Both" at bounding box center [391, 773] width 467 height 25
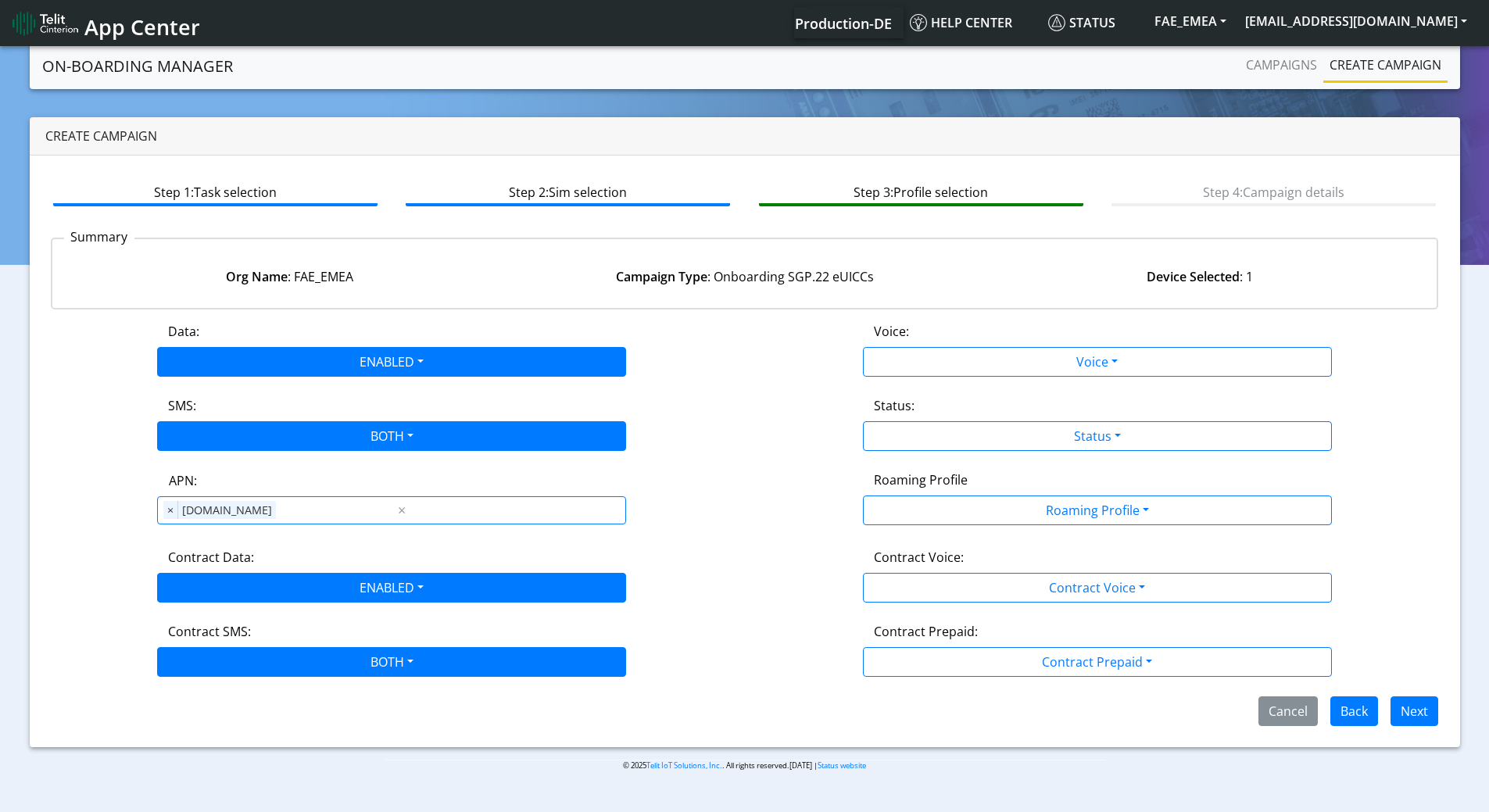
click at [955, 346] on div "Voice:" at bounding box center [1097, 334] width 471 height 25
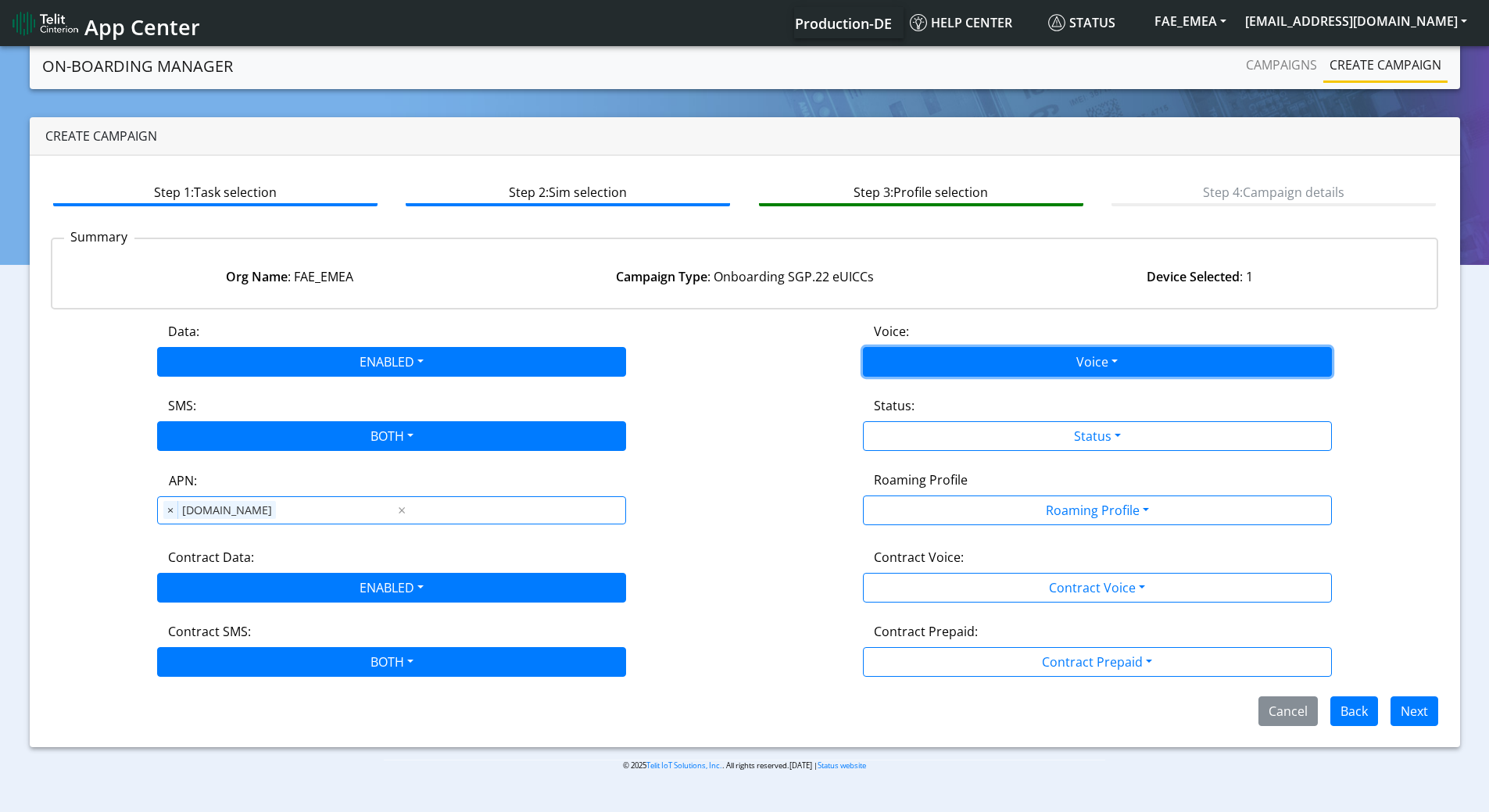
drag, startPoint x: 954, startPoint y: 369, endPoint x: 945, endPoint y: 364, distance: 10.3
click at [952, 368] on button "Voice" at bounding box center [1097, 362] width 469 height 30
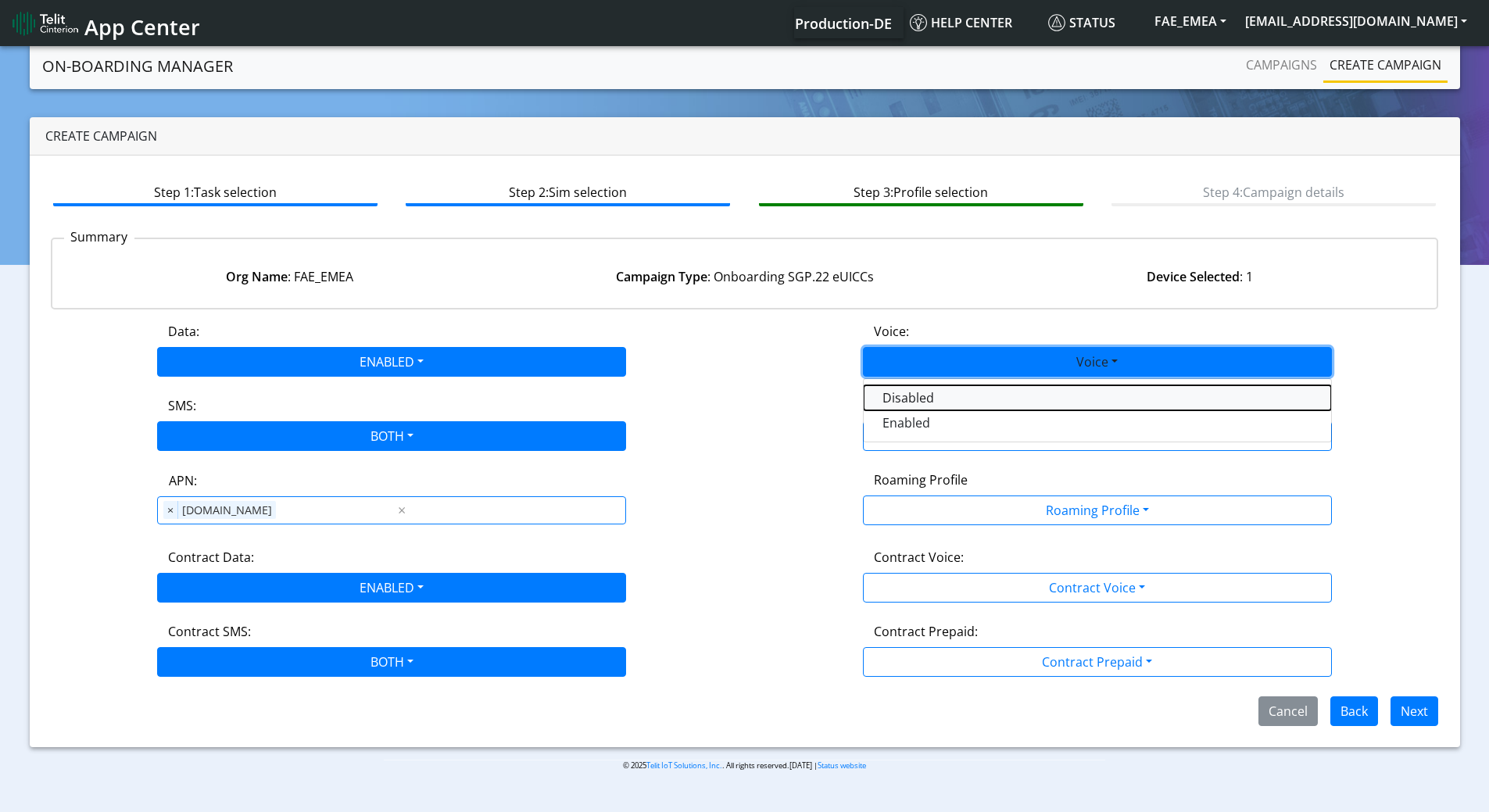
click at [901, 398] on button "Disabled" at bounding box center [1097, 398] width 467 height 25
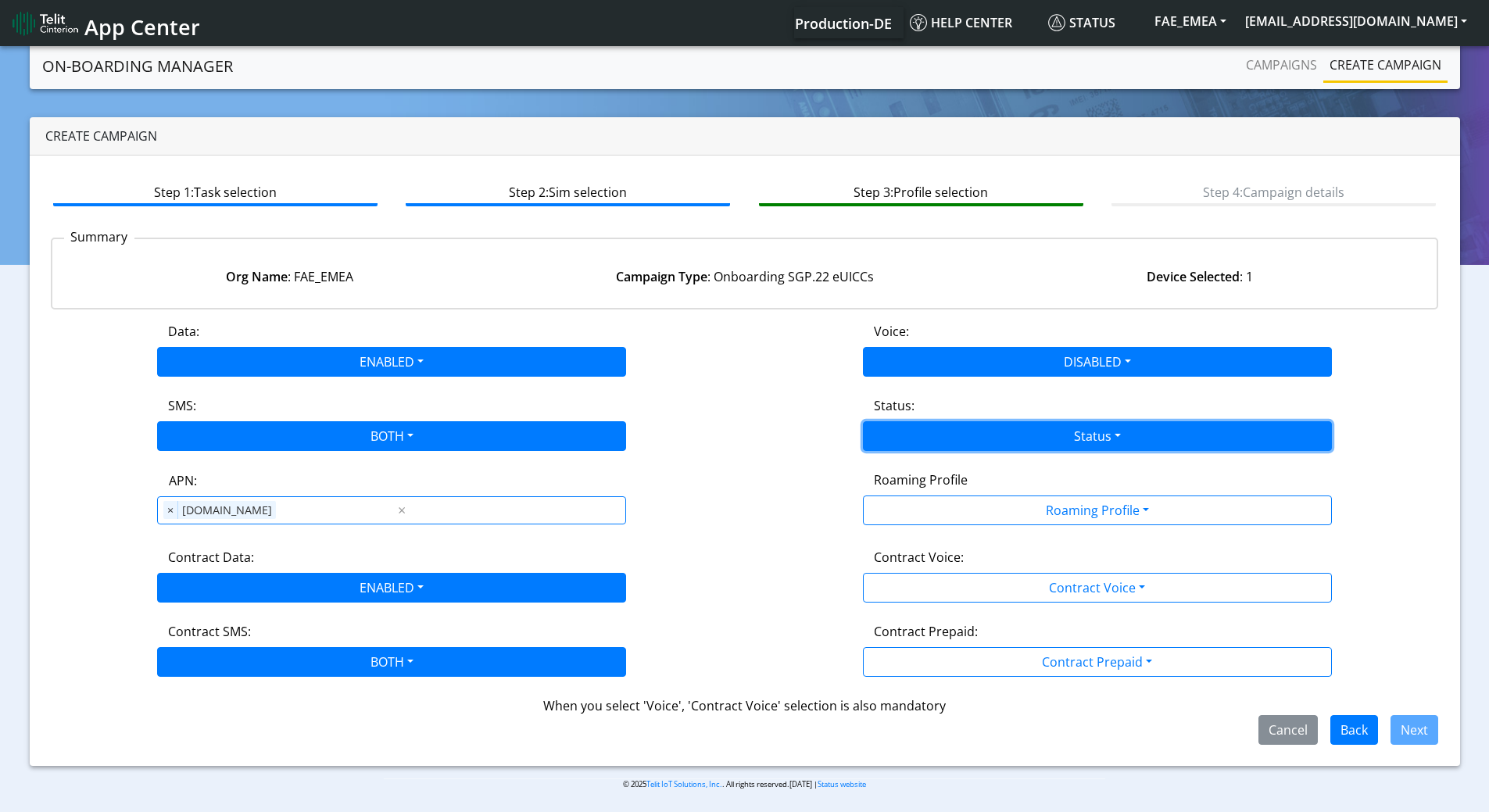
click at [954, 449] on button "Status" at bounding box center [1097, 436] width 469 height 30
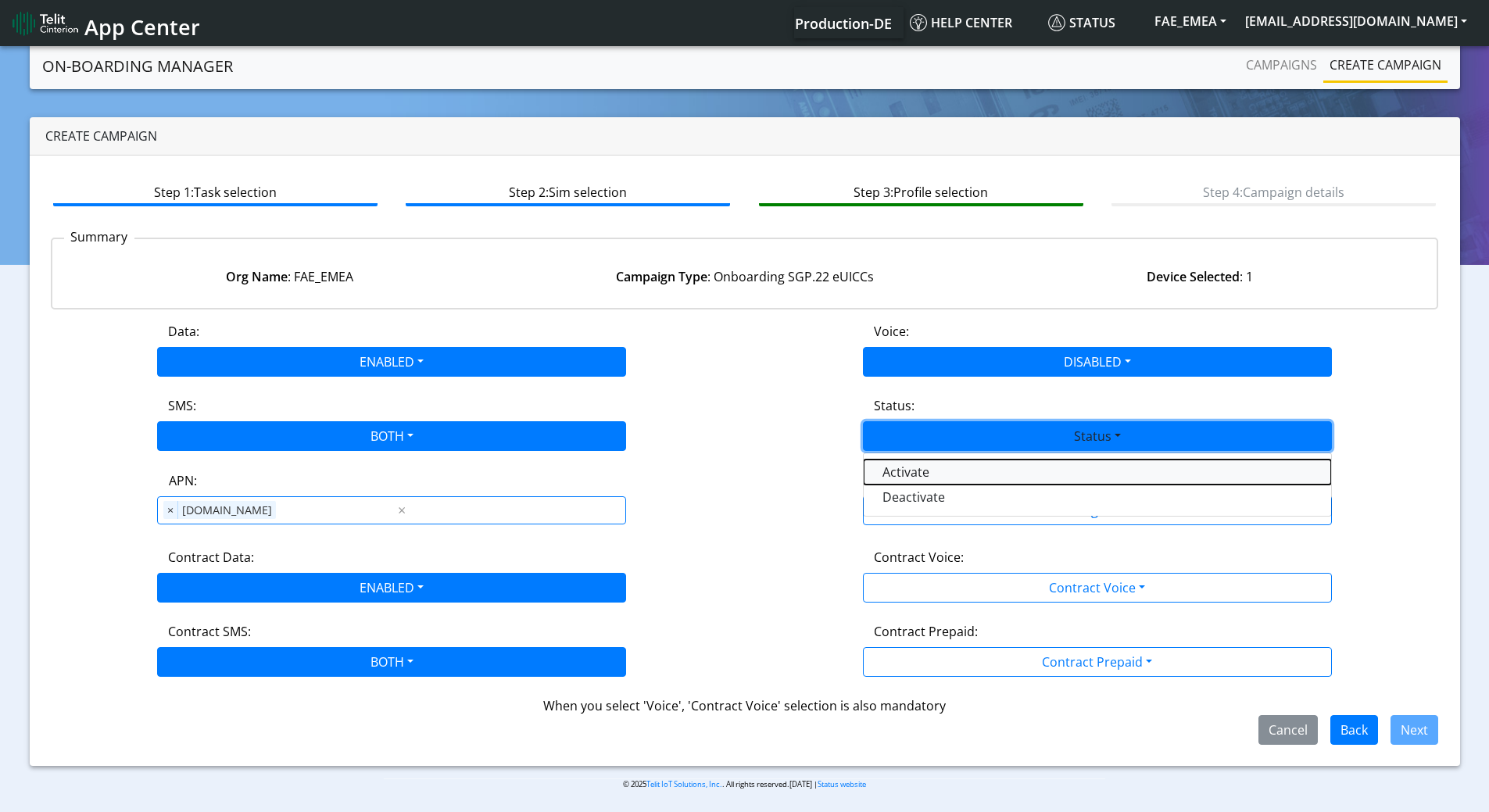
click at [911, 471] on button "Activate" at bounding box center [1097, 472] width 467 height 25
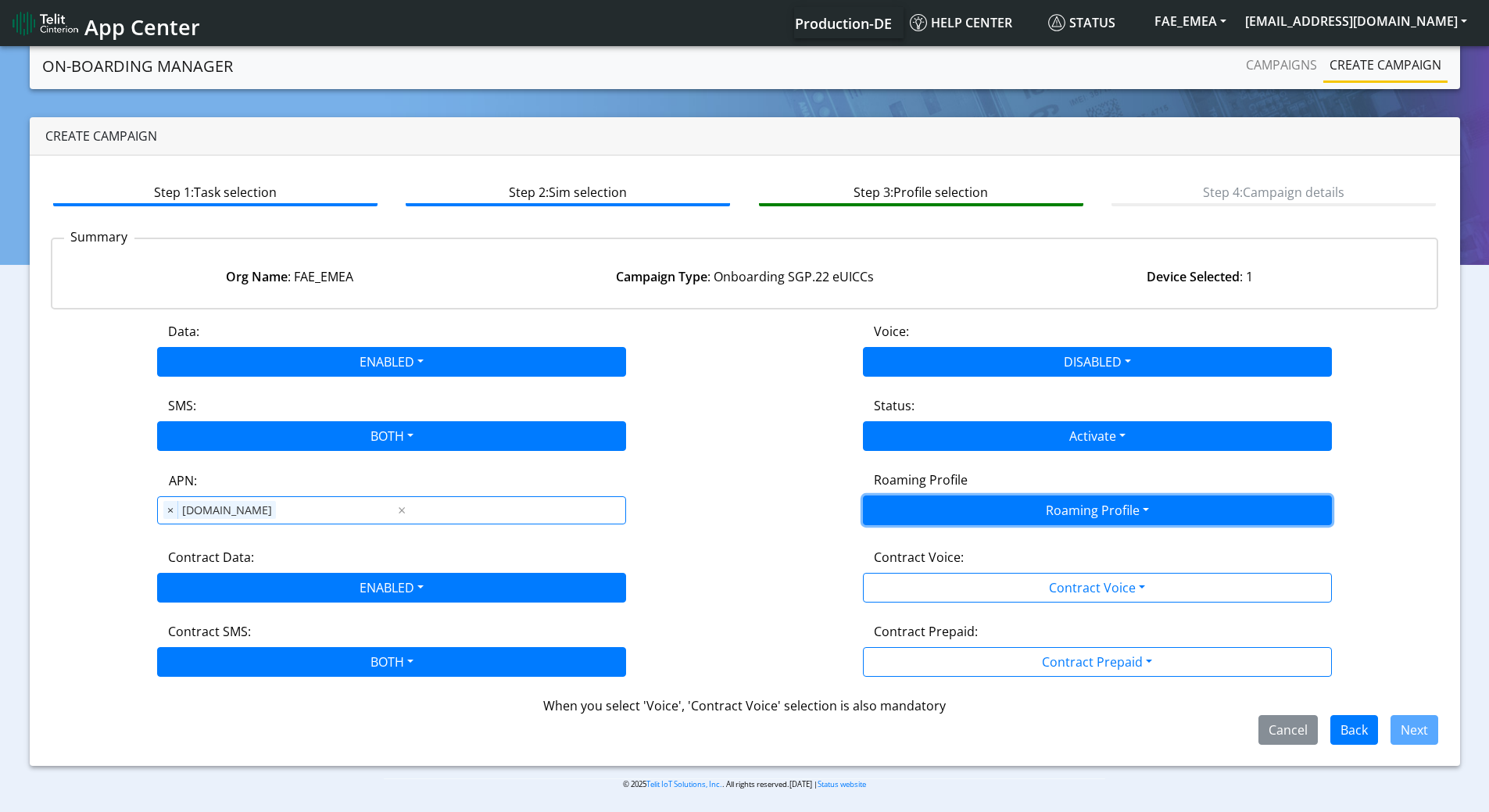
click at [981, 509] on button "Roaming Profile" at bounding box center [1097, 511] width 469 height 30
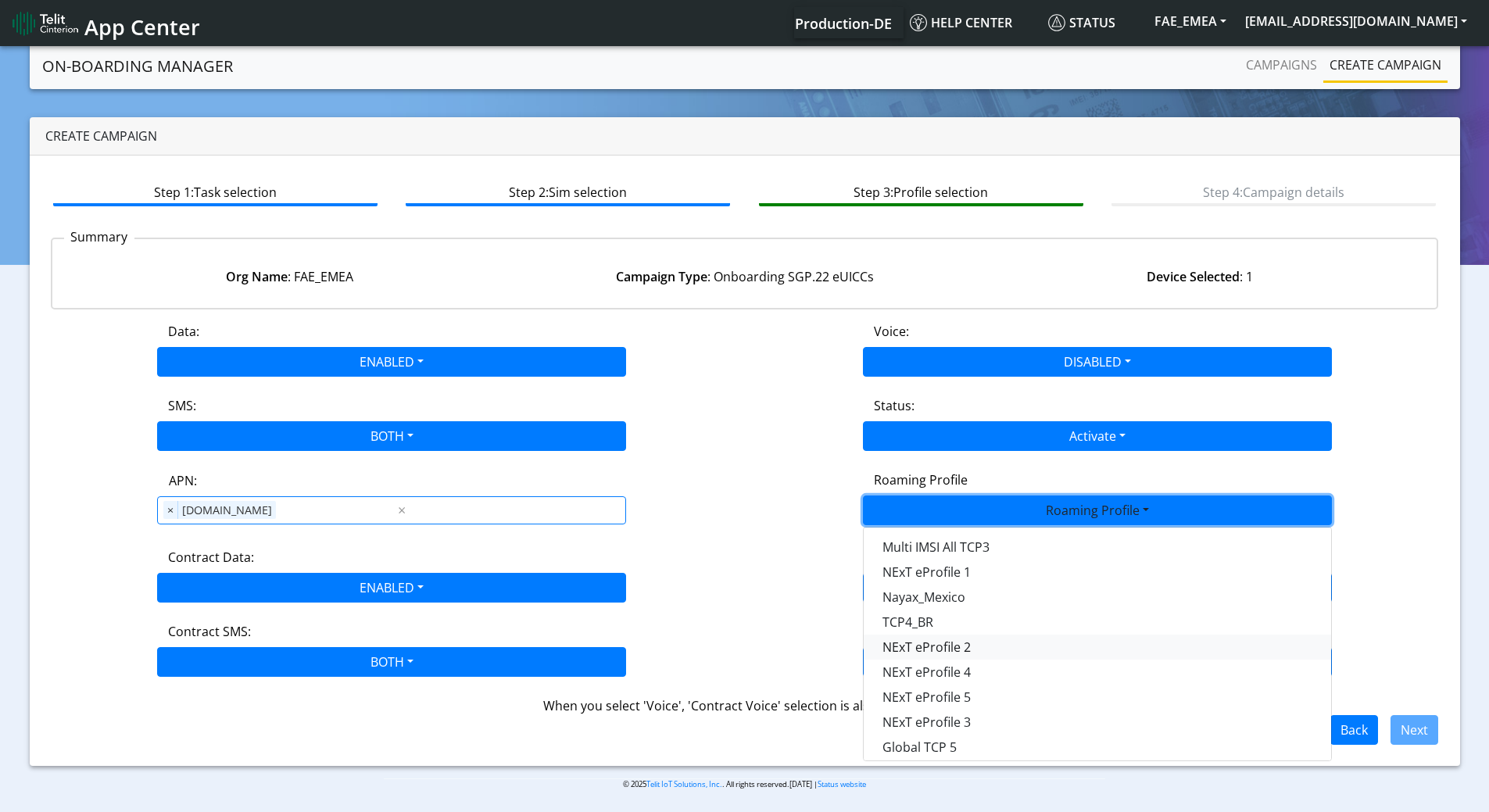
scroll to position [414, 0]
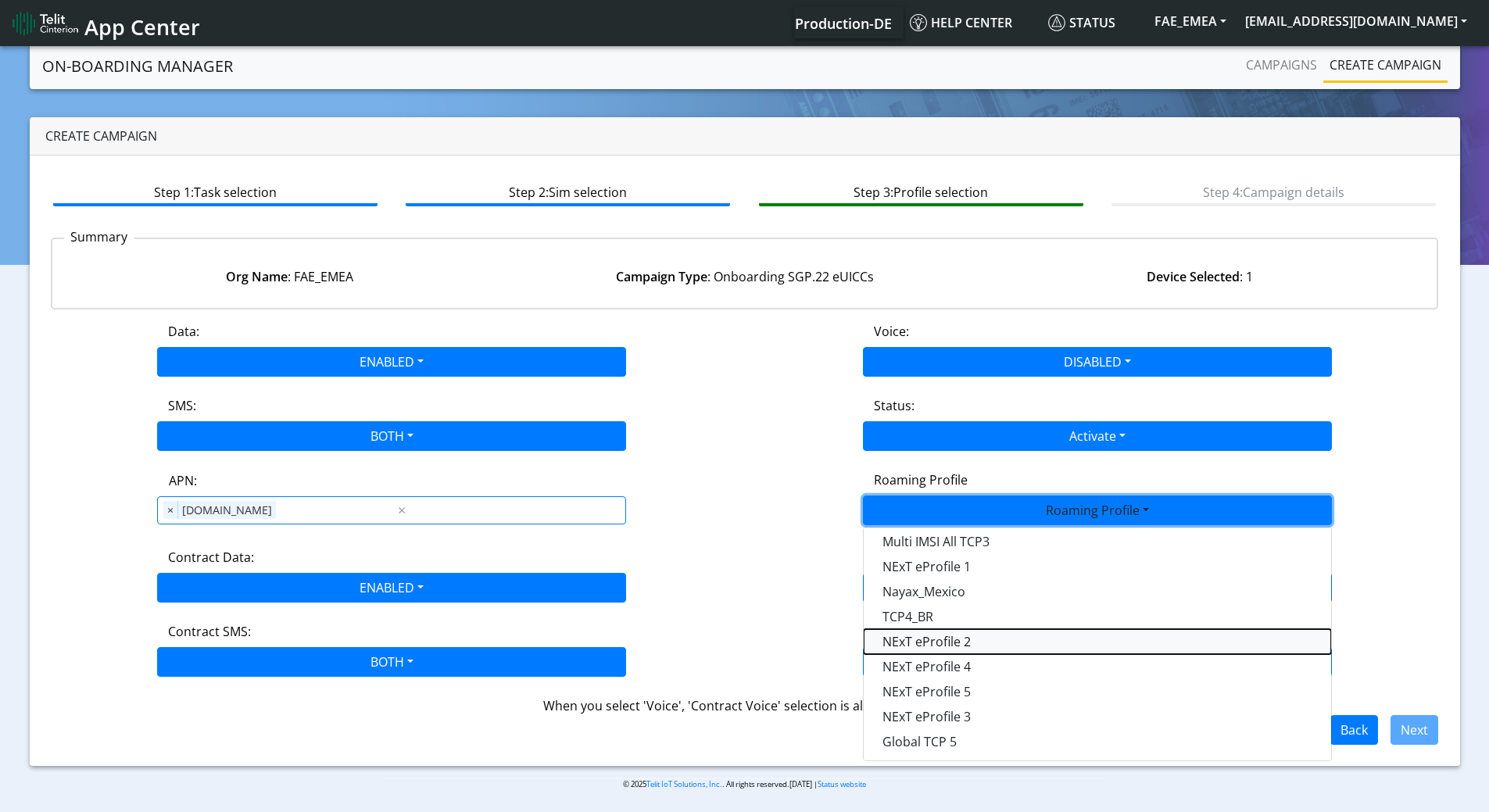
click at [934, 646] on Profile-dropdown "NExT eProfile 2" at bounding box center [1097, 642] width 467 height 25
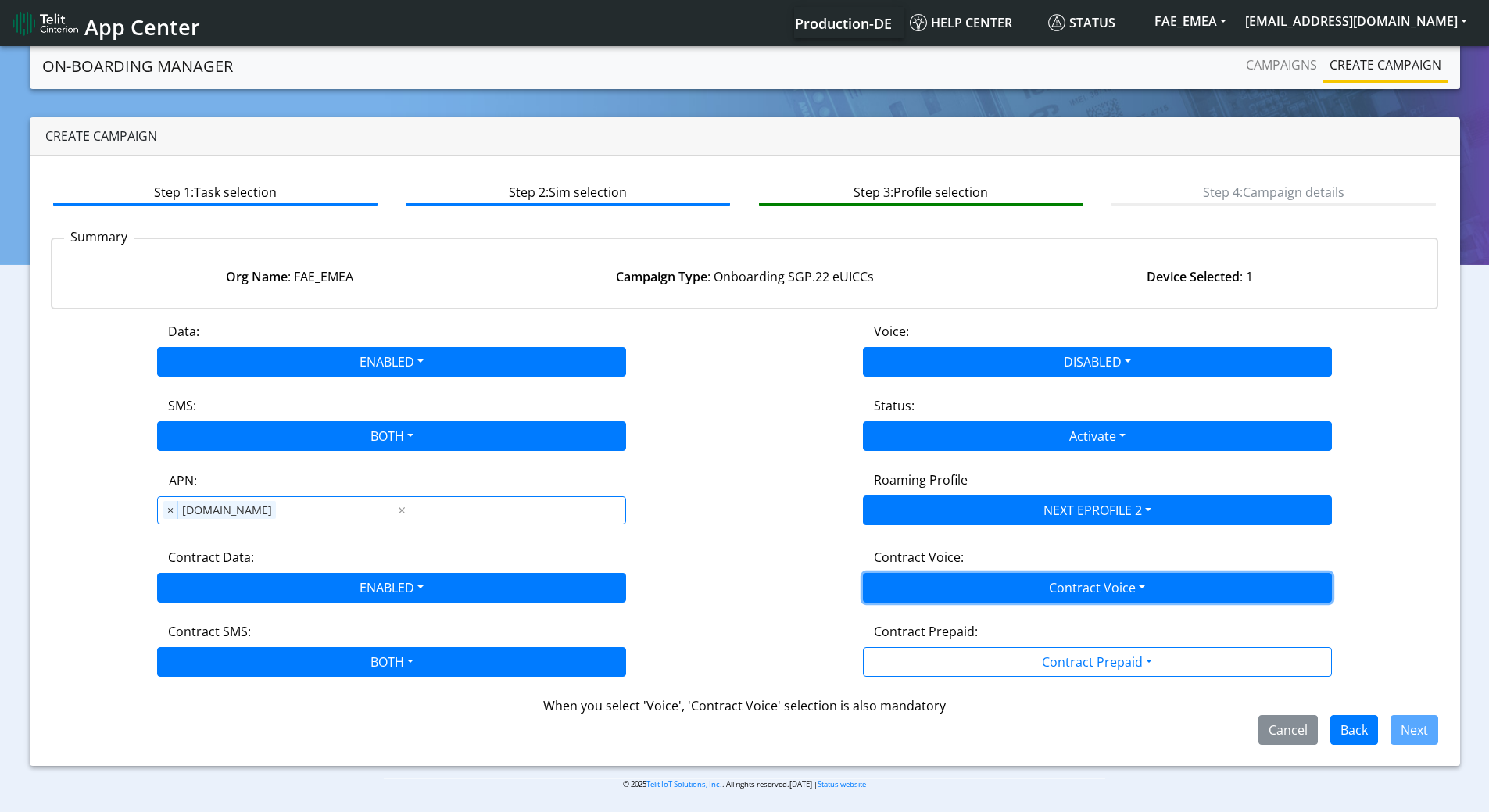
click at [1038, 591] on button "Contract Voice" at bounding box center [1097, 587] width 469 height 30
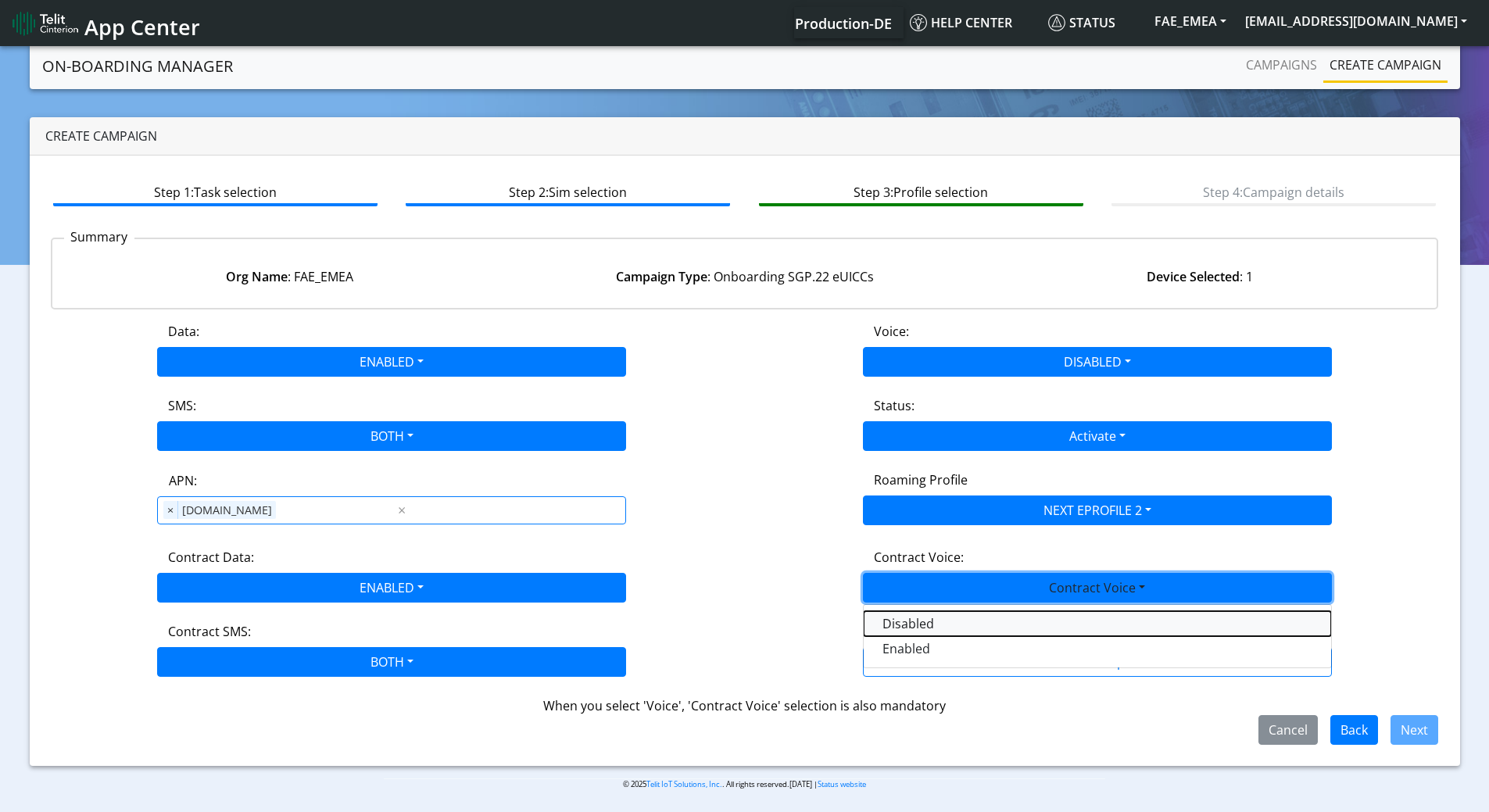
click at [930, 625] on Voicedisabled-dropdown "Disabled" at bounding box center [1097, 624] width 467 height 25
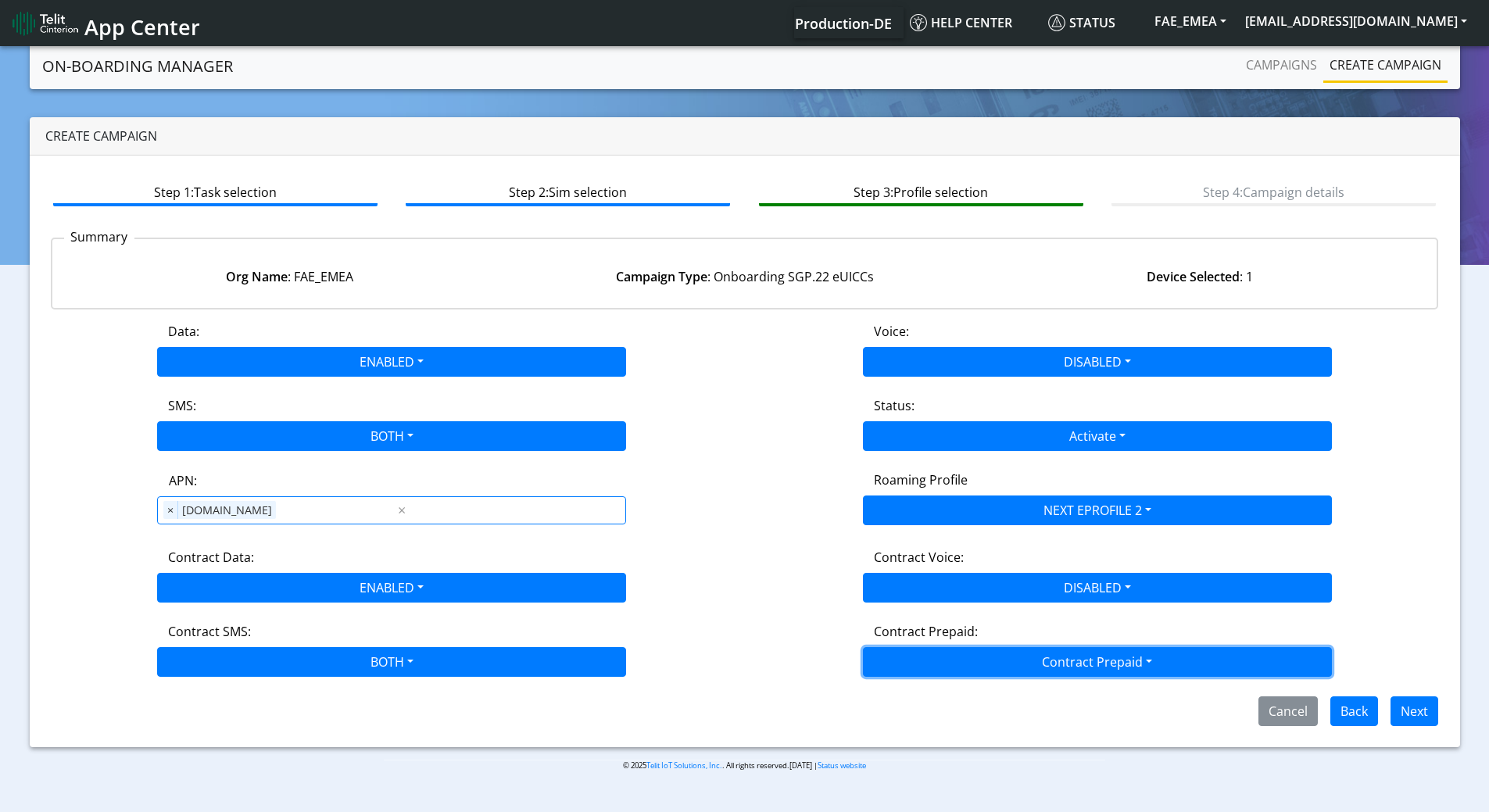
click at [1004, 667] on button "Contract Prepaid" at bounding box center [1097, 662] width 469 height 30
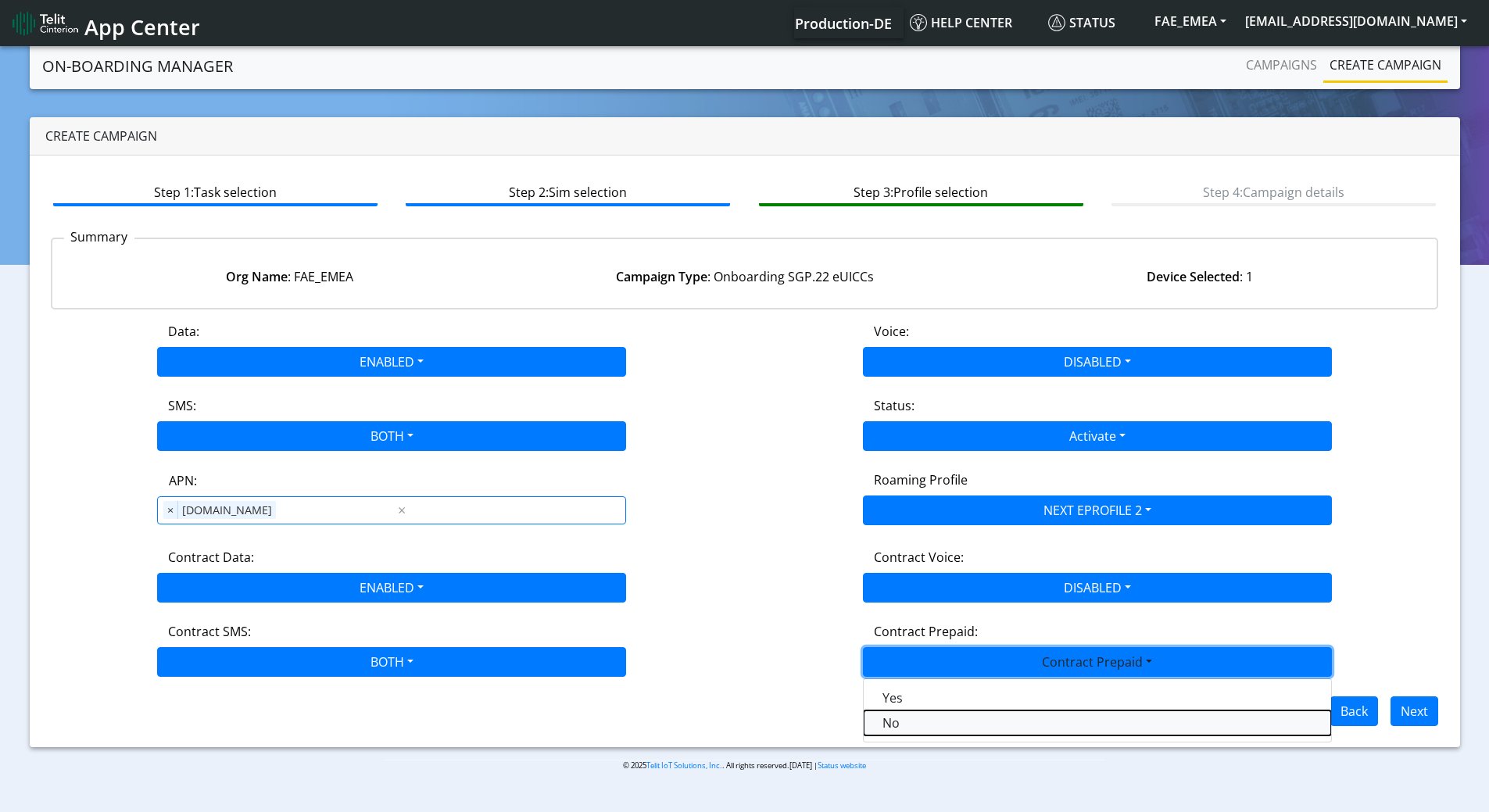
click at [907, 722] on Prepaidnotprepaid-dropdown "No" at bounding box center [1097, 723] width 467 height 25
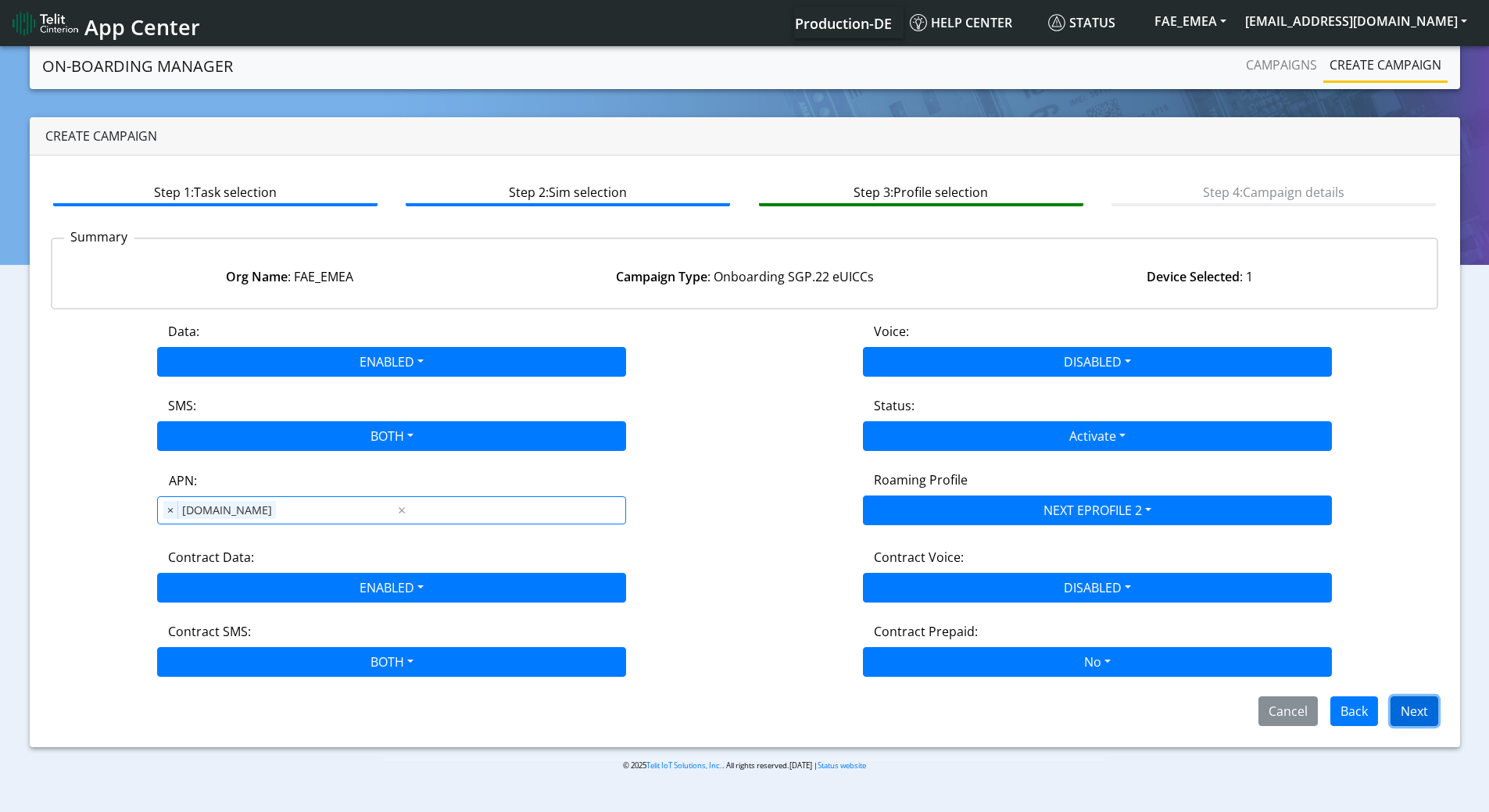
click at [1413, 710] on button "Next" at bounding box center [1414, 712] width 47 height 30
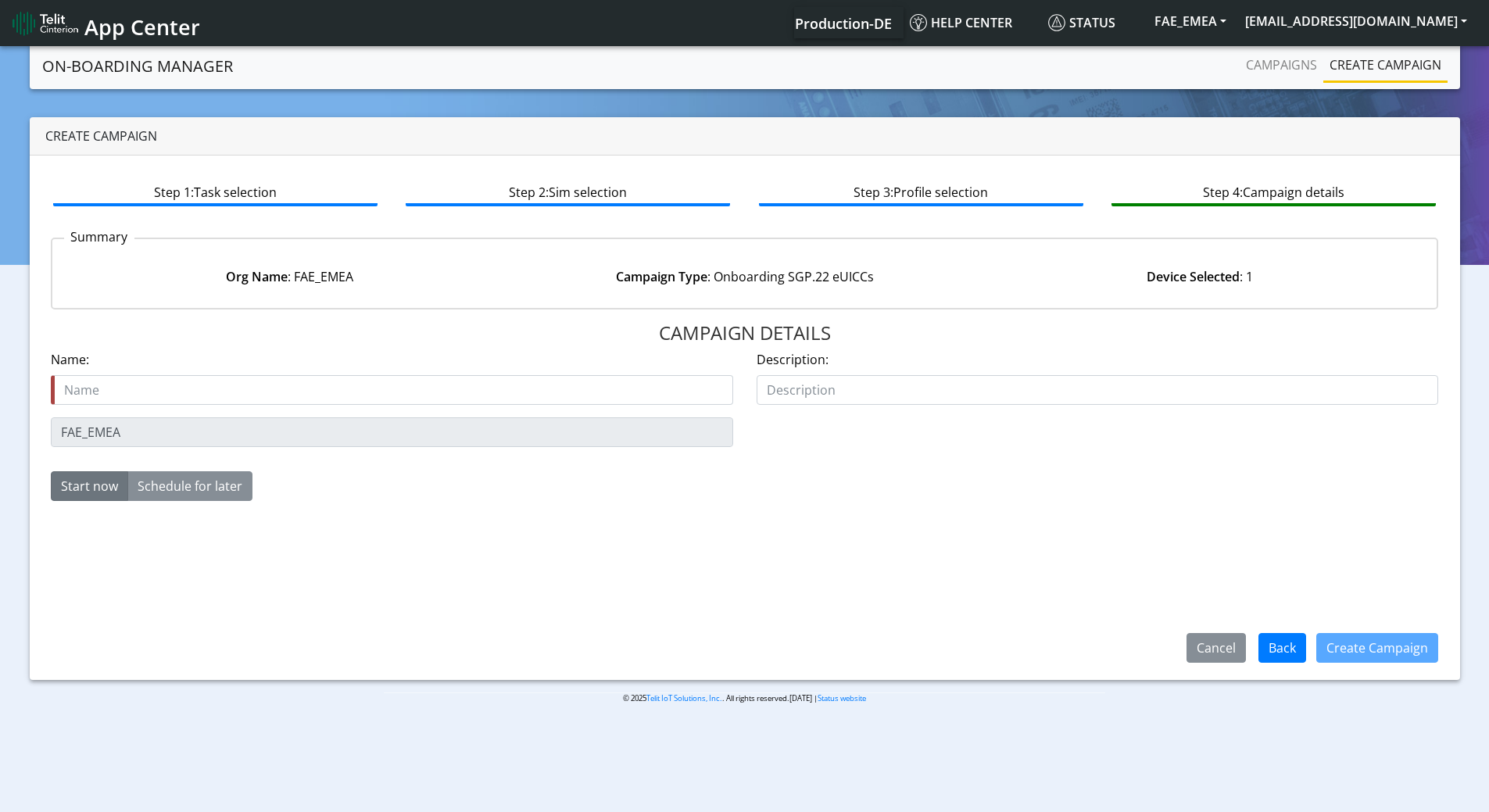
click at [437, 361] on div "Name is required Name:" at bounding box center [391, 377] width 682 height 55
click at [435, 391] on input "text" at bounding box center [391, 390] width 682 height 30
paste input "89358152000000230666"
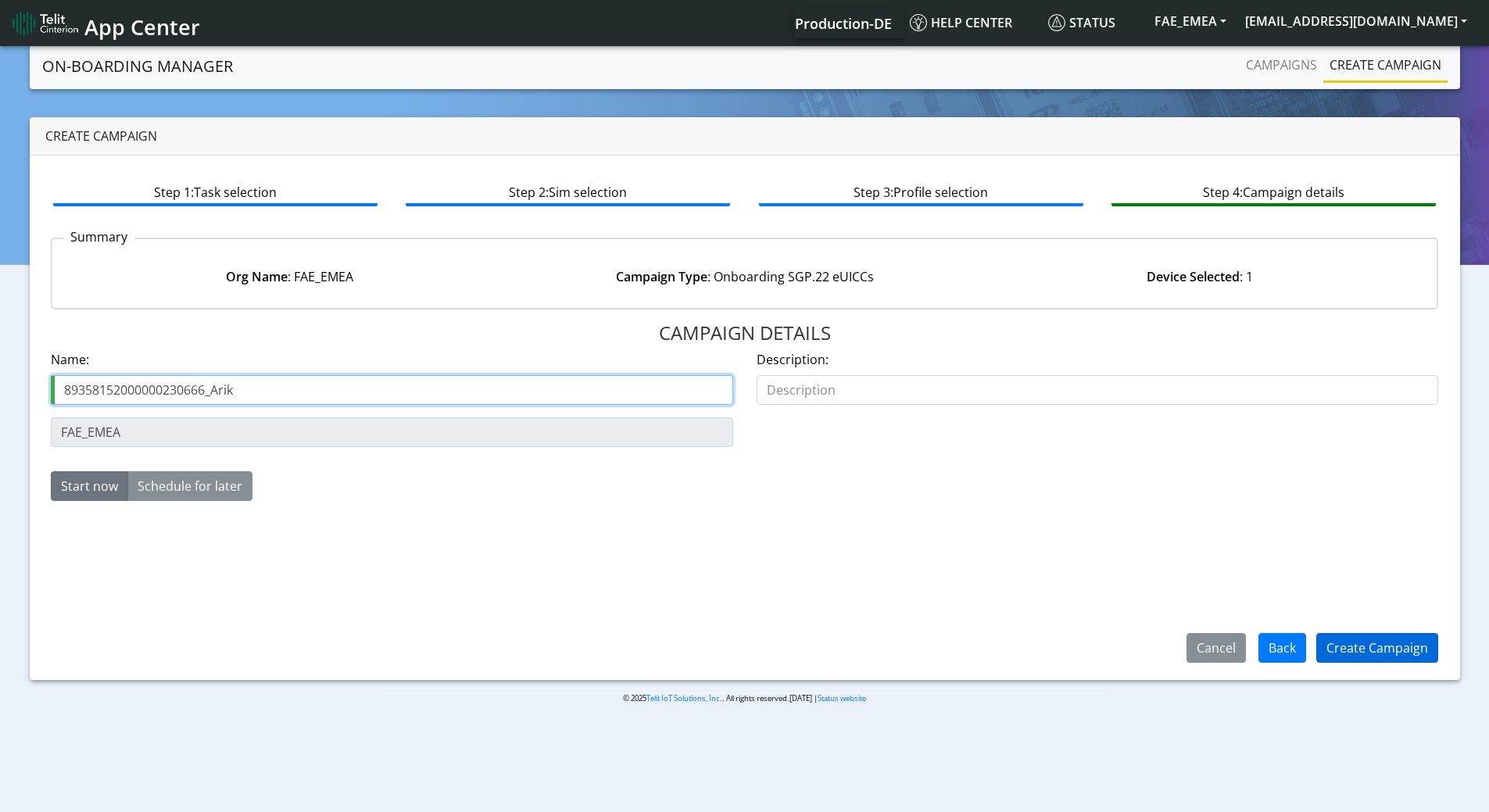
type input "89358152000000230666_Arik"
click at [1358, 637] on button "Create Campaign" at bounding box center [1377, 648] width 122 height 30
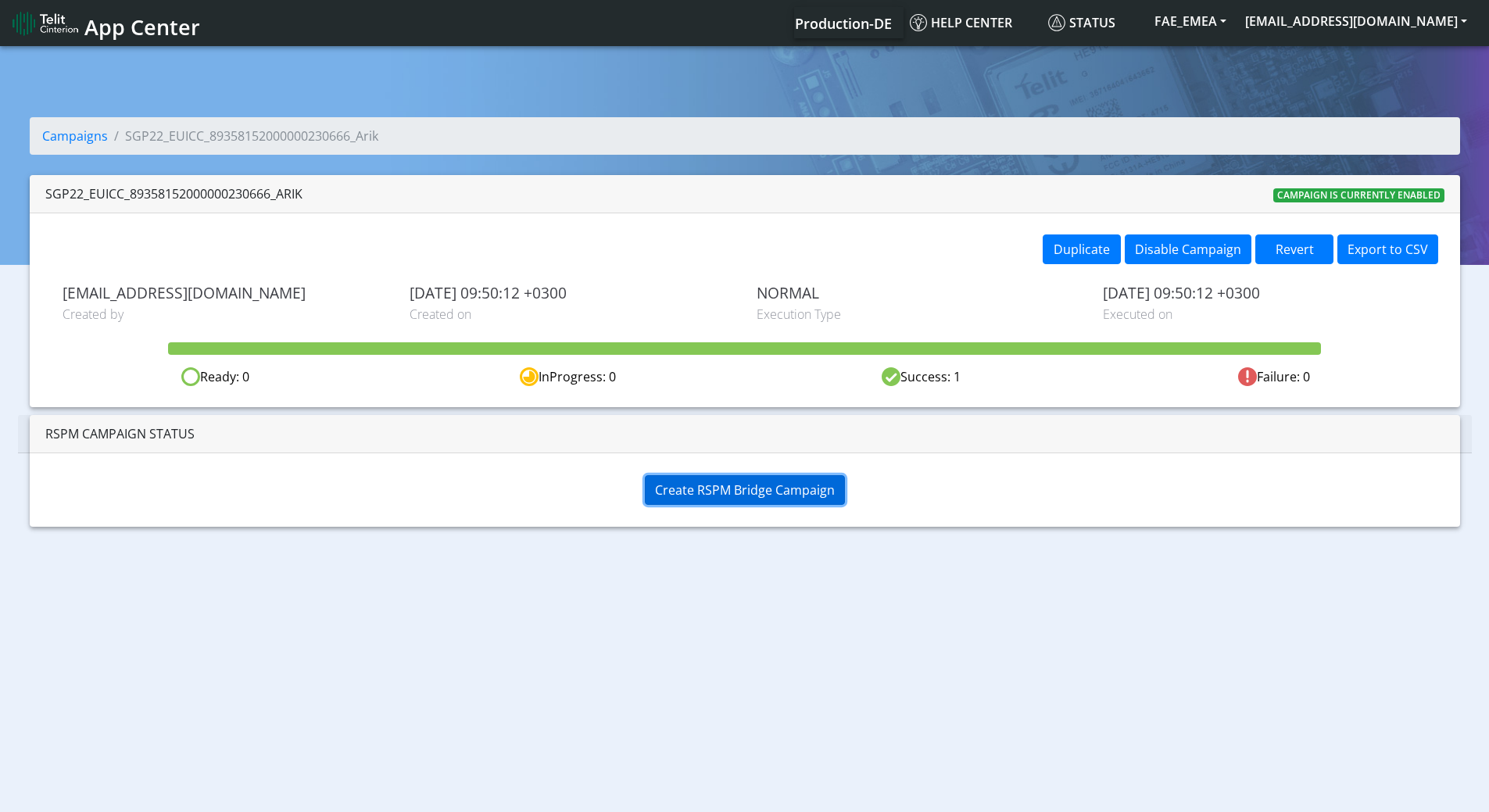
click at [775, 494] on span "Create RSPM Bridge Campaign" at bounding box center [744, 490] width 180 height 17
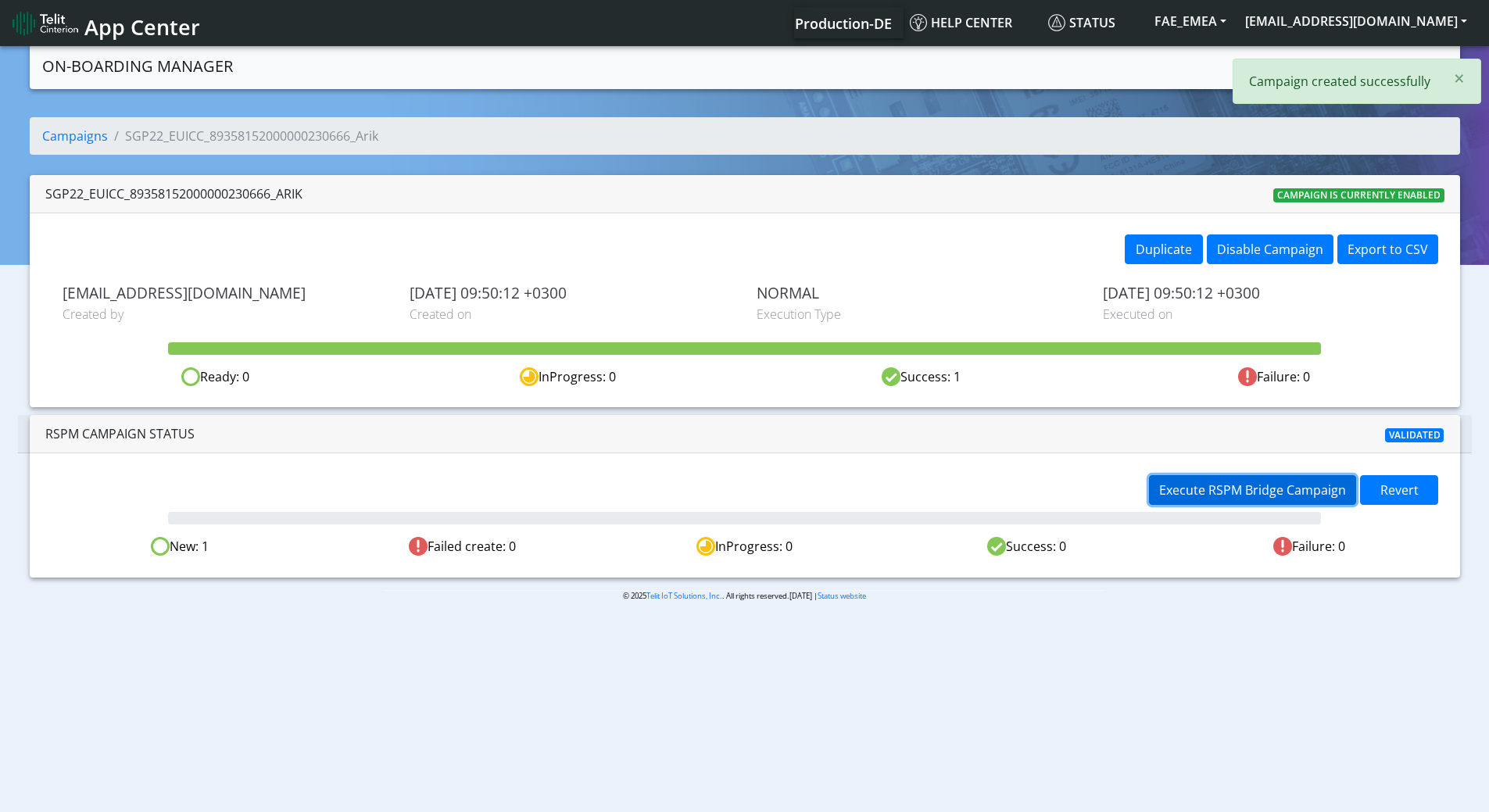
click at [1225, 493] on span "Execute RSPM Bridge Campaign" at bounding box center [1253, 490] width 187 height 17
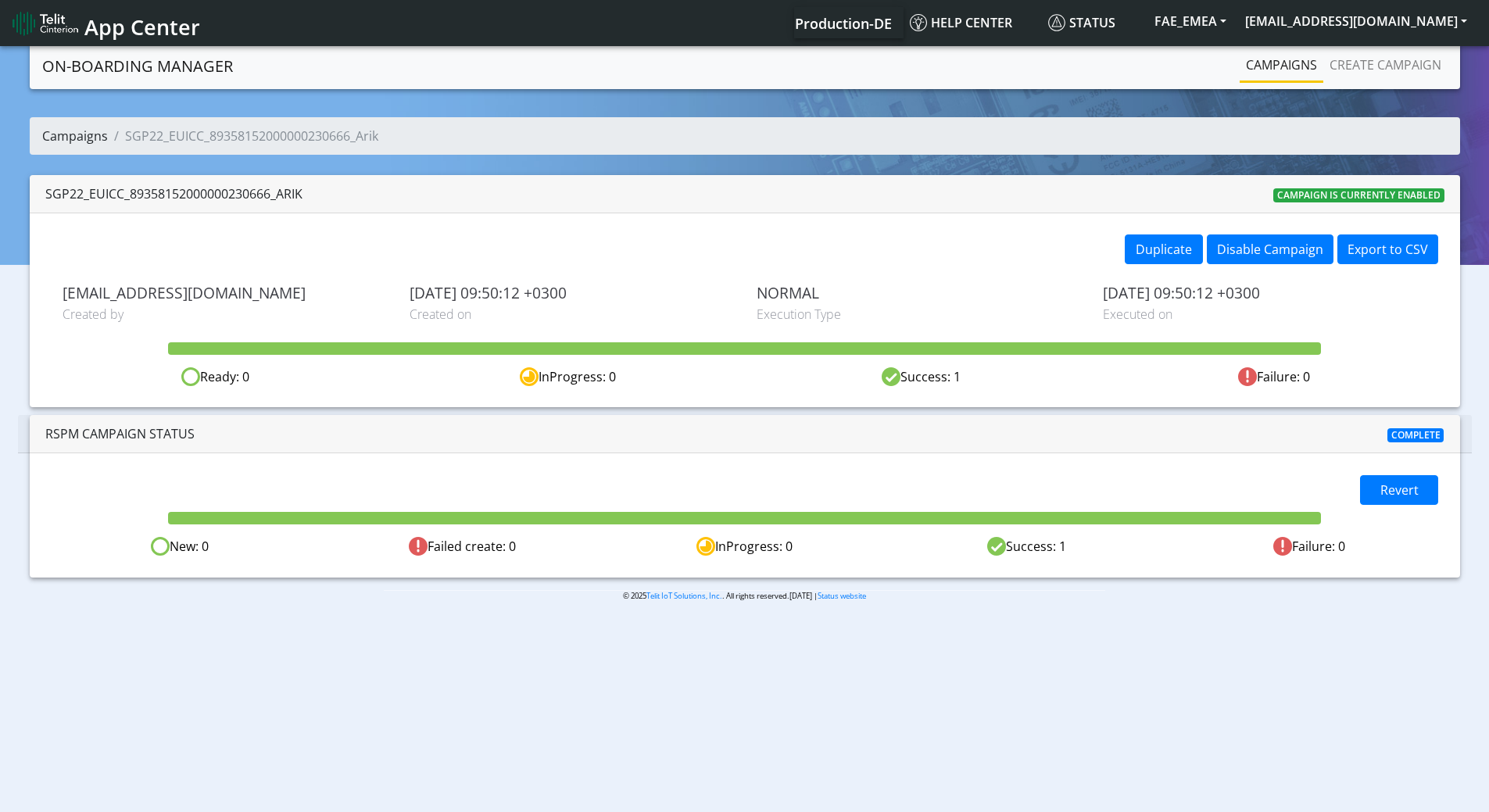
click at [99, 135] on link "Campaigns" at bounding box center [74, 136] width 66 height 17
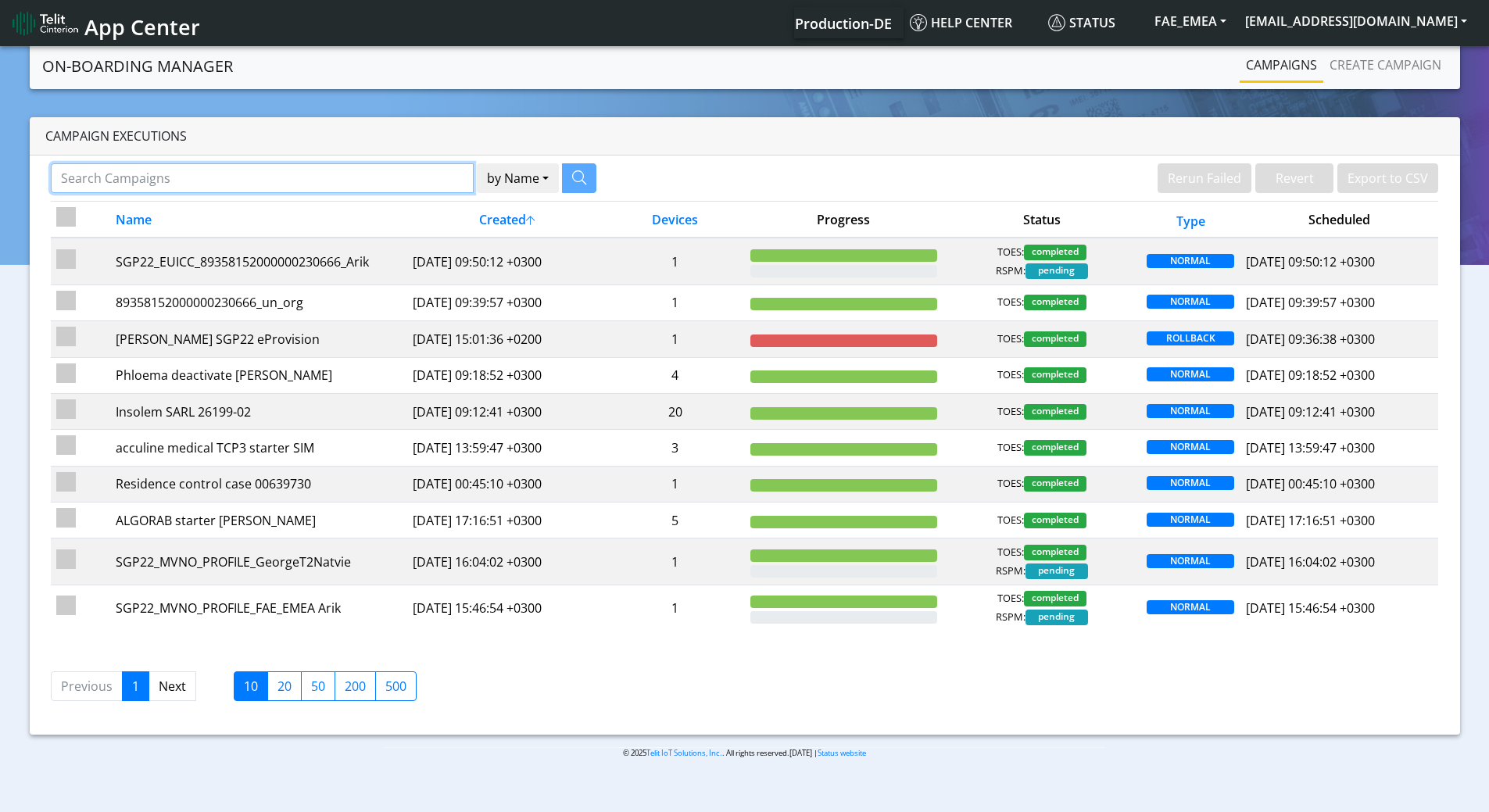
click at [410, 182] on input "Search Campaigns" at bounding box center [262, 179] width 423 height 30
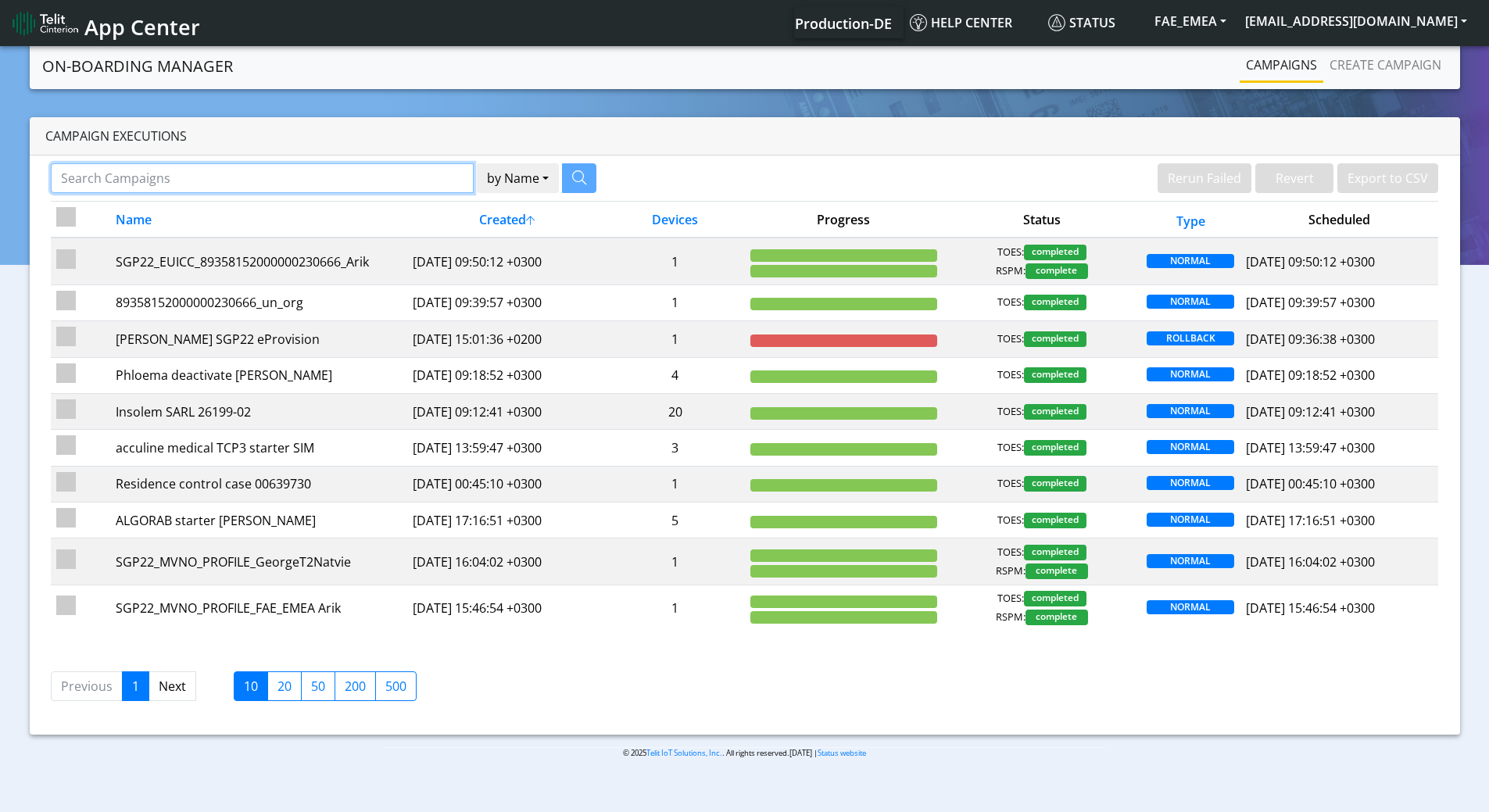
paste input "89358152000000067118"
type input "89358152000000067118"
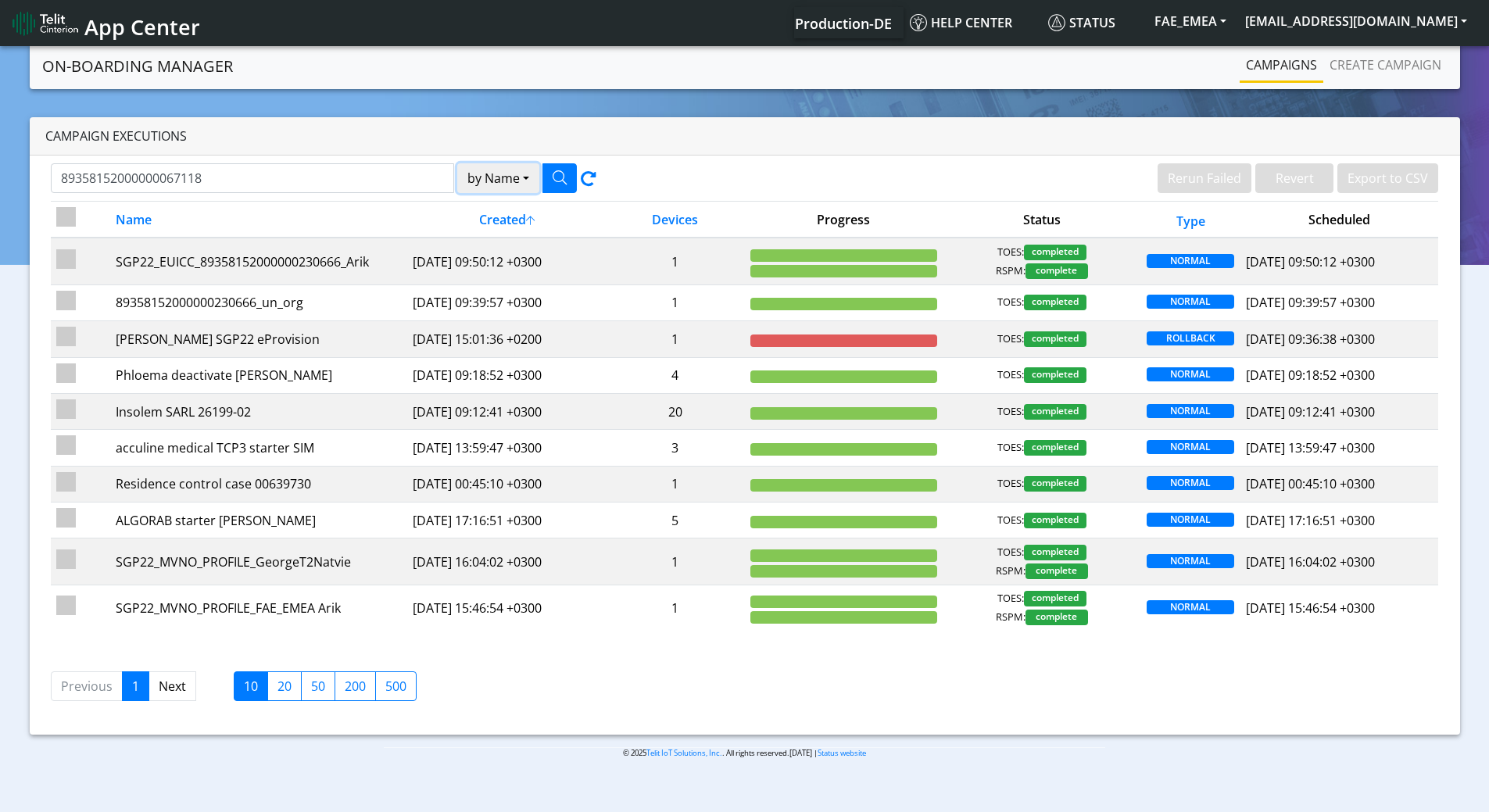
click at [497, 179] on button "by Name" at bounding box center [498, 179] width 82 height 30
click at [491, 233] on button "Device" at bounding box center [520, 240] width 123 height 25
click at [566, 176] on icon "button" at bounding box center [560, 177] width 14 height 14
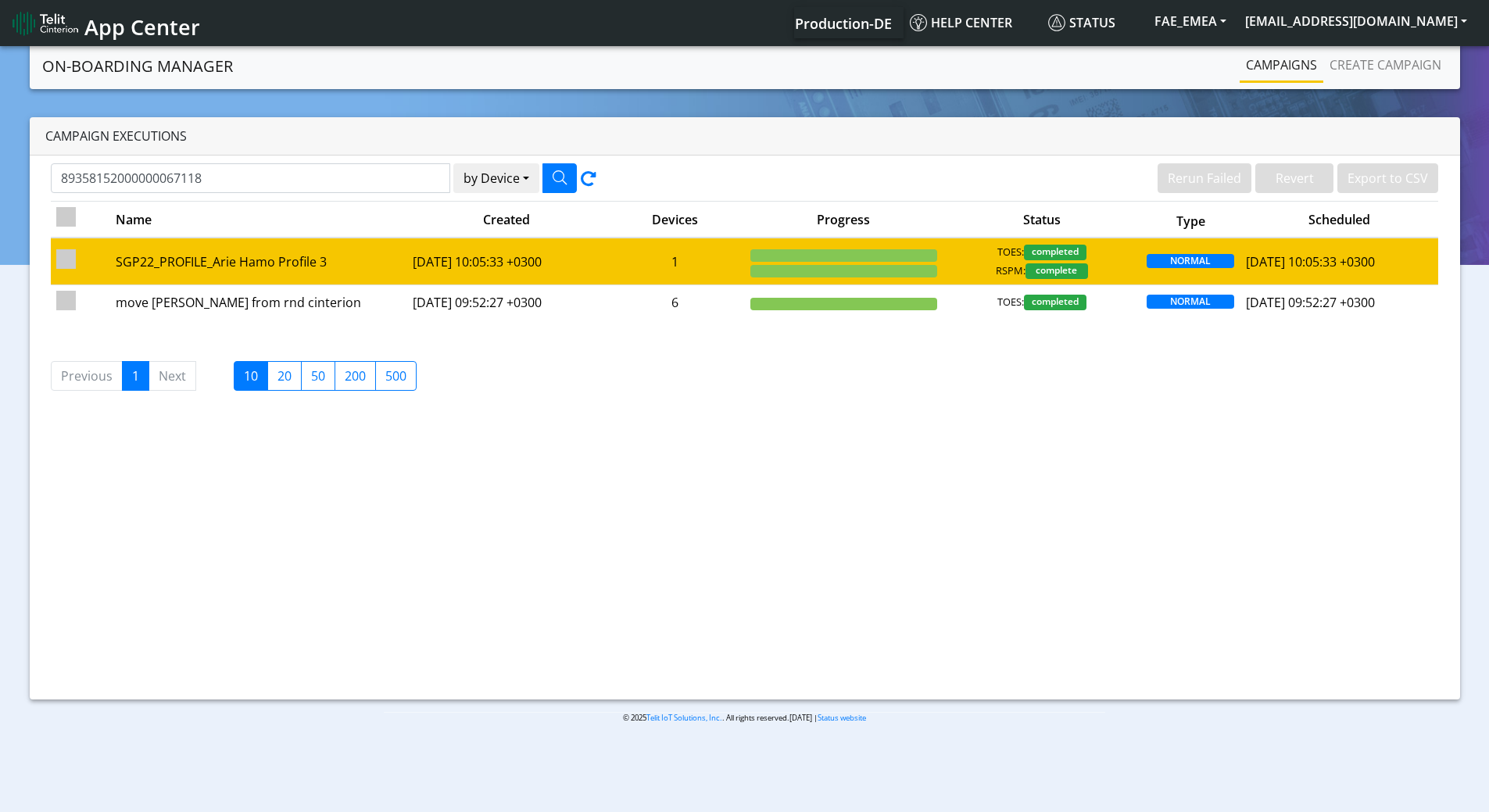
click at [786, 261] on td at bounding box center [843, 260] width 198 height 47
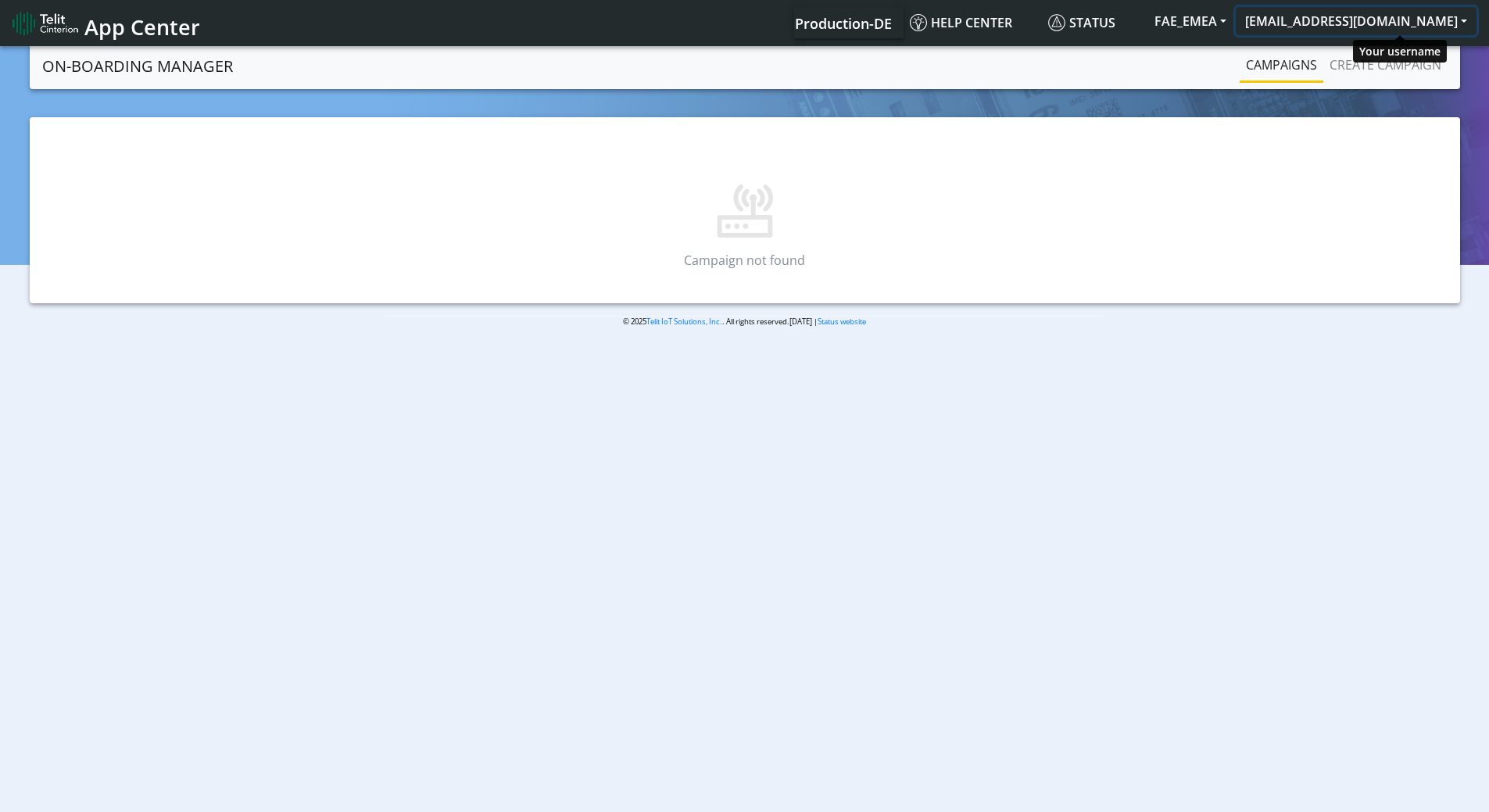
click at [1343, 17] on button "[EMAIL_ADDRESS][DOMAIN_NAME]" at bounding box center [1355, 21] width 240 height 28
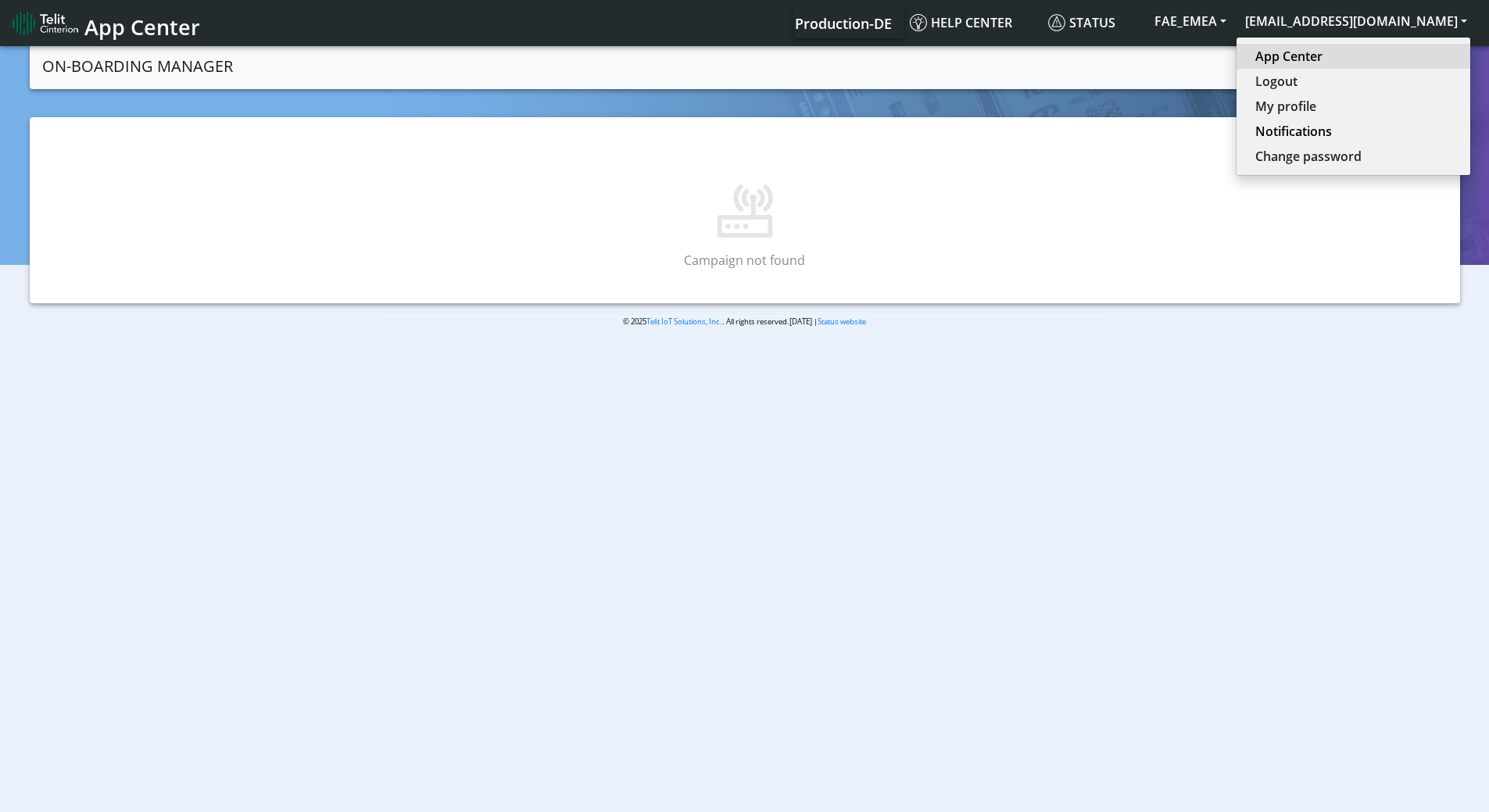
click at [1350, 57] on link "App Center" at bounding box center [1353, 56] width 196 height 19
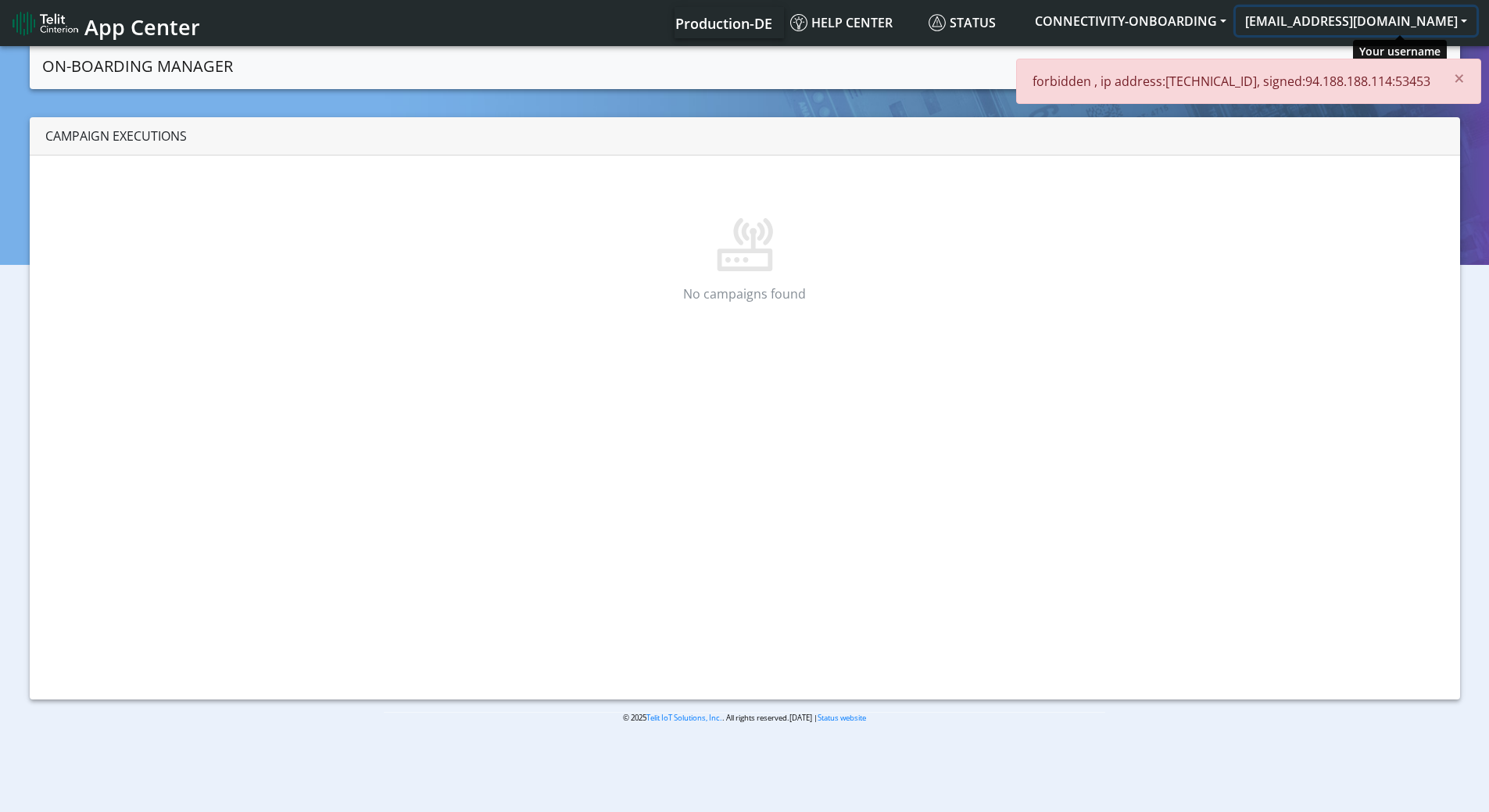
click at [1394, 19] on button "[EMAIL_ADDRESS][DOMAIN_NAME]" at bounding box center [1355, 21] width 240 height 28
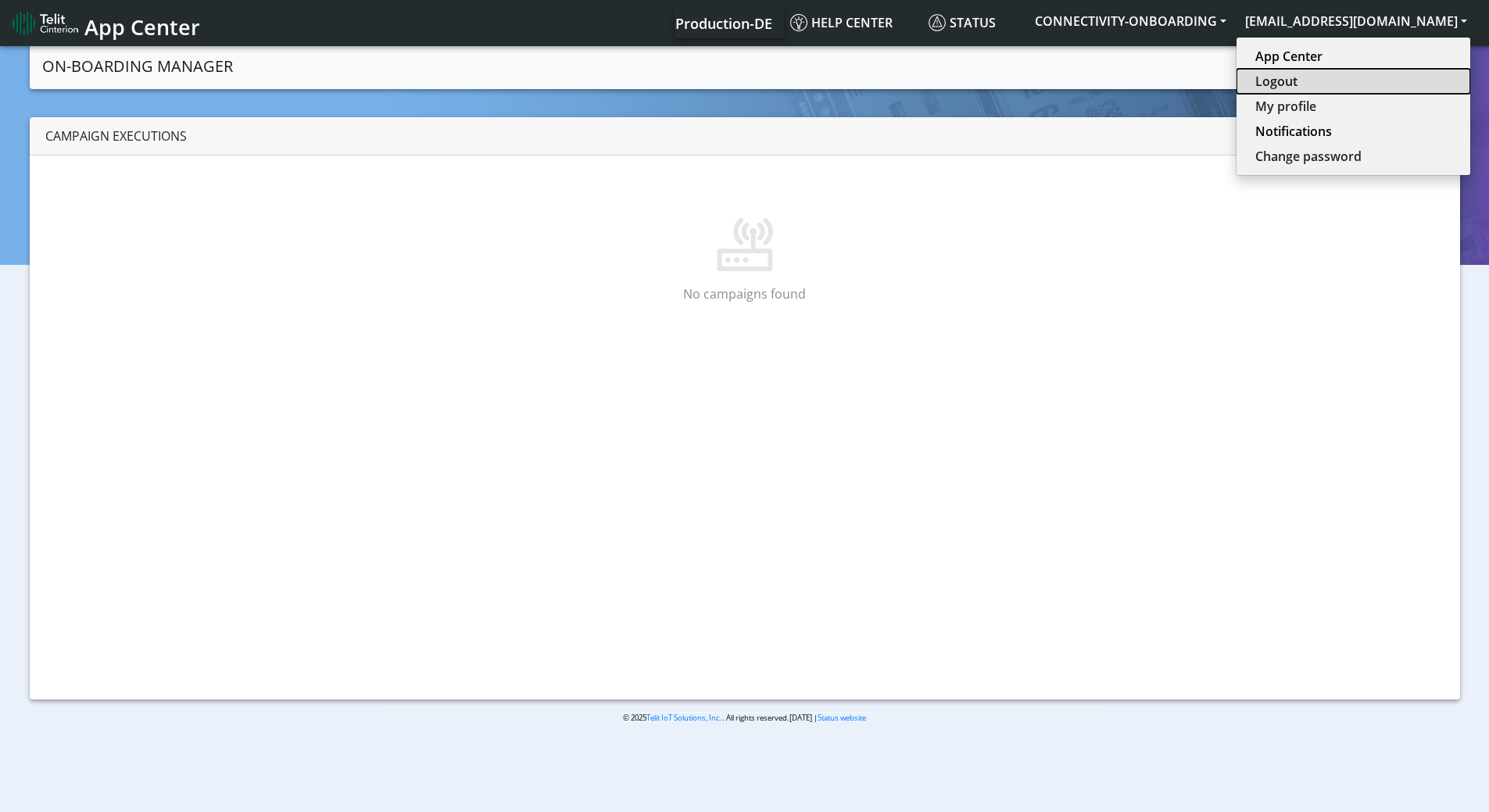
click at [1381, 77] on button "Logout" at bounding box center [1352, 81] width 233 height 25
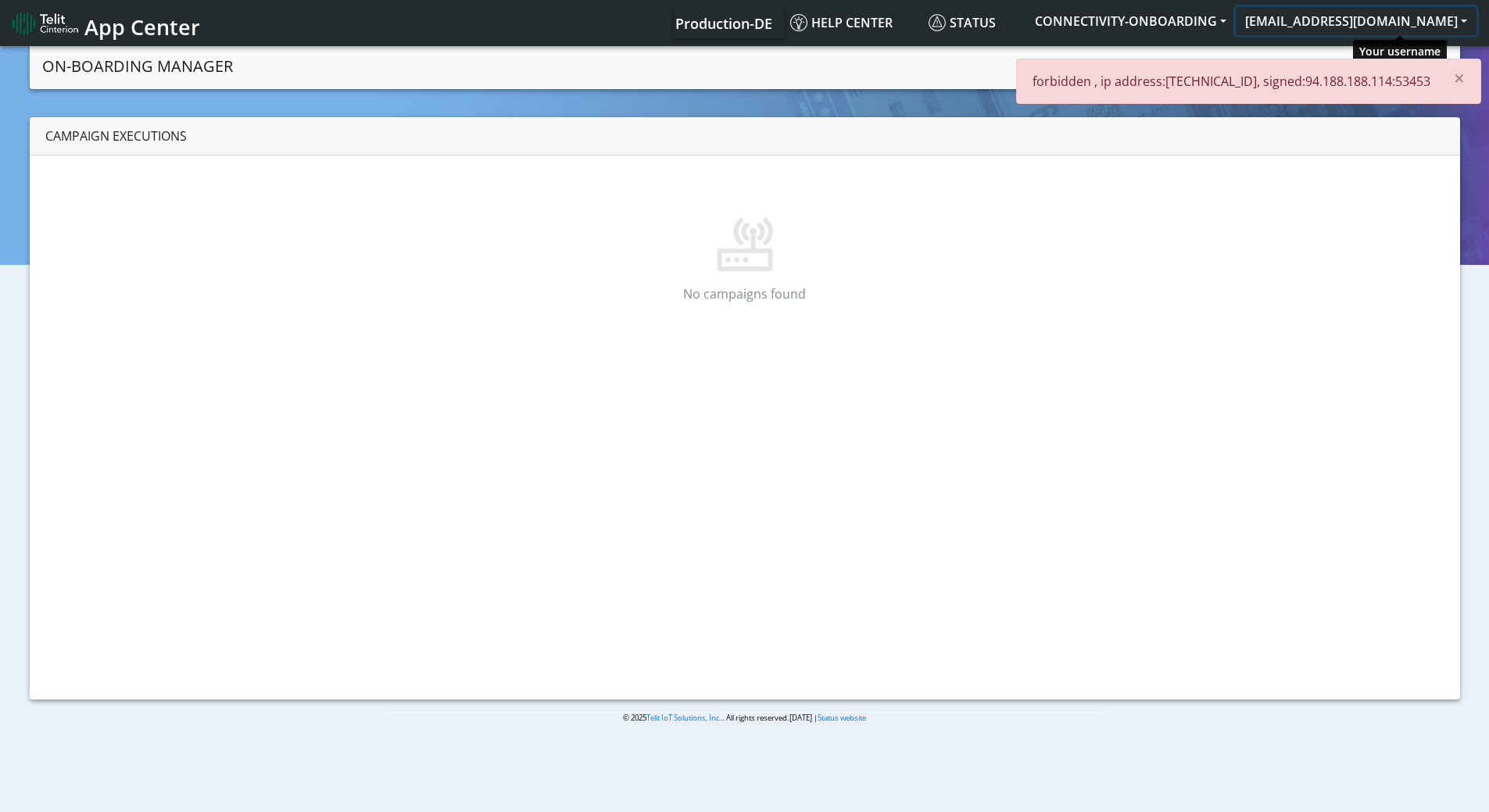
click at [1347, 21] on button "[EMAIL_ADDRESS][DOMAIN_NAME]" at bounding box center [1355, 21] width 240 height 28
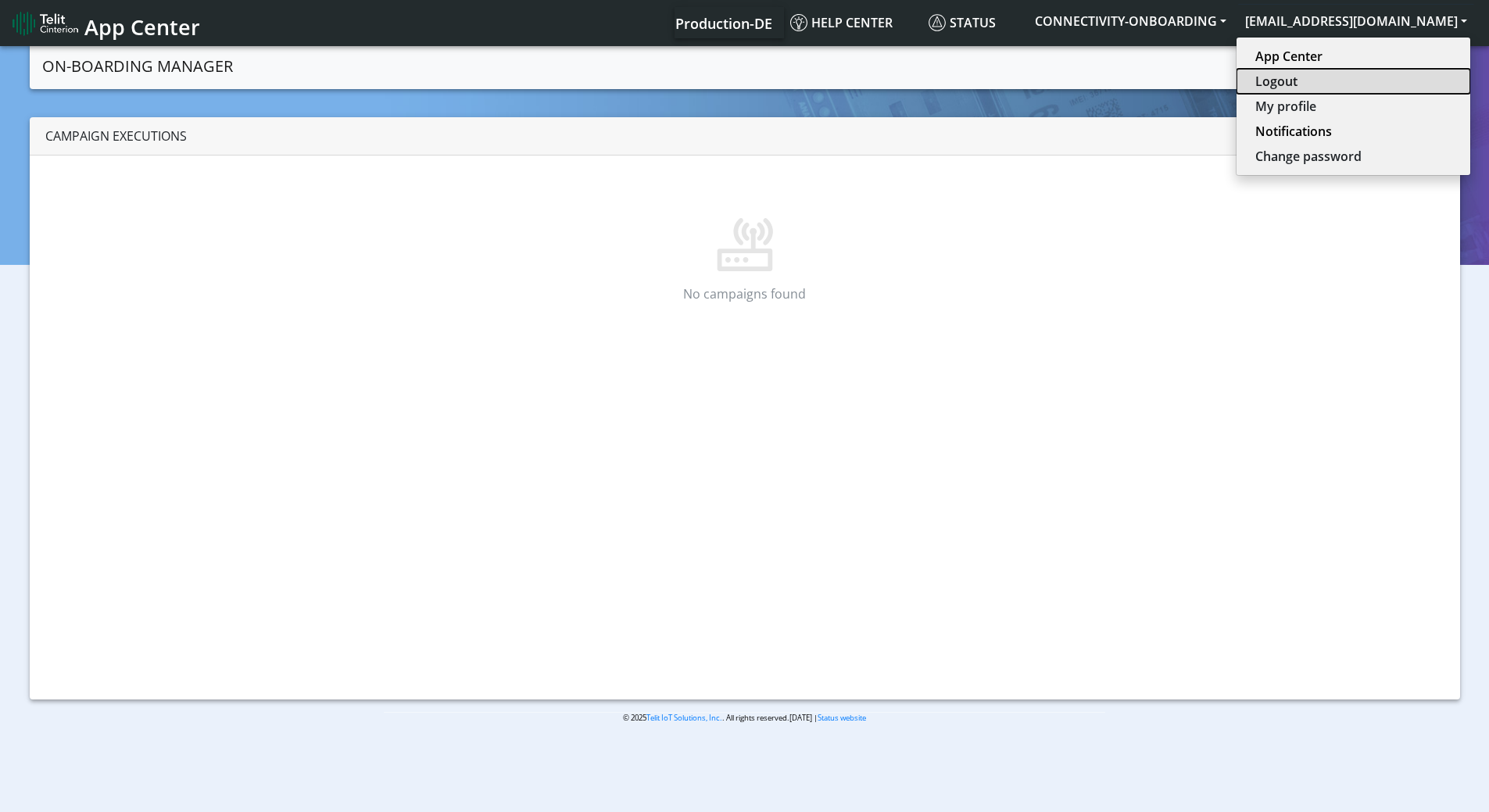
click at [1364, 87] on button "Logout" at bounding box center [1352, 81] width 233 height 25
